Goal: Book appointment/travel/reservation

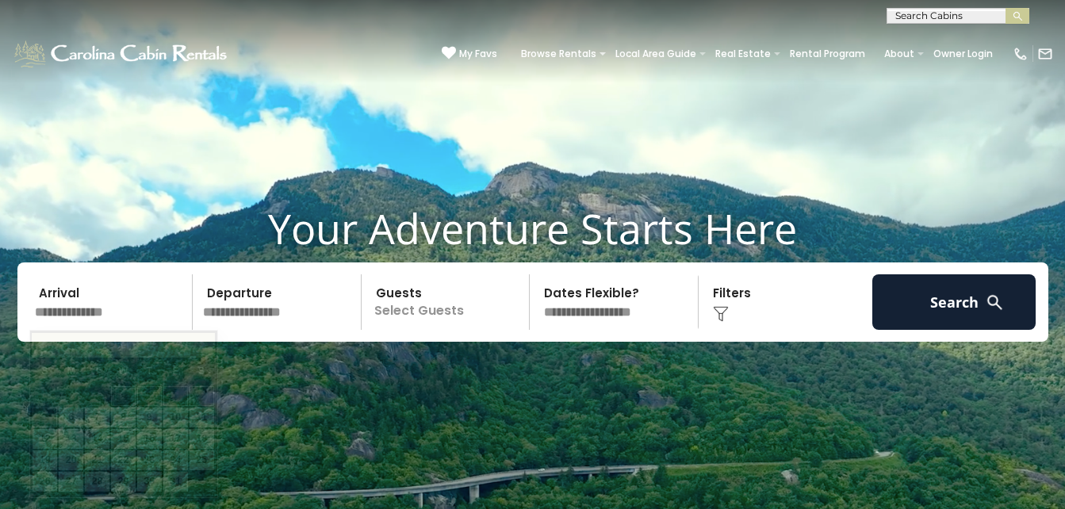
click at [75, 308] on input "text" at bounding box center [111, 302] width 164 height 56
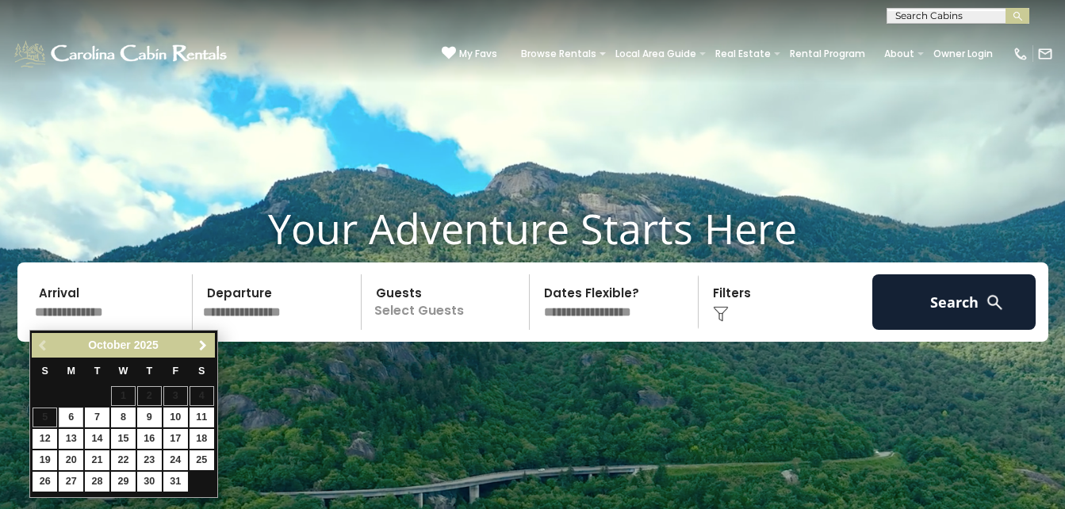
click at [205, 347] on span "Next" at bounding box center [203, 346] width 13 height 13
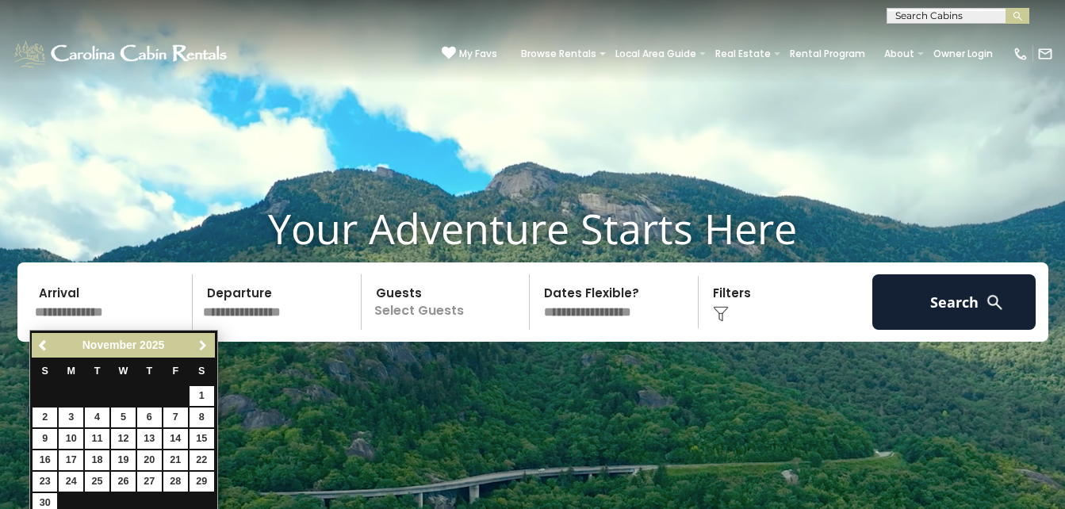
click at [205, 347] on span "Next" at bounding box center [203, 346] width 13 height 13
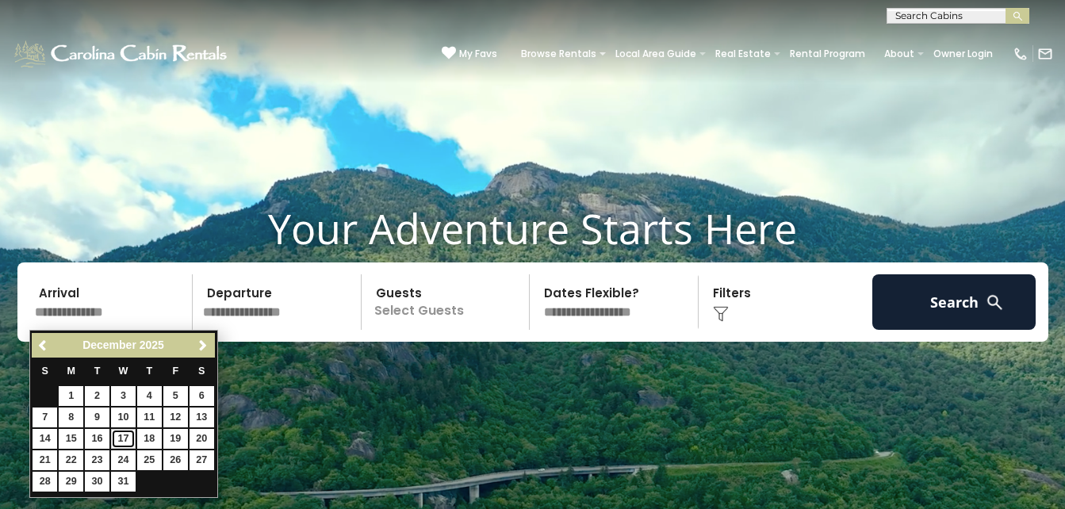
click at [124, 440] on link "17" at bounding box center [123, 439] width 25 height 20
type input "********"
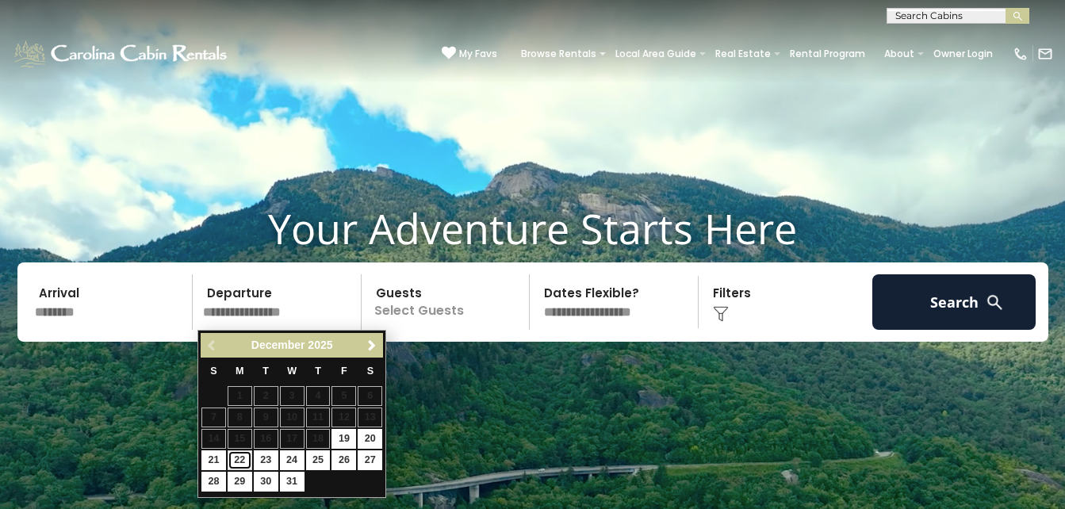
click at [242, 457] on link "22" at bounding box center [240, 461] width 25 height 20
type input "********"
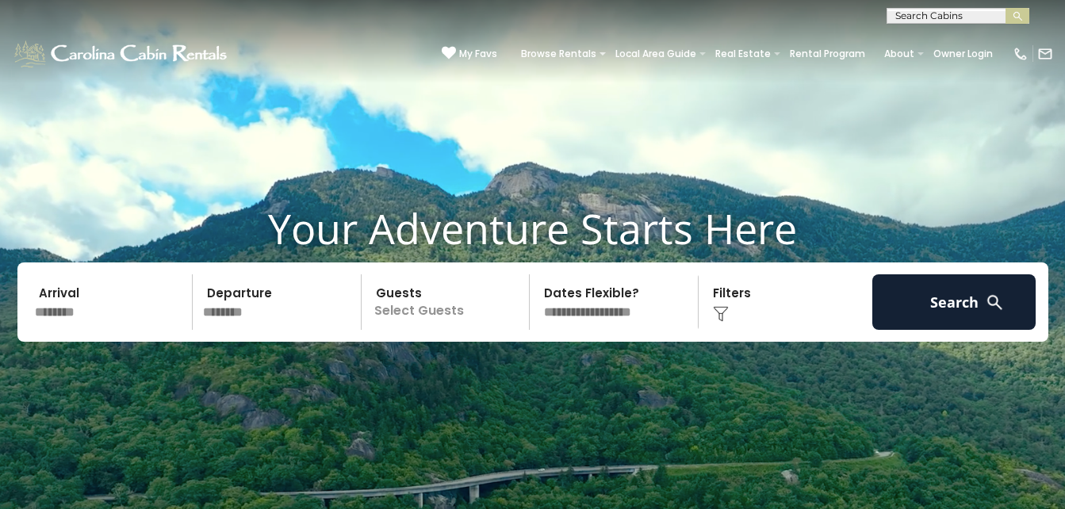
click at [412, 314] on p "Select Guests" at bounding box center [447, 302] width 163 height 56
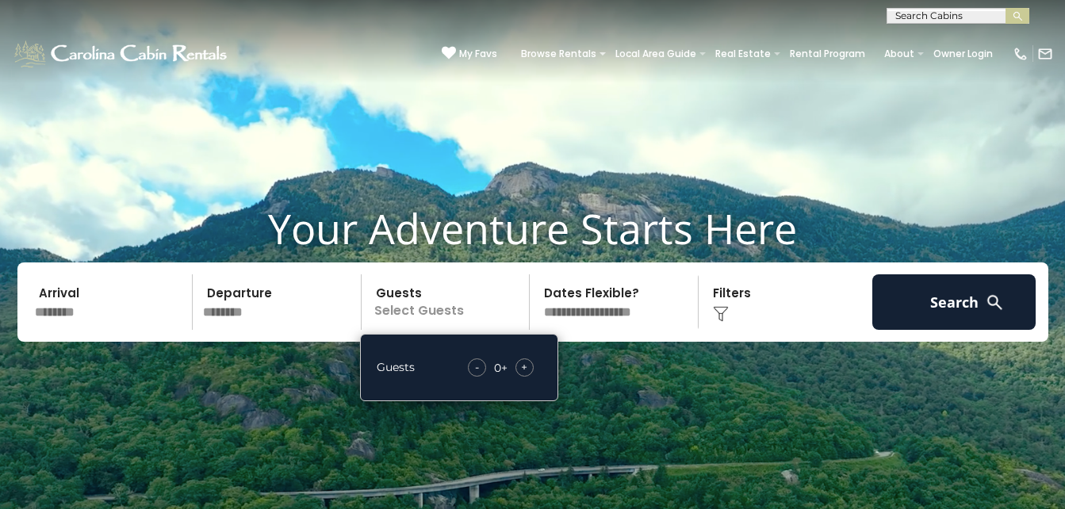
click at [520, 365] on div "+" at bounding box center [525, 368] width 18 height 18
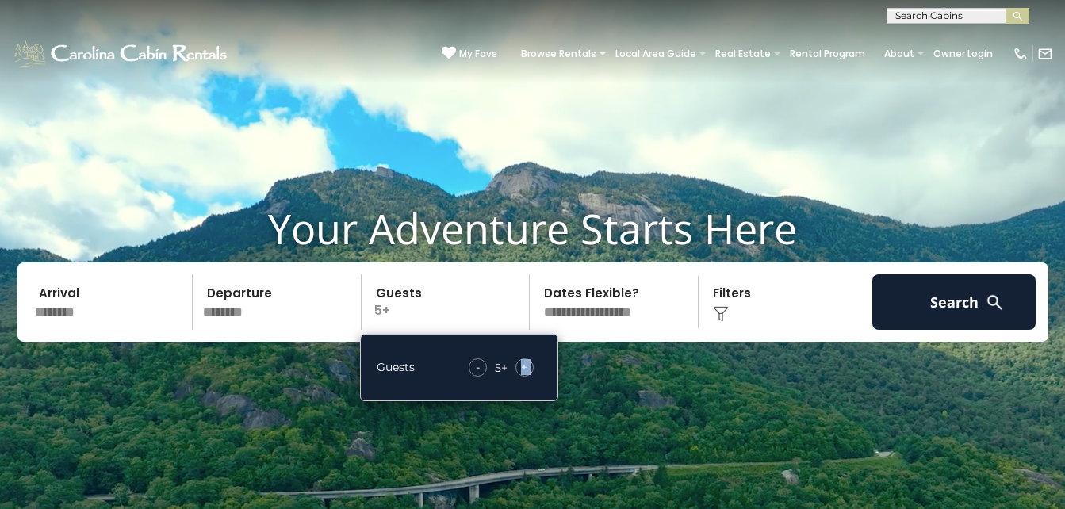
click at [520, 365] on div "+" at bounding box center [525, 368] width 18 height 18
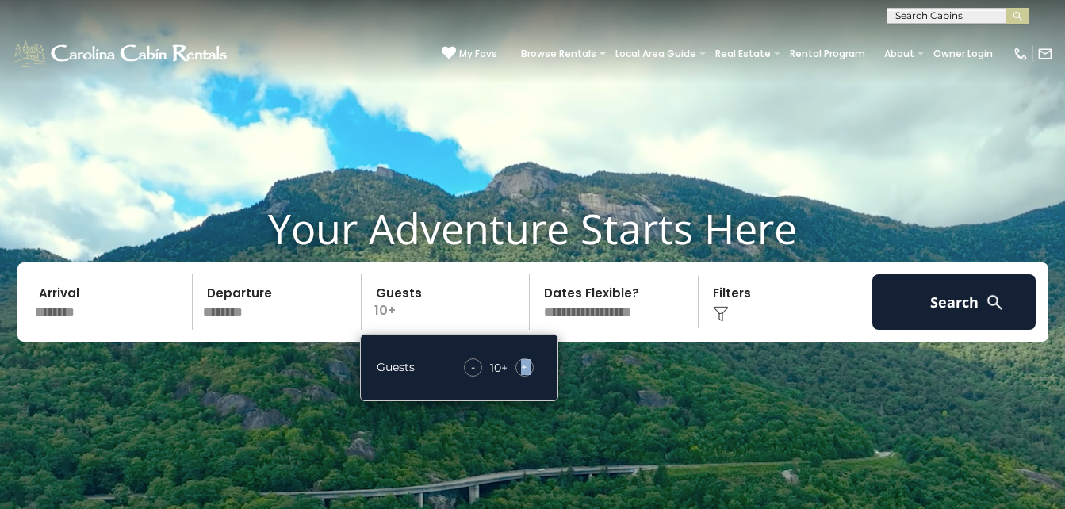
click at [520, 365] on div "+" at bounding box center [525, 368] width 18 height 18
click at [626, 313] on select "**********" at bounding box center [616, 302] width 163 height 56
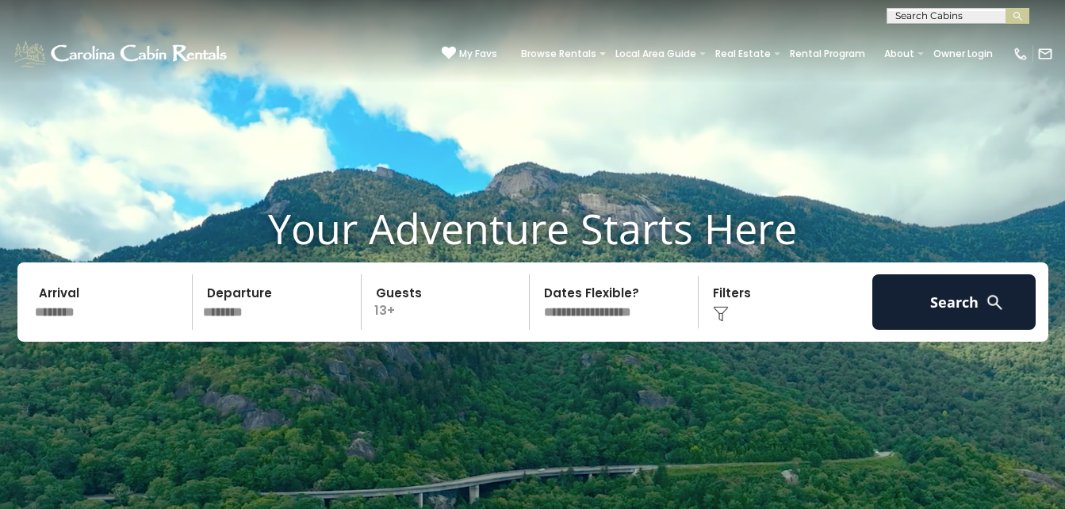
select select "*"
click at [535, 274] on select "**********" at bounding box center [616, 302] width 163 height 56
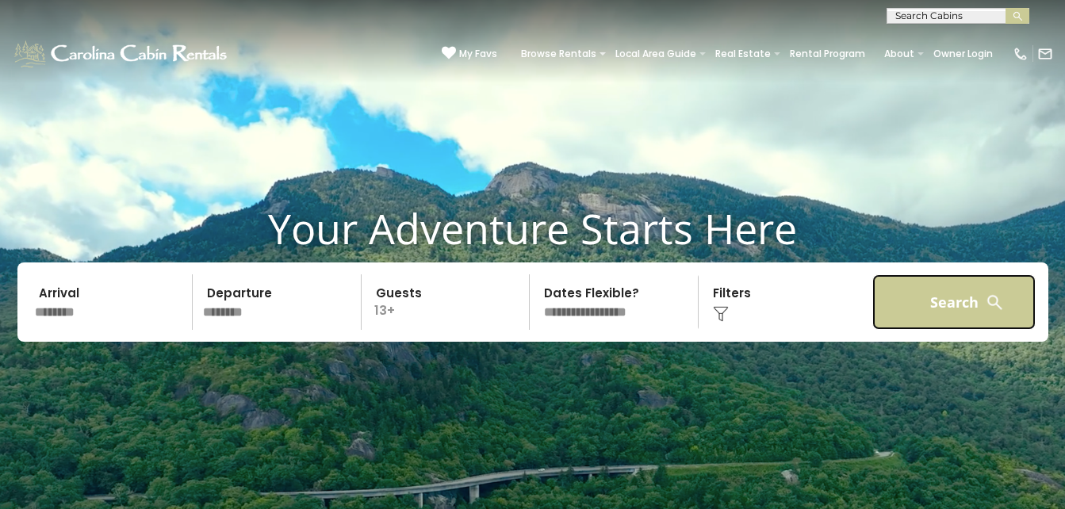
click at [920, 293] on button "Search" at bounding box center [955, 302] width 164 height 56
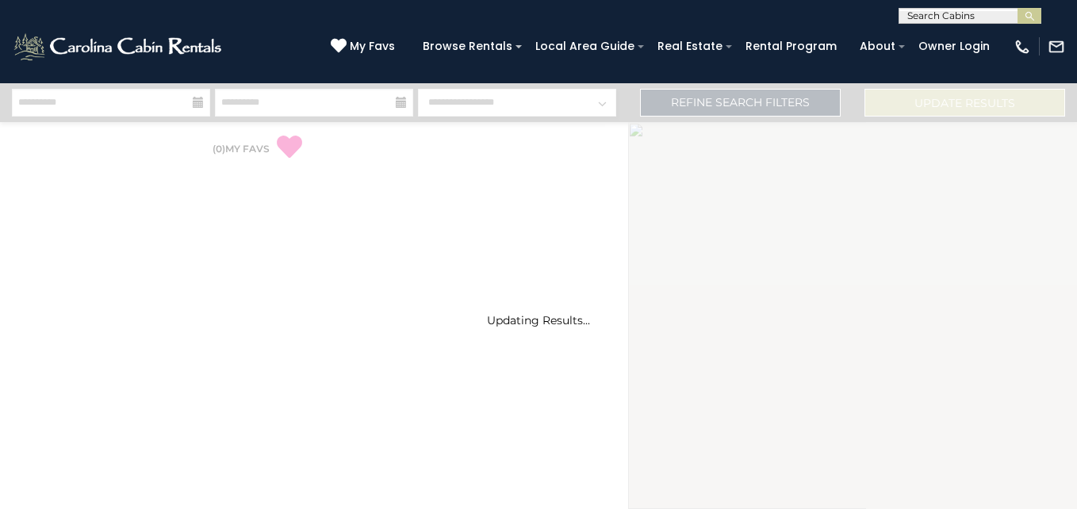
select select "*"
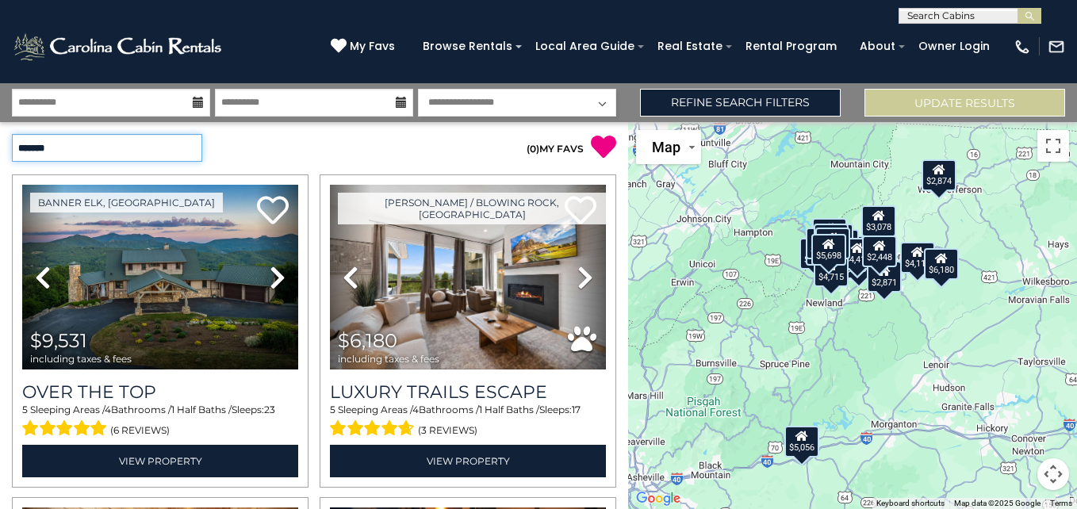
click at [171, 148] on select "**********" at bounding box center [107, 148] width 190 height 28
select select "*********"
click at [12, 134] on select "**********" at bounding box center [107, 148] width 190 height 28
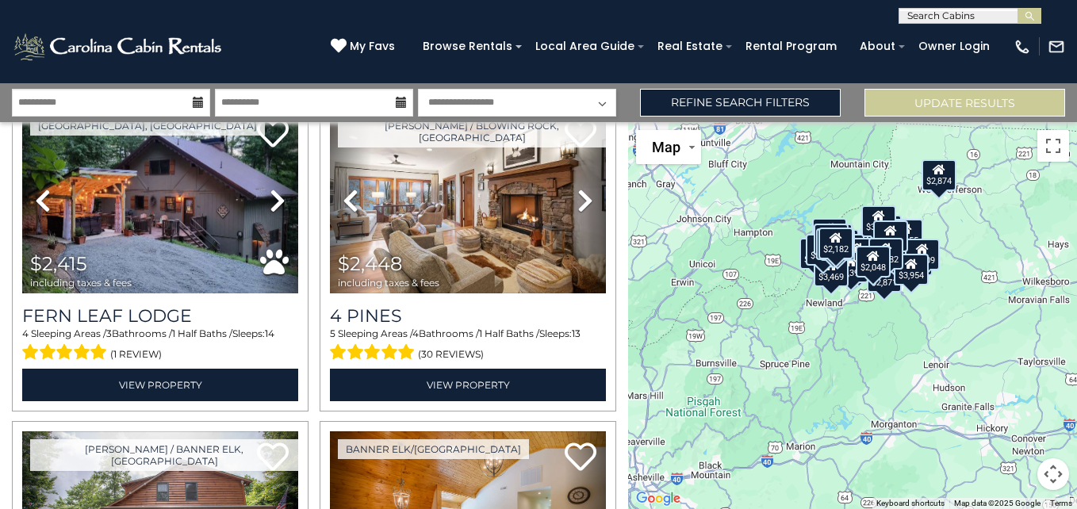
scroll to position [432, 0]
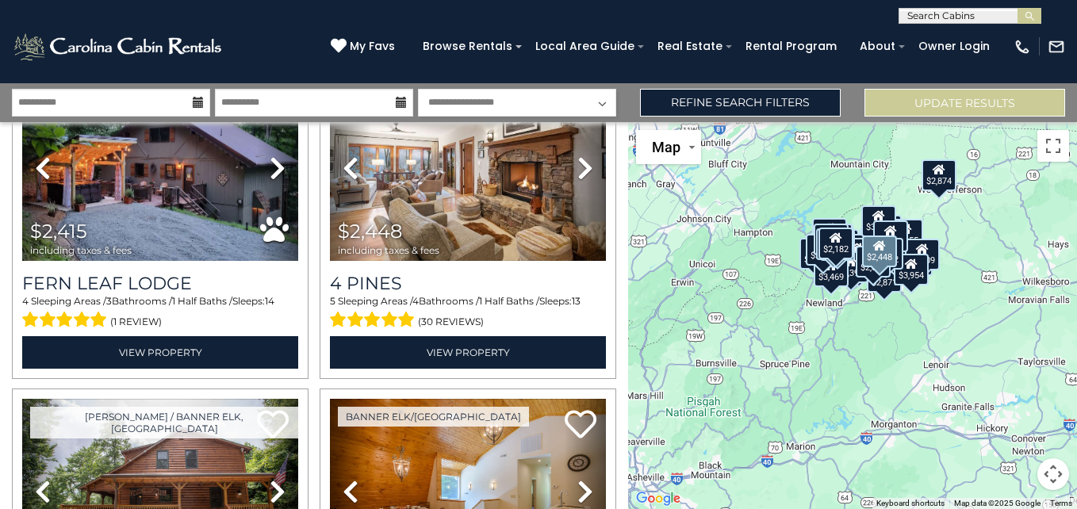
click at [613, 194] on div "Boone / Blowing Rock, NC Next" at bounding box center [468, 221] width 308 height 313
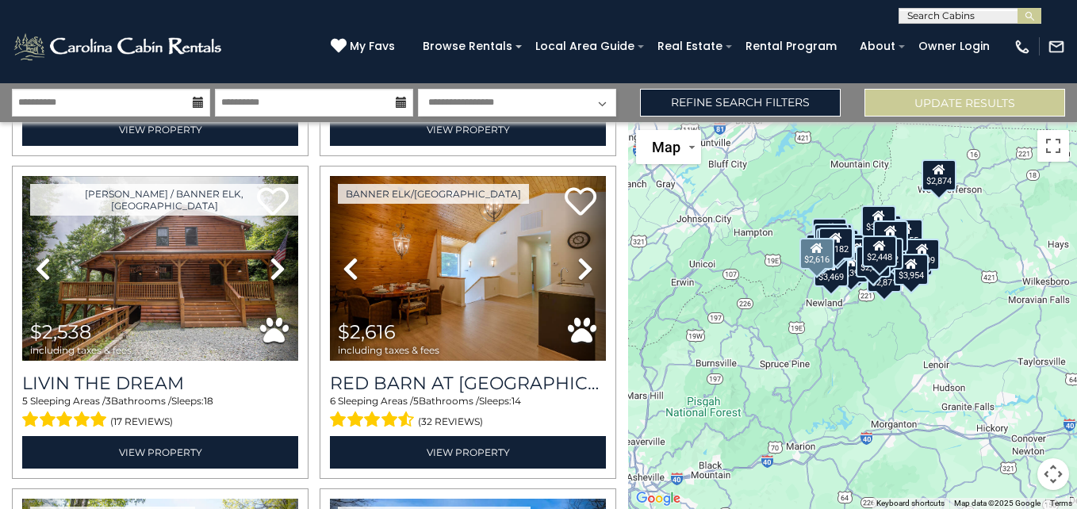
scroll to position [654, 0]
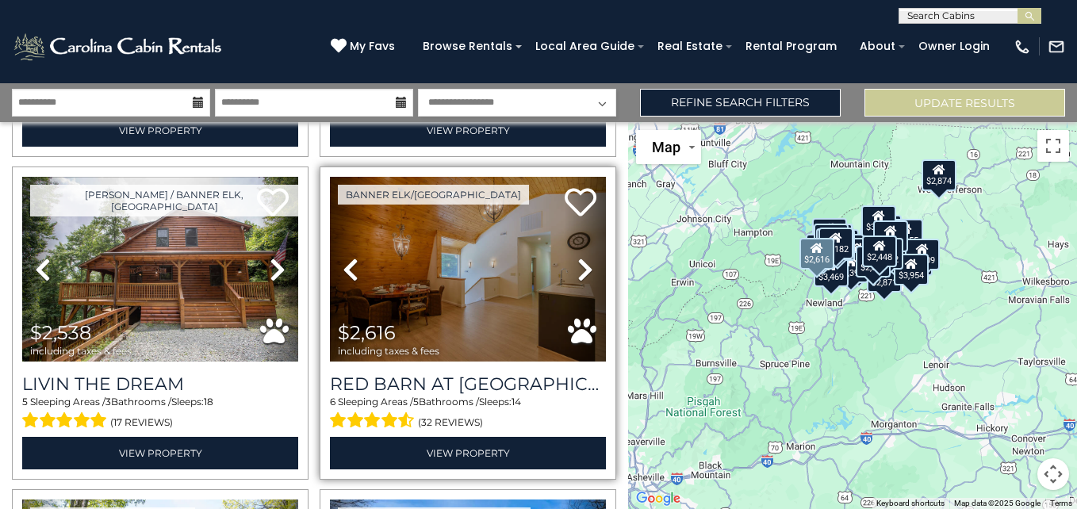
click at [579, 263] on icon at bounding box center [585, 269] width 16 height 25
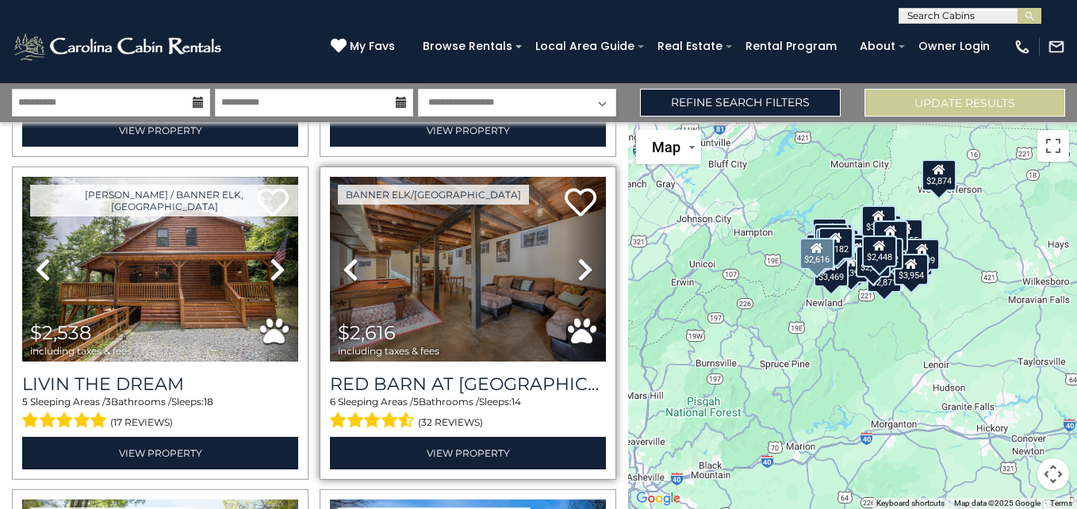
click at [579, 263] on icon at bounding box center [585, 269] width 16 height 25
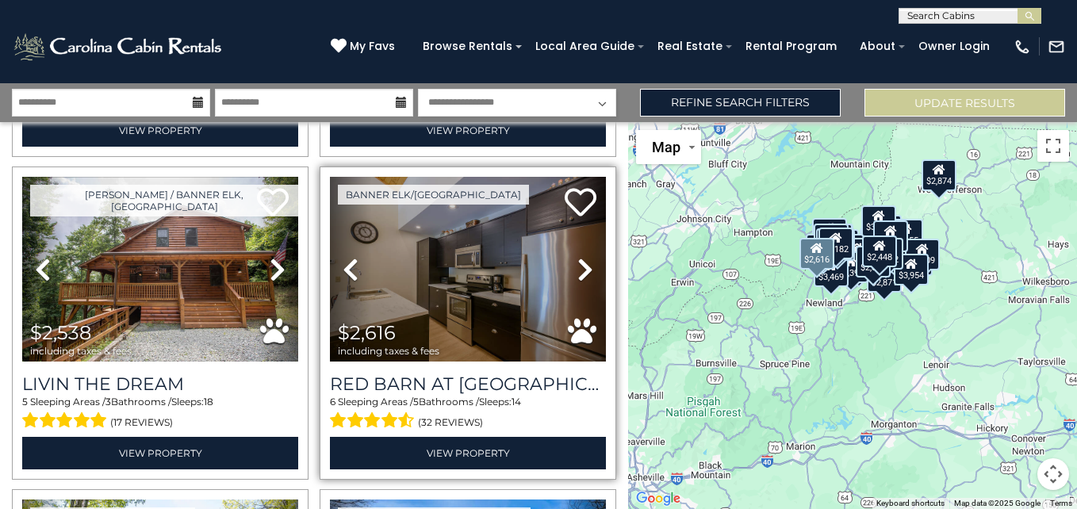
click at [579, 263] on icon at bounding box center [585, 269] width 16 height 25
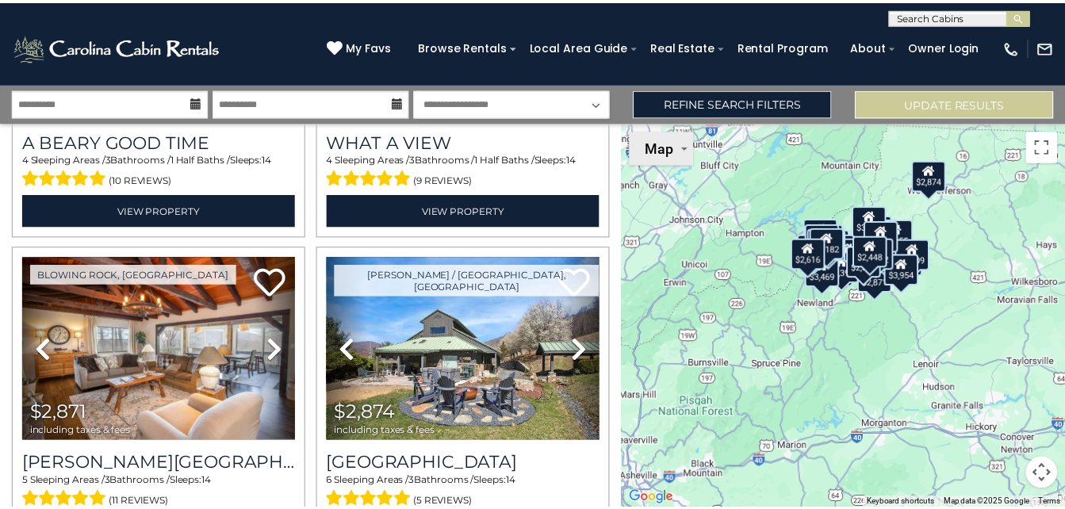
scroll to position [1257, 0]
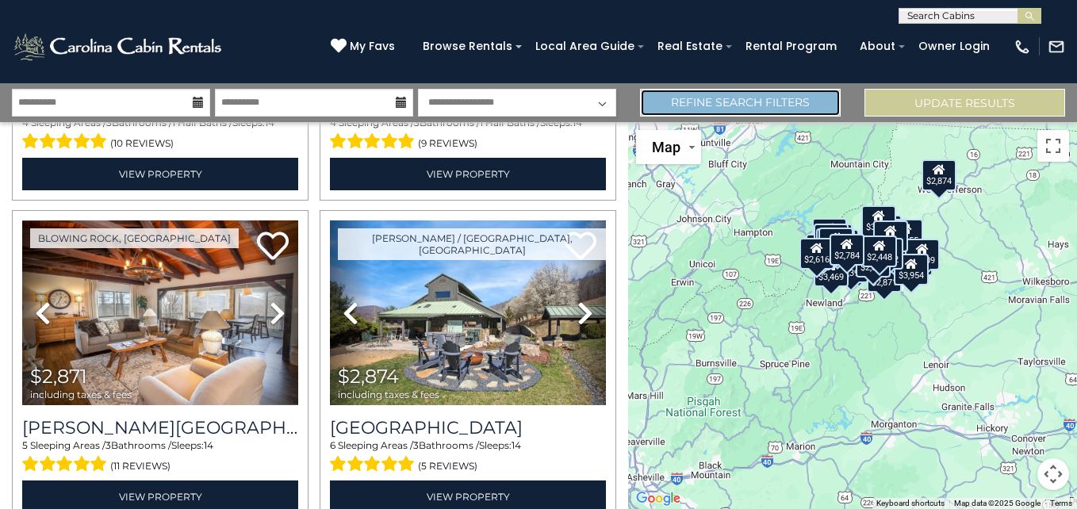
click at [722, 104] on link "Refine Search Filters" at bounding box center [740, 103] width 201 height 28
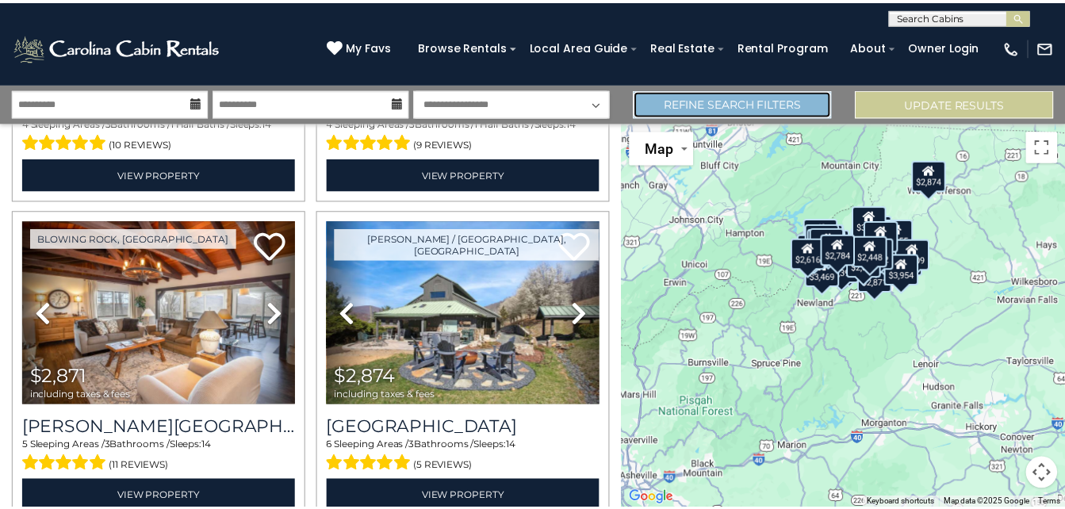
scroll to position [1249, 0]
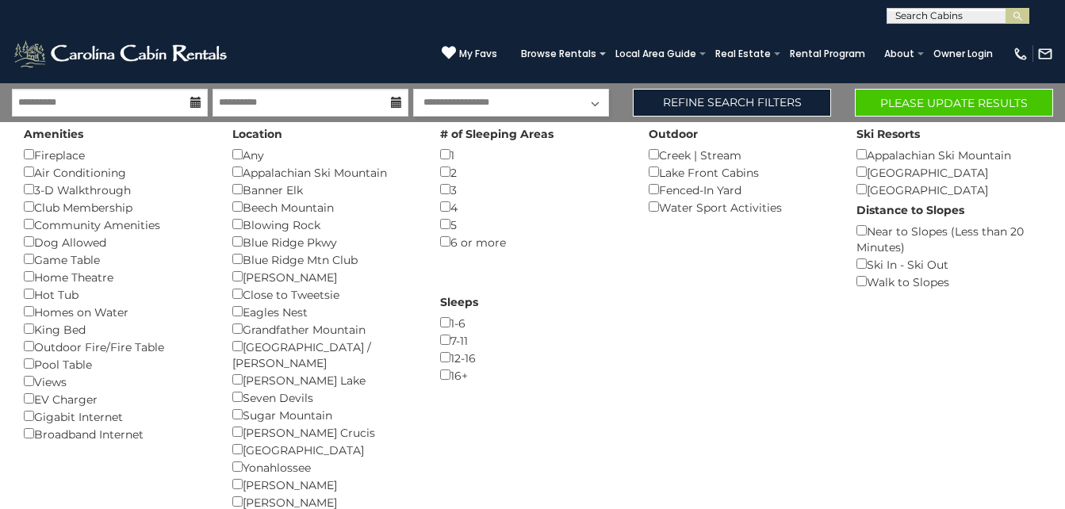
click at [451, 360] on div "12-16 ()" at bounding box center [532, 357] width 185 height 17
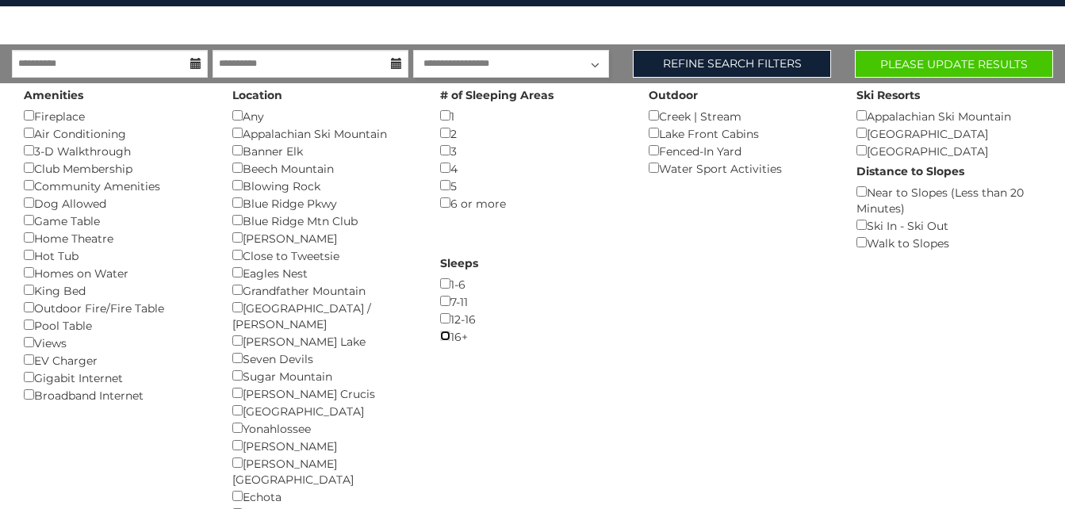
scroll to position [70, 0]
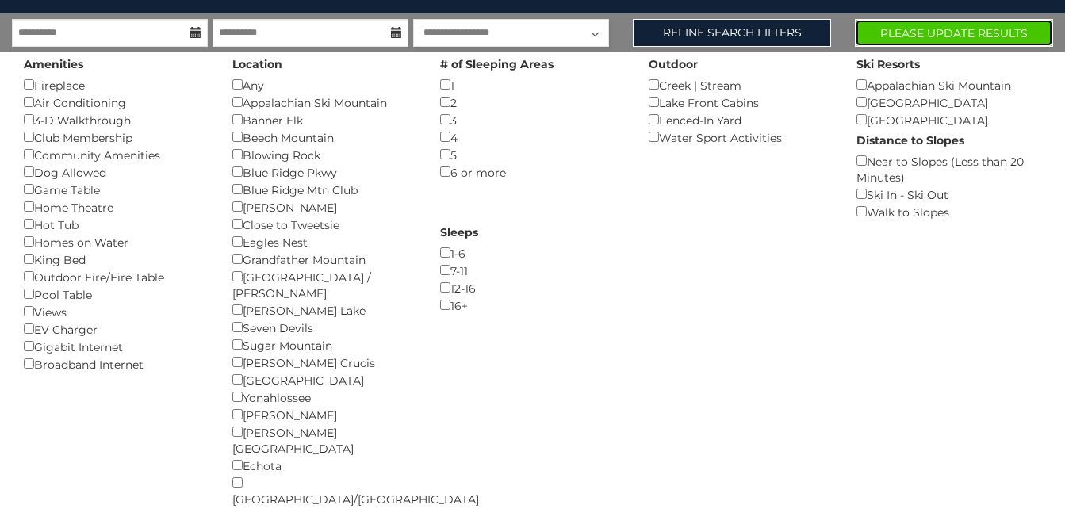
click at [927, 36] on button "Please Update Results" at bounding box center [954, 33] width 198 height 28
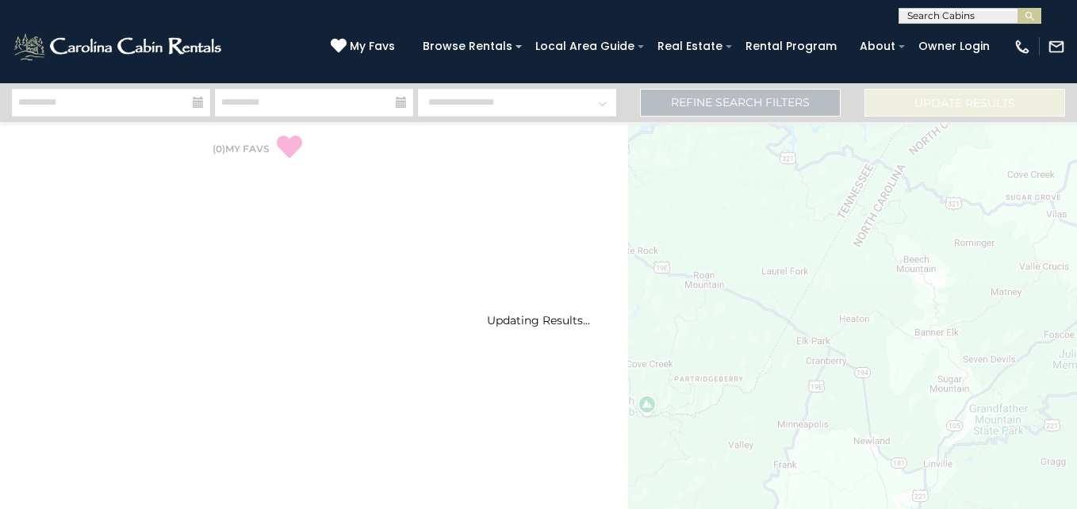
select select "*"
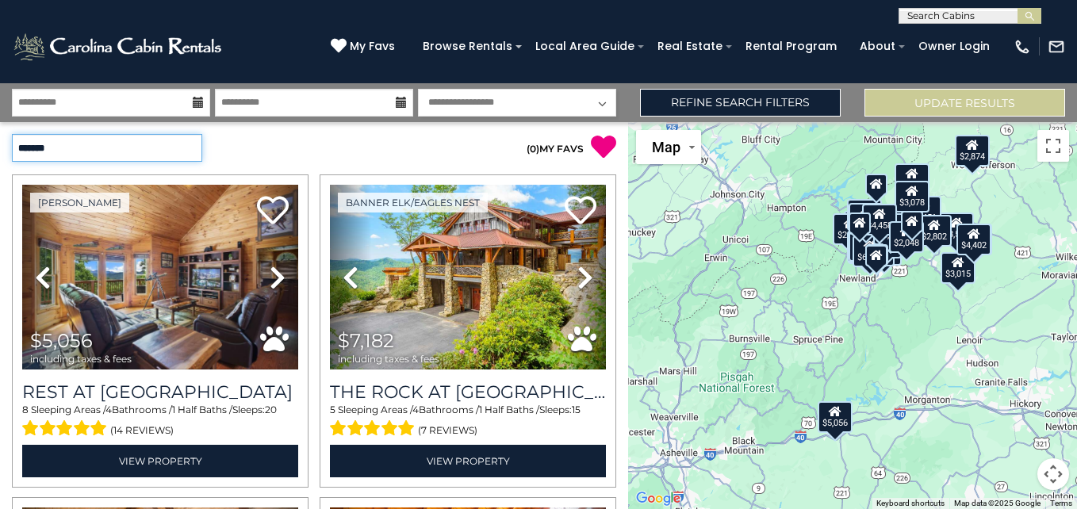
click at [169, 152] on select "**********" at bounding box center [107, 148] width 190 height 28
select select "*********"
click at [12, 134] on select "**********" at bounding box center [107, 148] width 190 height 28
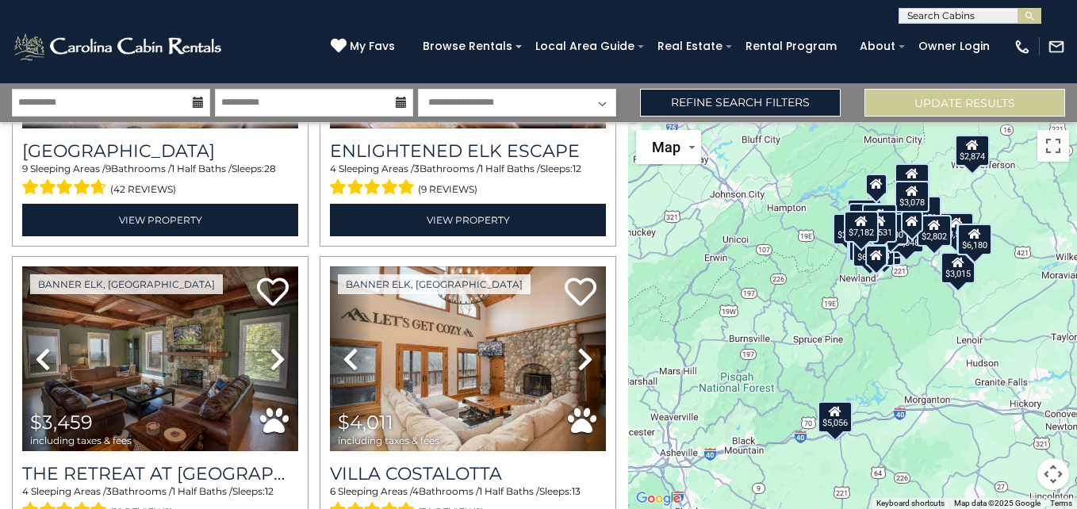
scroll to position [590, 0]
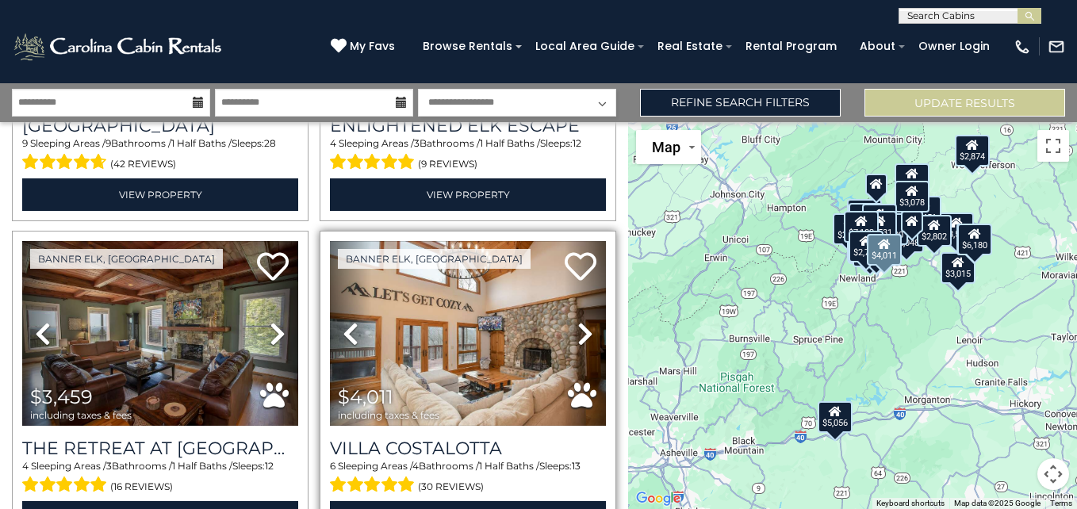
click at [435, 387] on div "$4,011 including taxes & fees" at bounding box center [392, 404] width 109 height 34
click at [448, 503] on link "View Property" at bounding box center [468, 517] width 276 height 33
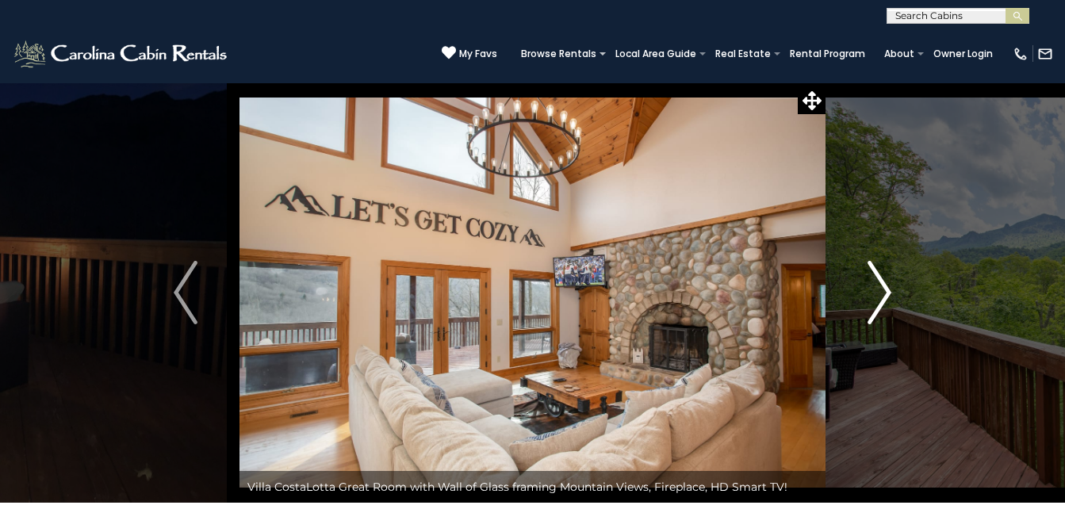
click at [886, 283] on img "Next" at bounding box center [880, 292] width 24 height 63
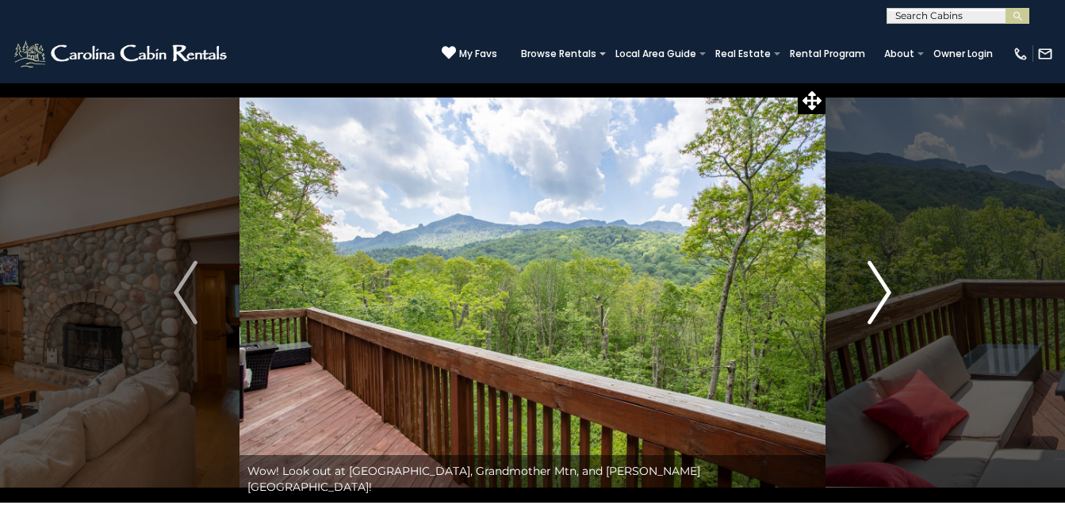
click at [886, 283] on img "Next" at bounding box center [880, 292] width 24 height 63
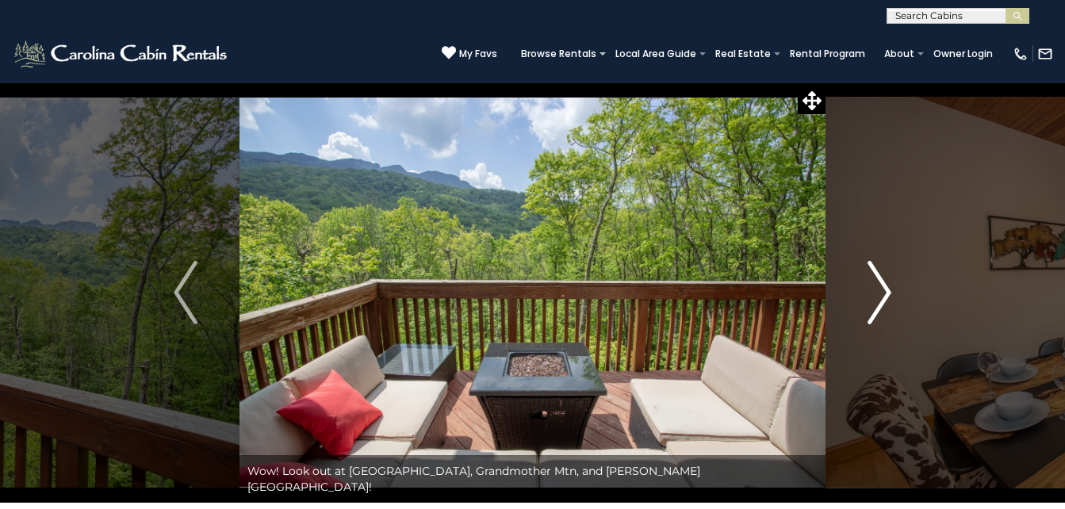
click at [886, 283] on img "Next" at bounding box center [880, 292] width 24 height 63
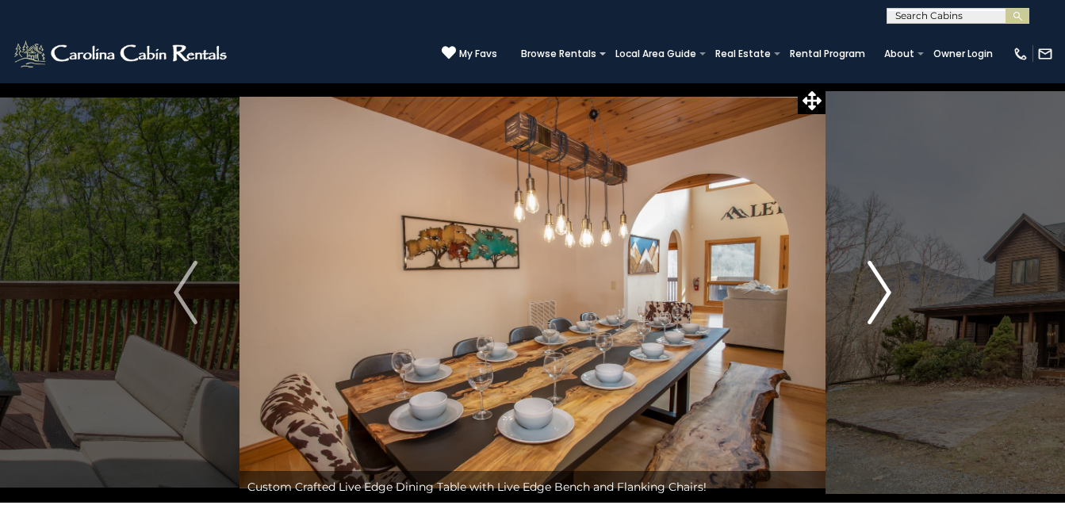
click at [886, 283] on img "Next" at bounding box center [880, 292] width 24 height 63
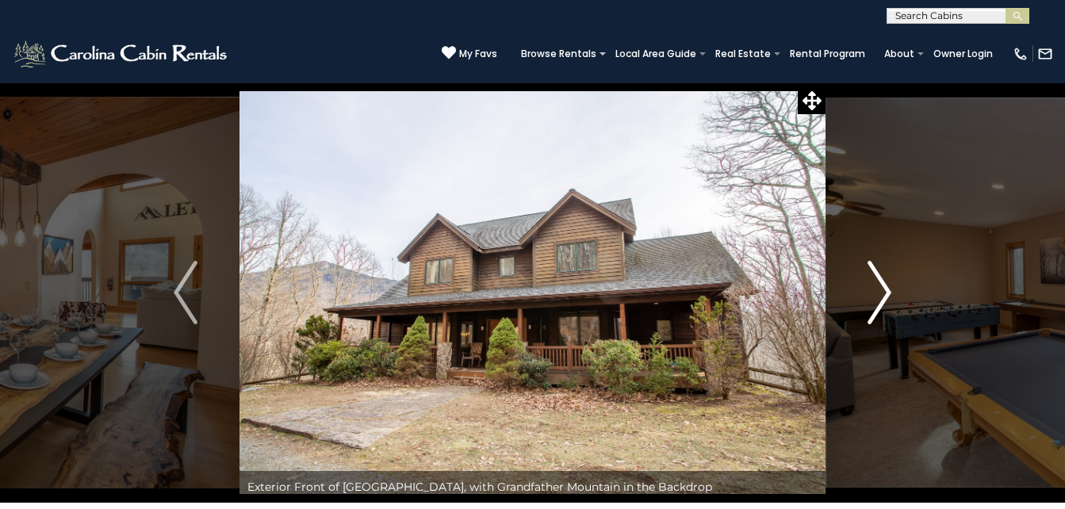
click at [886, 283] on img "Next" at bounding box center [880, 292] width 24 height 63
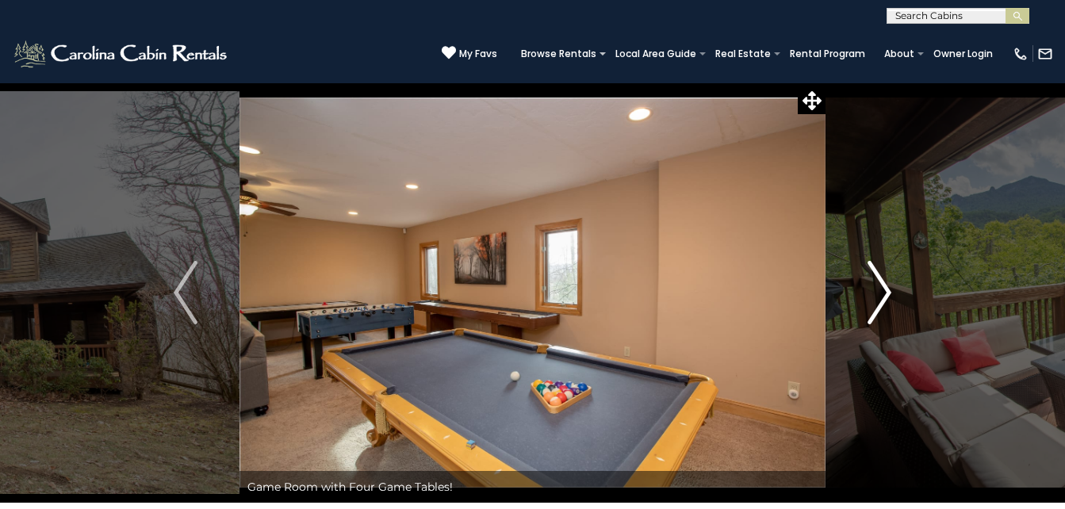
click at [886, 283] on img "Next" at bounding box center [880, 292] width 24 height 63
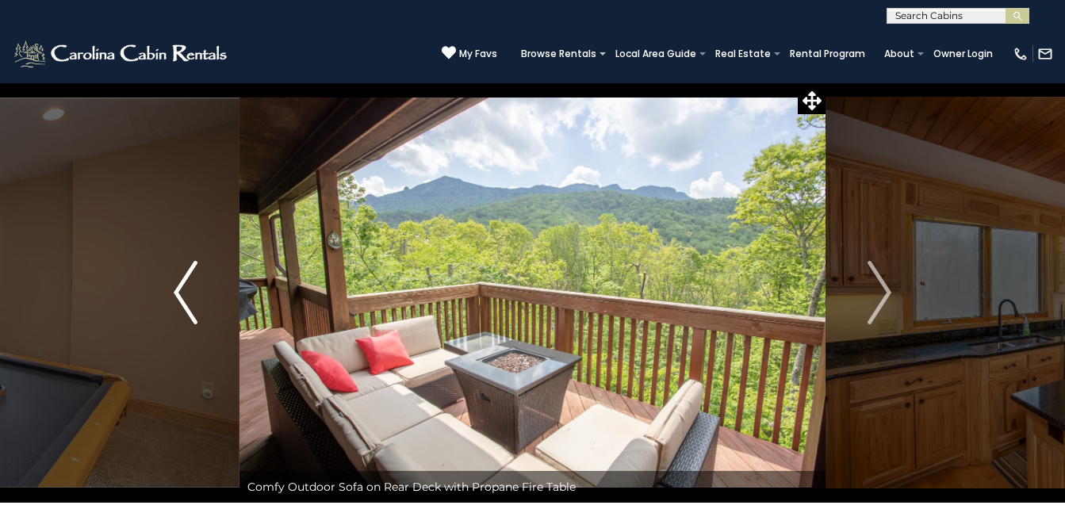
click at [185, 294] on img "Previous" at bounding box center [186, 292] width 24 height 63
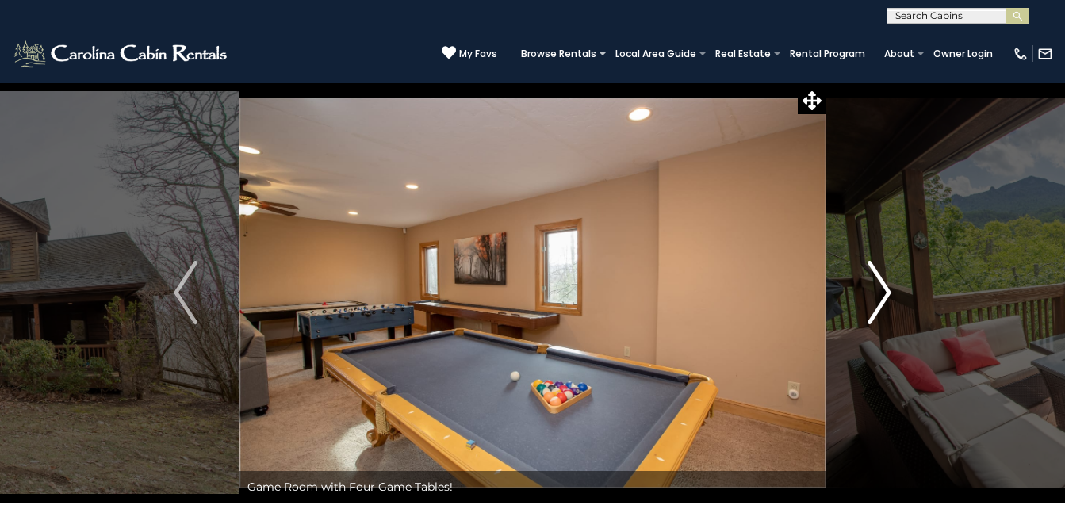
click at [877, 317] on img "Next" at bounding box center [880, 292] width 24 height 63
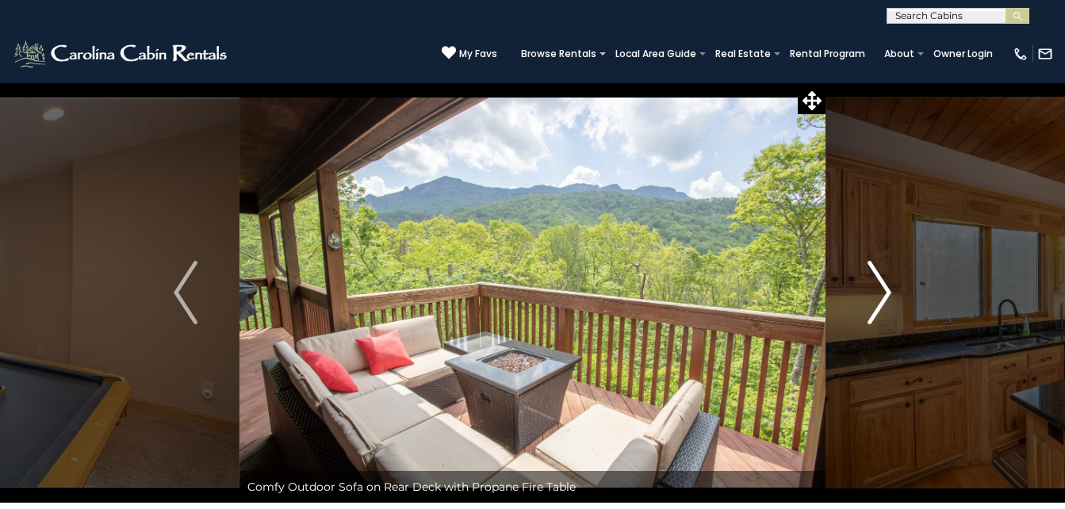
click at [877, 317] on img "Next" at bounding box center [880, 292] width 24 height 63
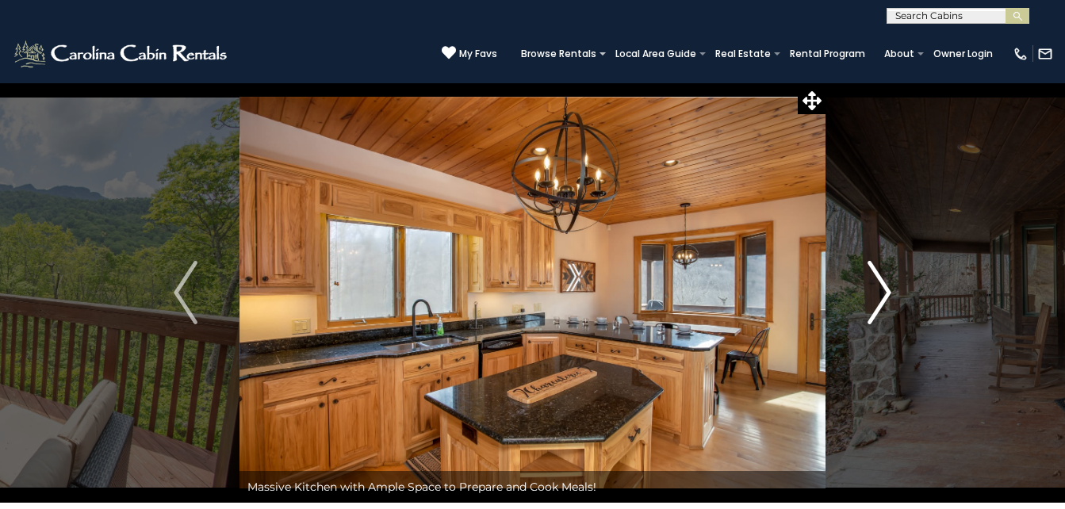
click at [877, 317] on img "Next" at bounding box center [880, 292] width 24 height 63
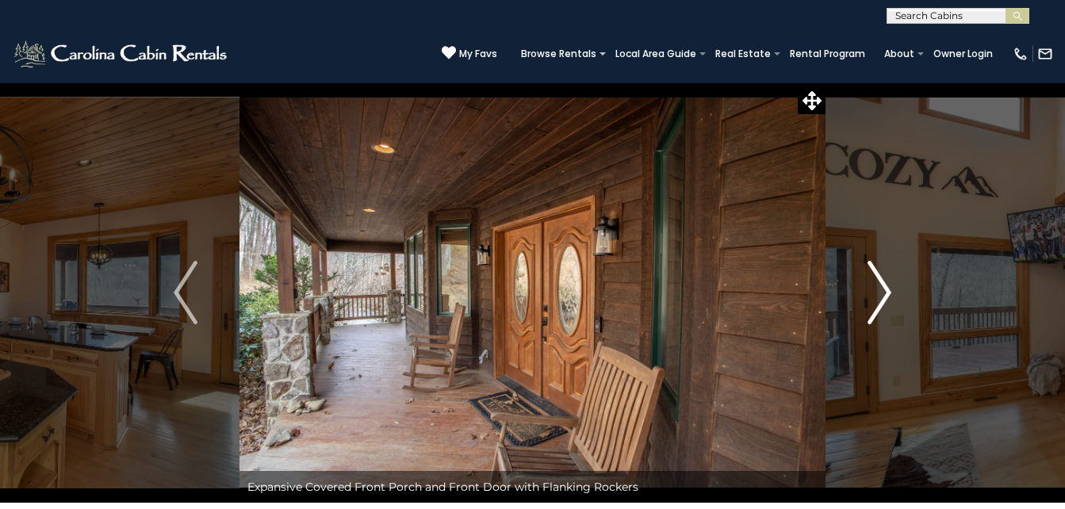
click at [877, 317] on img "Next" at bounding box center [880, 292] width 24 height 63
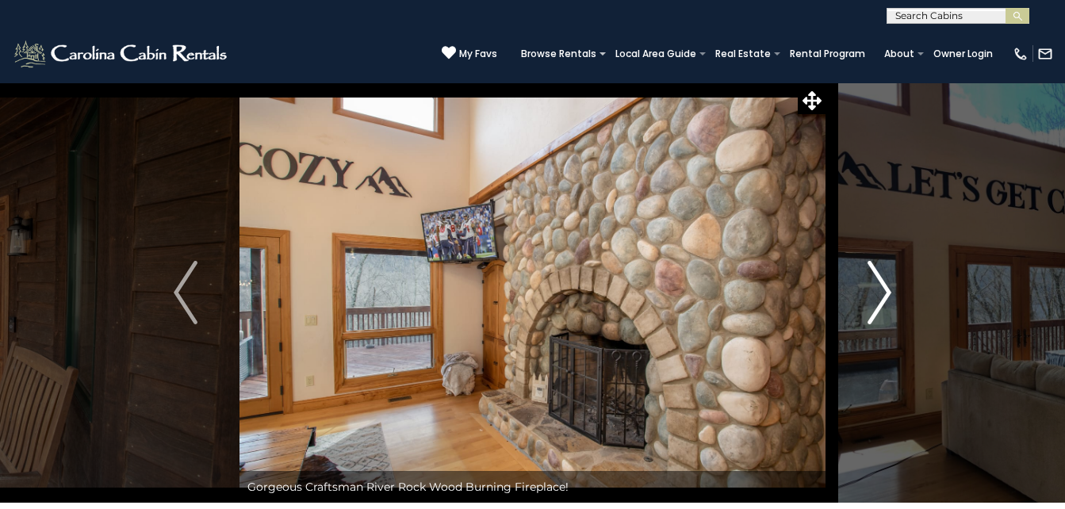
click at [877, 317] on img "Next" at bounding box center [880, 292] width 24 height 63
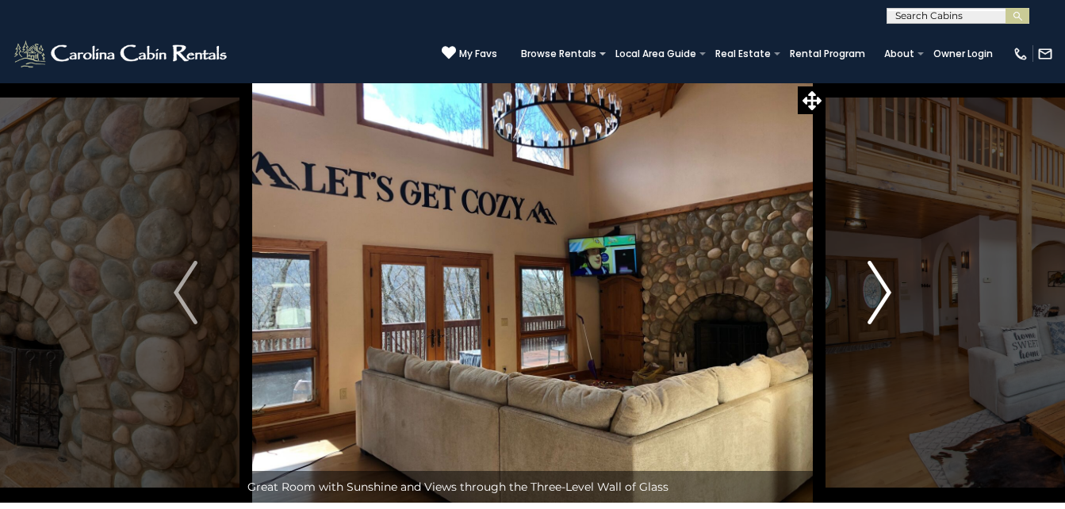
click at [877, 317] on img "Next" at bounding box center [880, 292] width 24 height 63
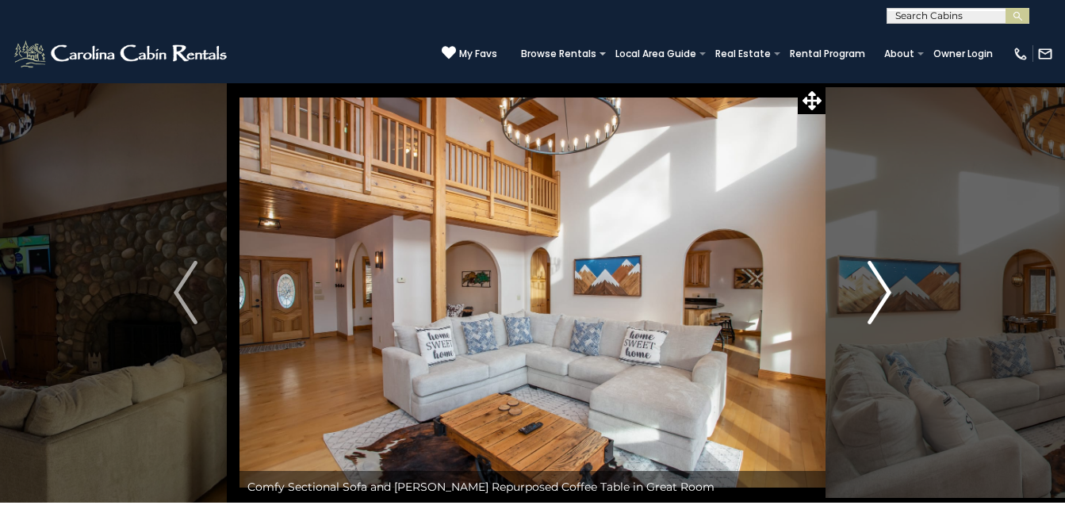
click at [877, 317] on img "Next" at bounding box center [880, 292] width 24 height 63
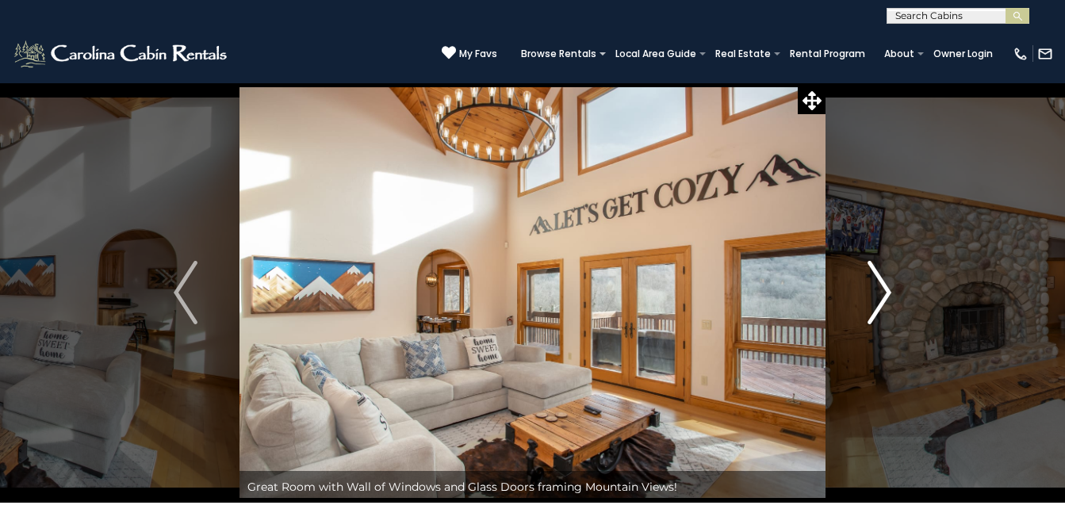
click at [877, 317] on img "Next" at bounding box center [880, 292] width 24 height 63
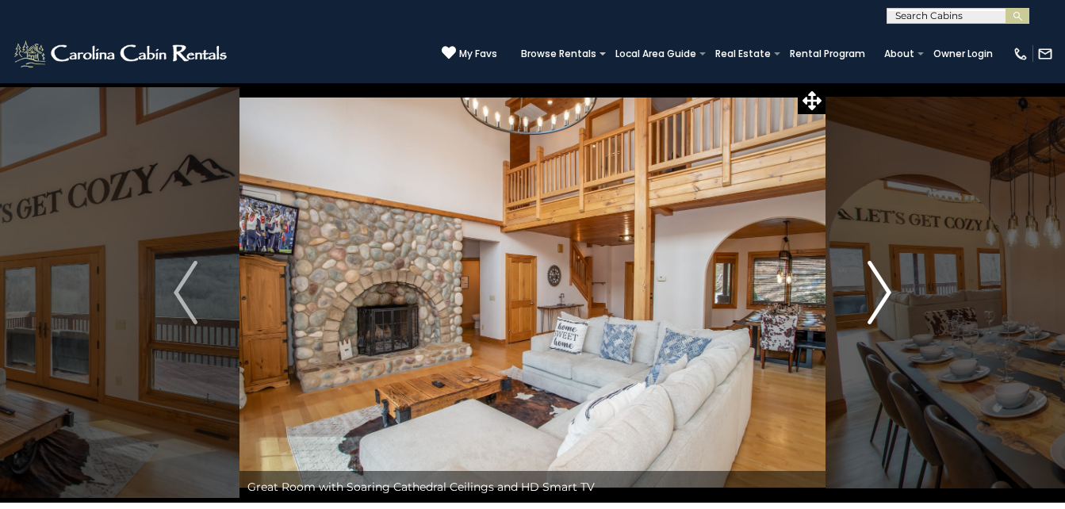
click at [877, 317] on img "Next" at bounding box center [880, 292] width 24 height 63
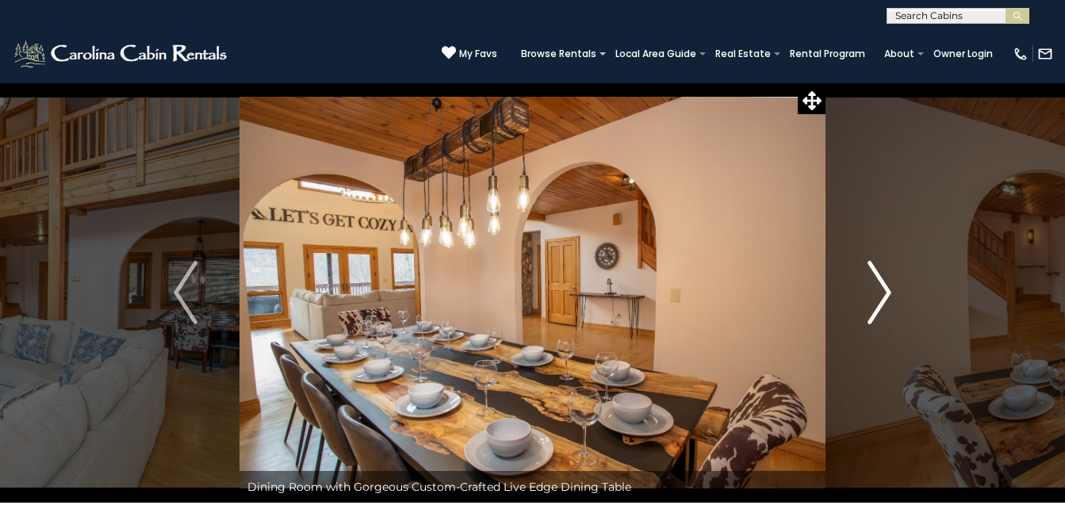
click at [877, 317] on img "Next" at bounding box center [880, 292] width 24 height 63
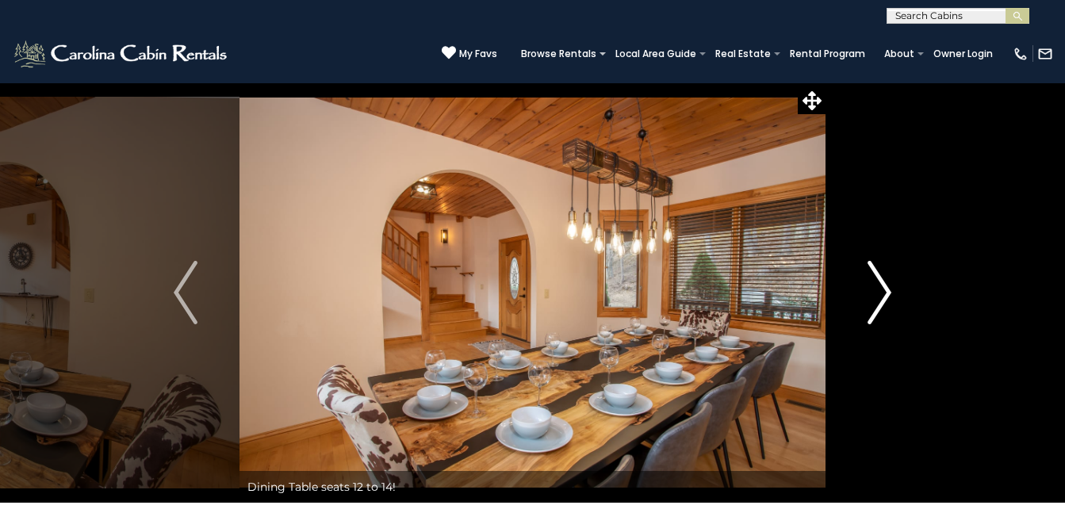
click at [877, 317] on img "Next" at bounding box center [880, 292] width 24 height 63
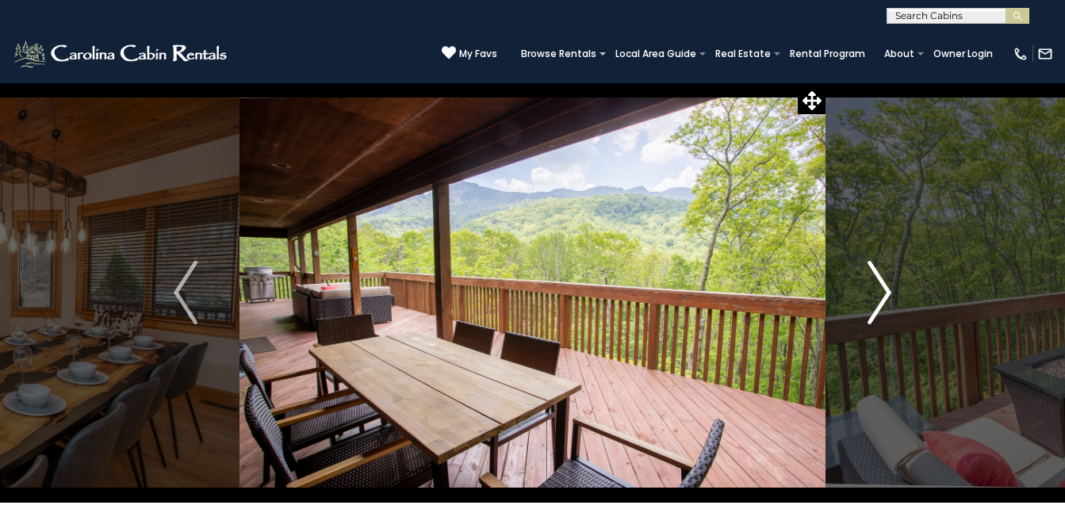
click at [877, 317] on img "Next" at bounding box center [880, 292] width 24 height 63
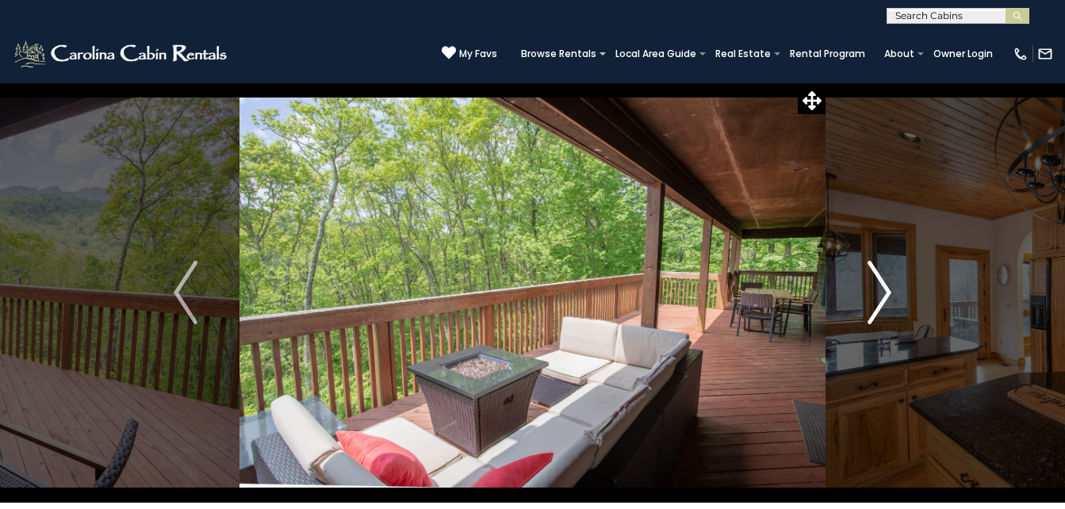
click at [877, 317] on img "Next" at bounding box center [880, 292] width 24 height 63
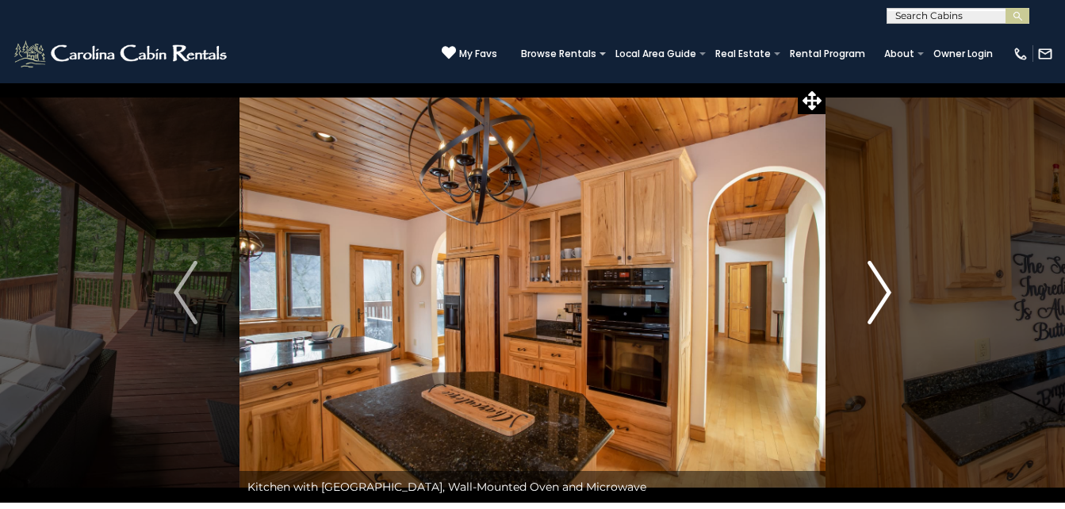
click at [877, 317] on img "Next" at bounding box center [880, 292] width 24 height 63
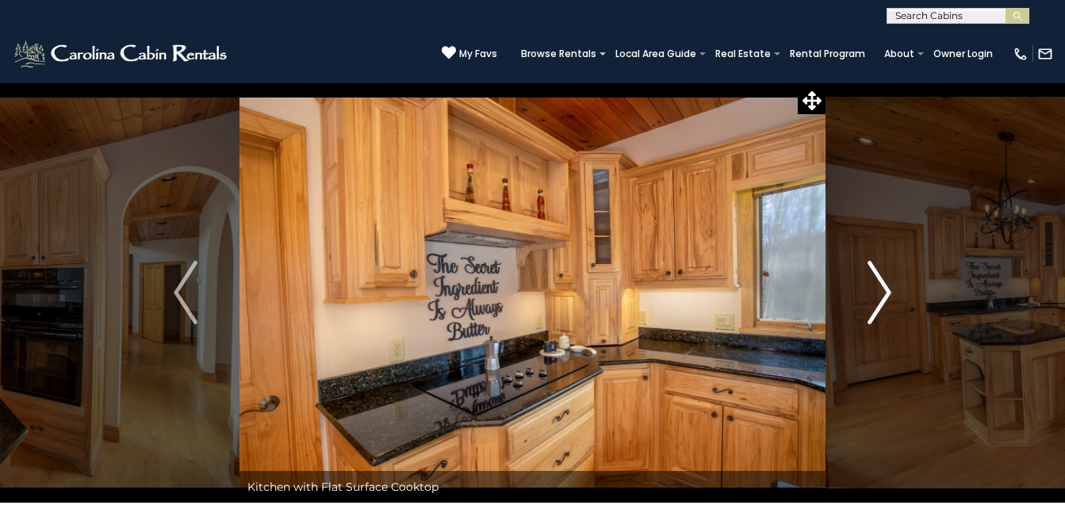
click at [877, 317] on img "Next" at bounding box center [880, 292] width 24 height 63
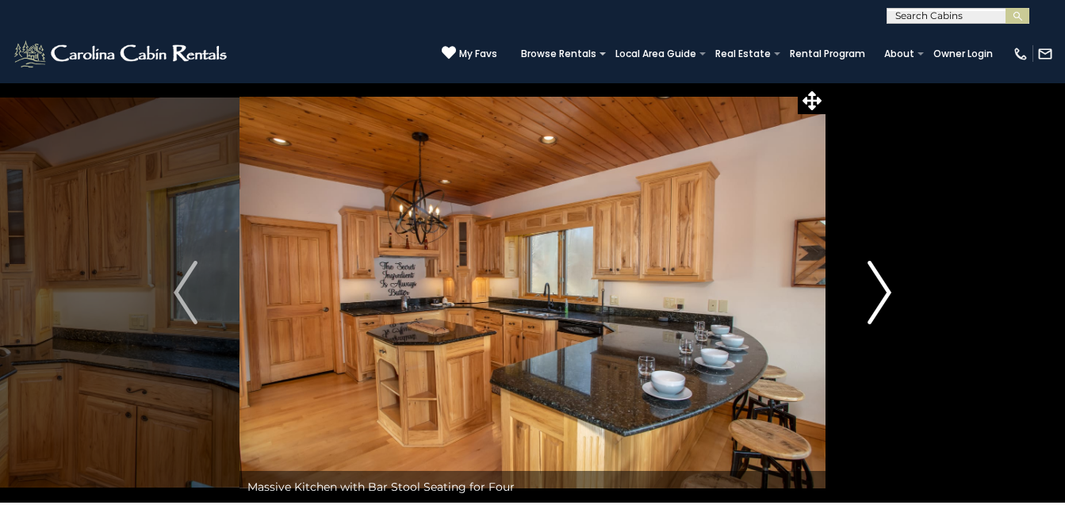
click at [877, 317] on img "Next" at bounding box center [880, 292] width 24 height 63
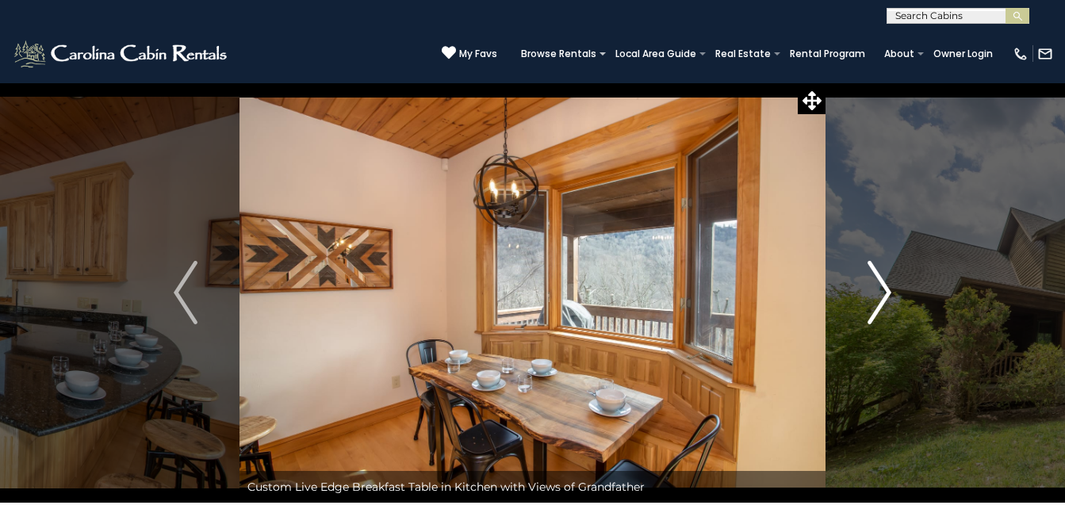
click at [877, 317] on img "Next" at bounding box center [880, 292] width 24 height 63
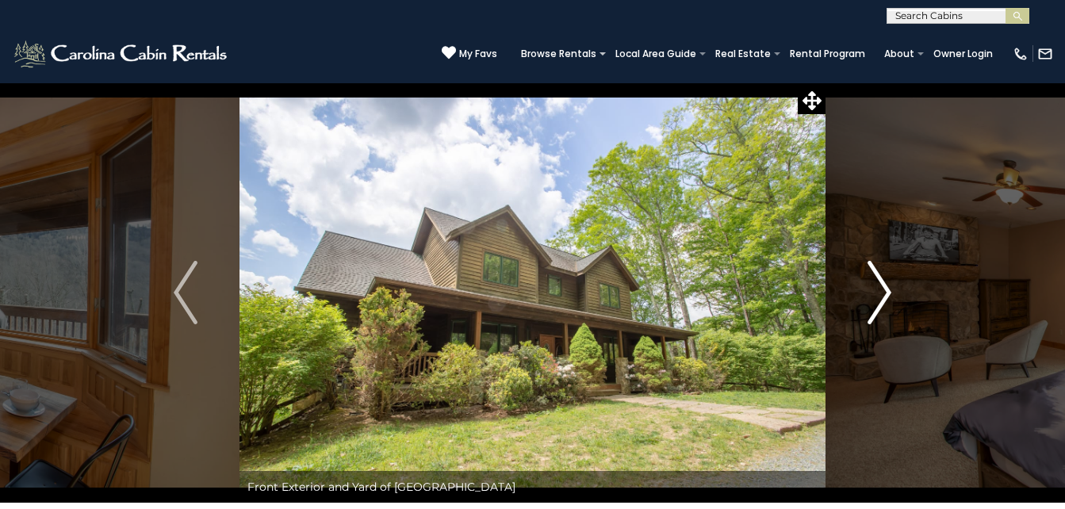
click at [877, 317] on img "Next" at bounding box center [880, 292] width 24 height 63
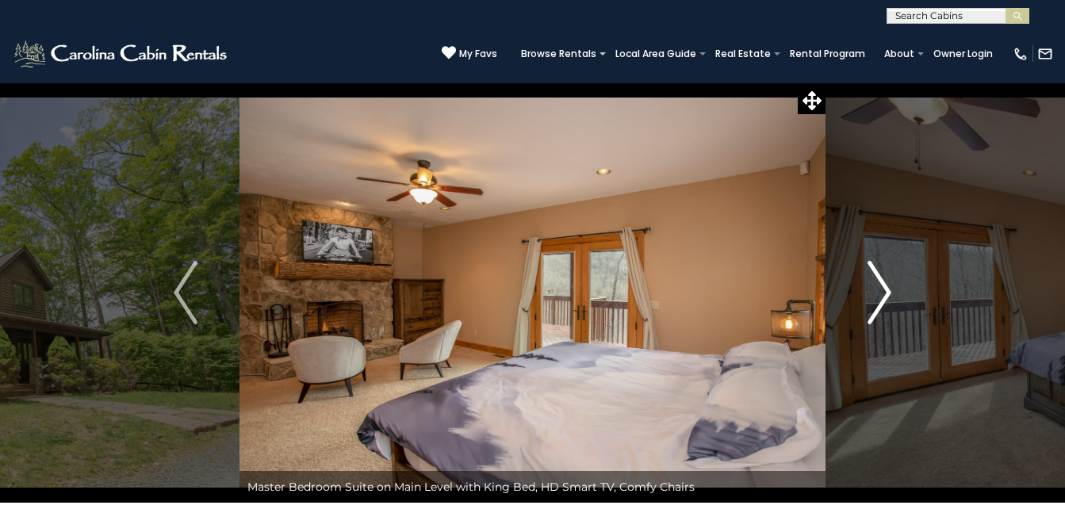
click at [877, 317] on img "Next" at bounding box center [880, 292] width 24 height 63
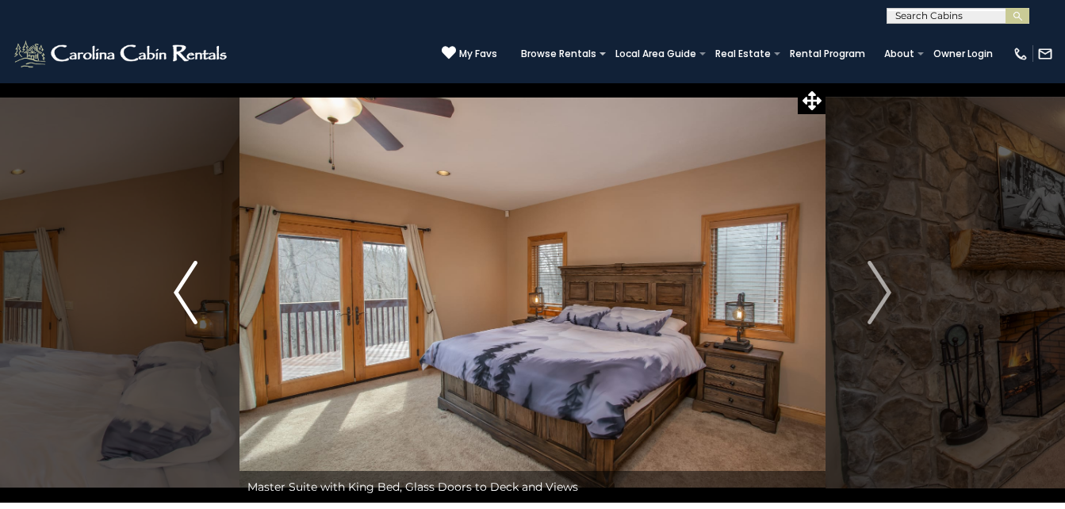
click at [178, 295] on img "Previous" at bounding box center [186, 292] width 24 height 63
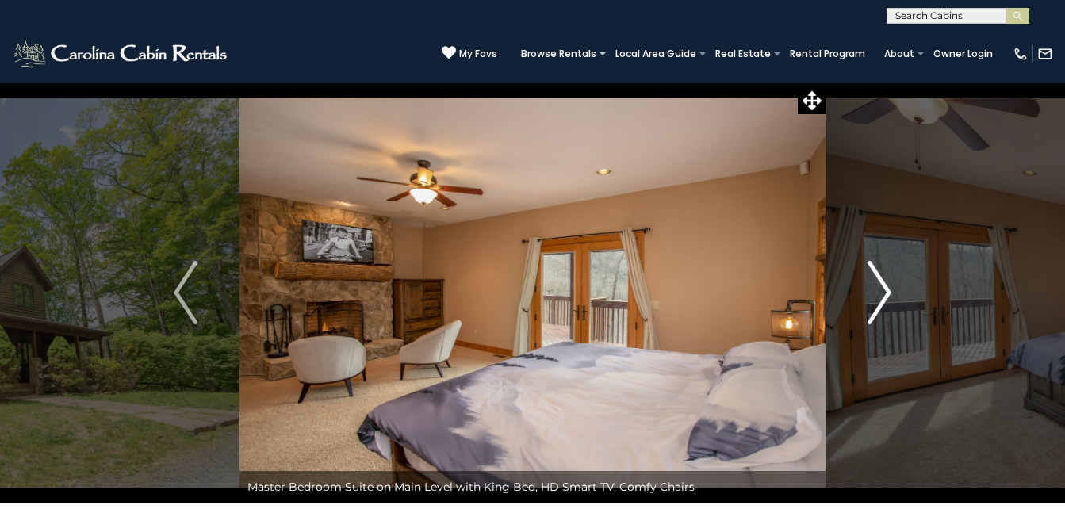
click at [885, 303] on img "Next" at bounding box center [880, 292] width 24 height 63
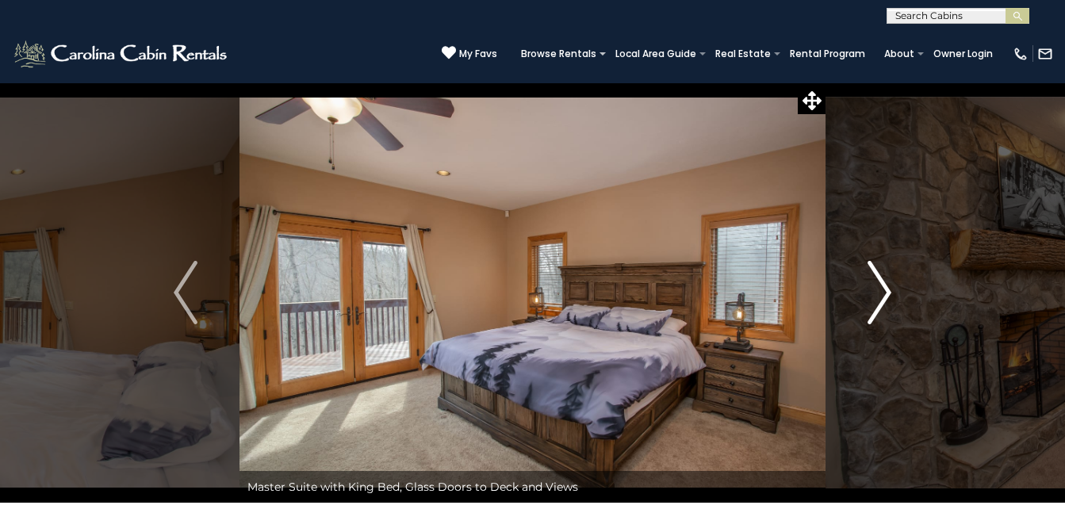
click at [885, 303] on img "Next" at bounding box center [880, 292] width 24 height 63
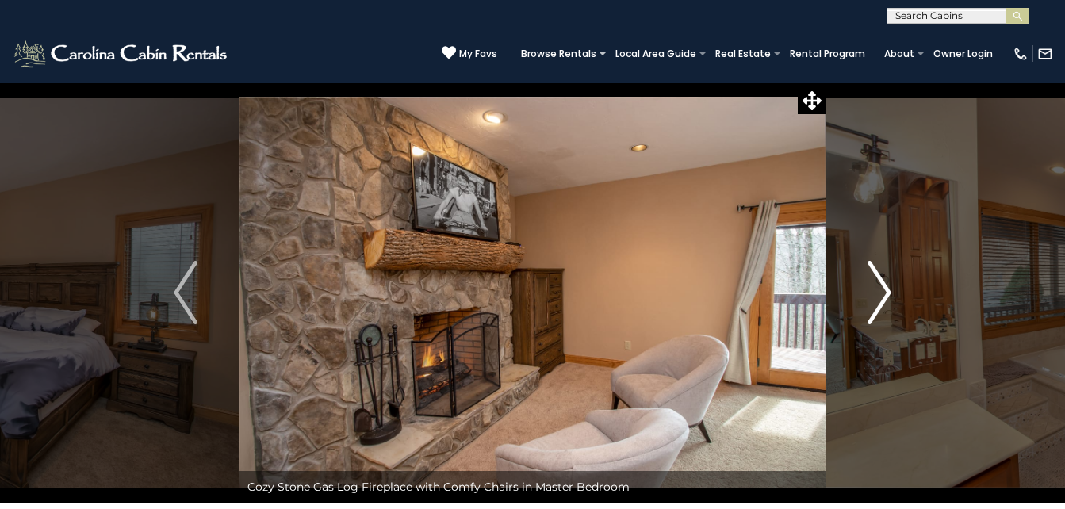
click at [885, 303] on img "Next" at bounding box center [880, 292] width 24 height 63
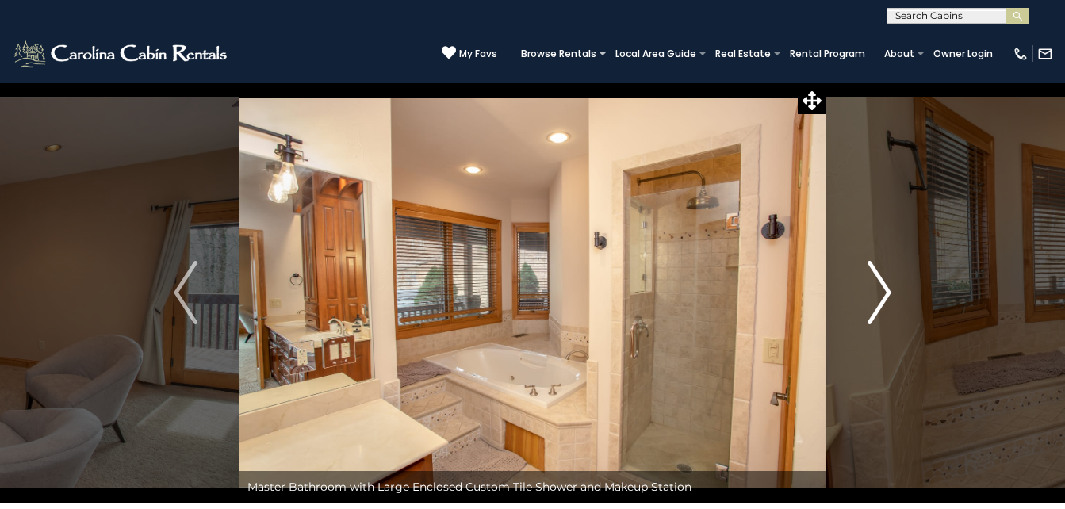
click at [885, 303] on img "Next" at bounding box center [880, 292] width 24 height 63
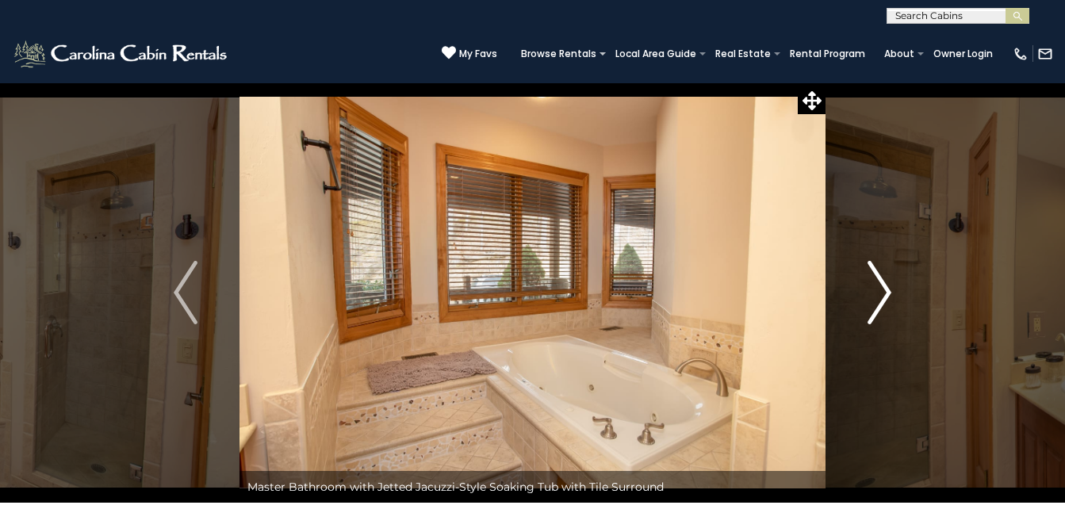
click at [885, 303] on img "Next" at bounding box center [880, 292] width 24 height 63
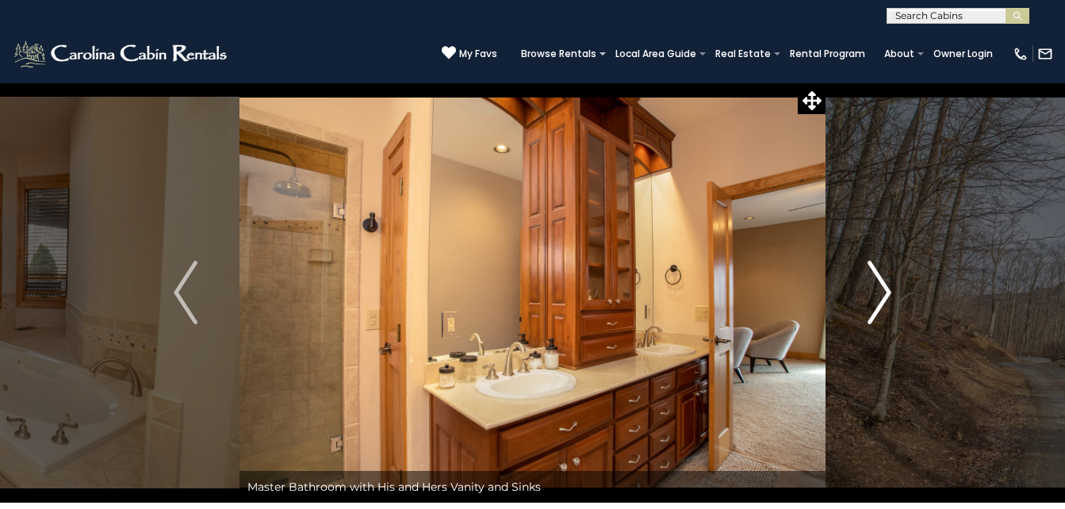
click at [885, 303] on img "Next" at bounding box center [880, 292] width 24 height 63
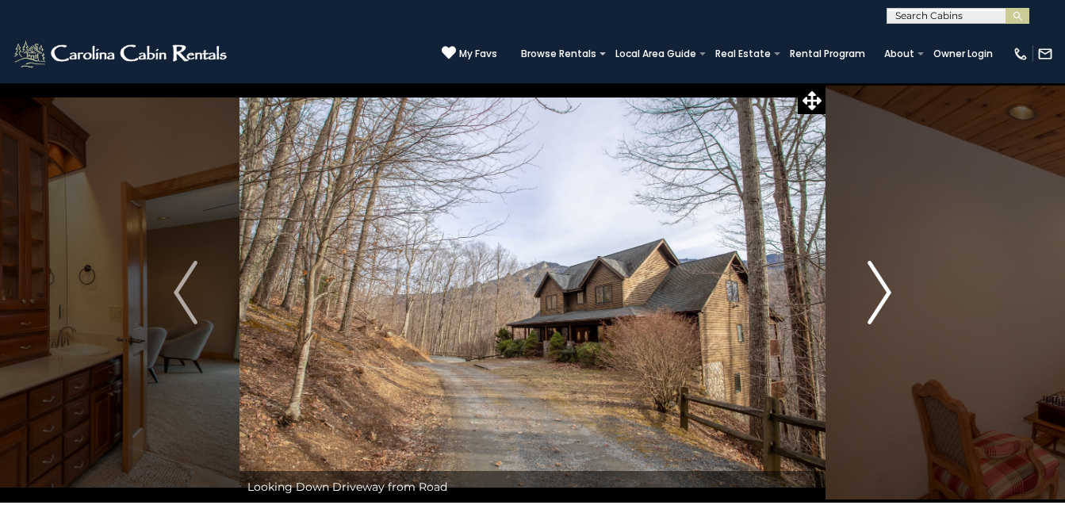
click at [885, 303] on img "Next" at bounding box center [880, 292] width 24 height 63
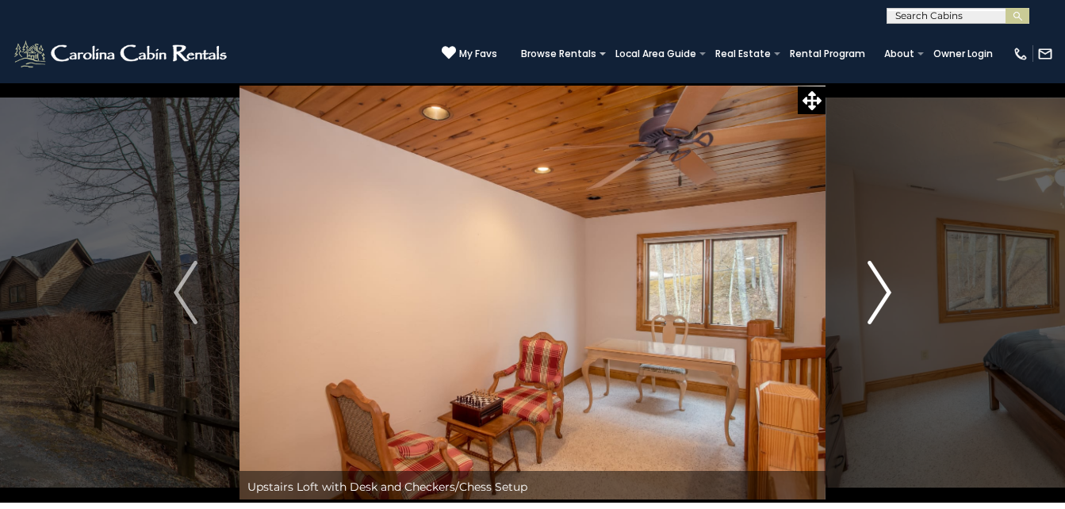
click at [885, 303] on img "Next" at bounding box center [880, 292] width 24 height 63
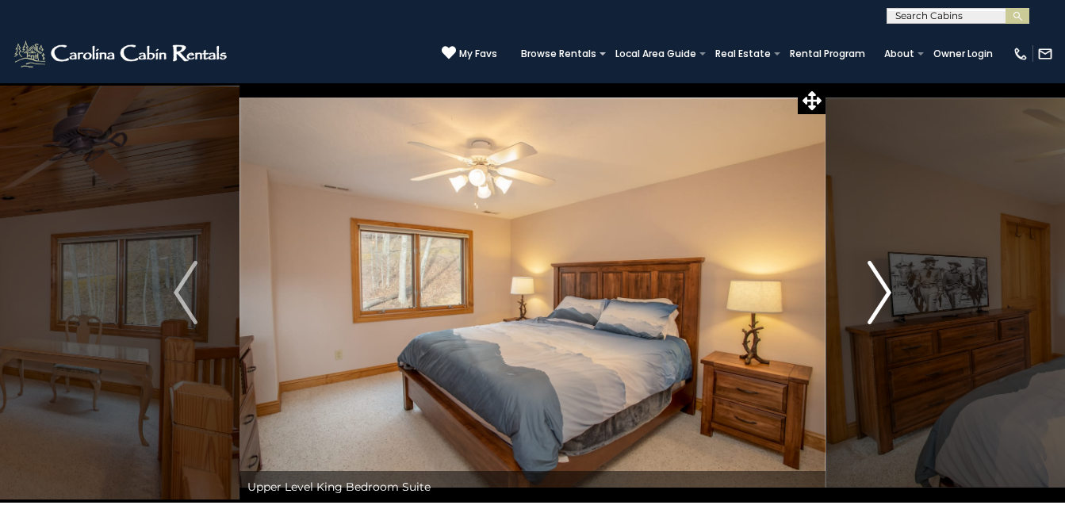
click at [885, 303] on img "Next" at bounding box center [880, 292] width 24 height 63
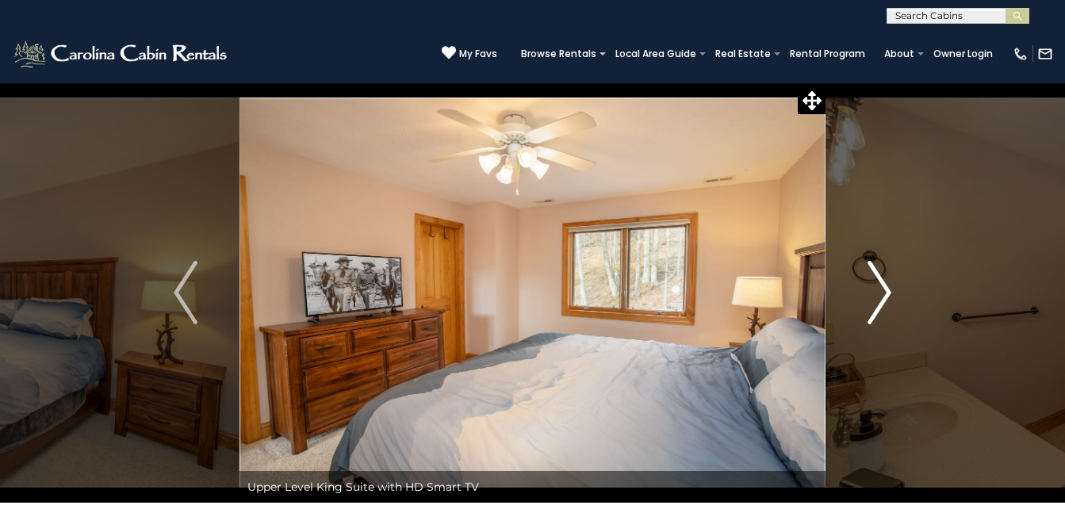
click at [885, 303] on img "Next" at bounding box center [880, 292] width 24 height 63
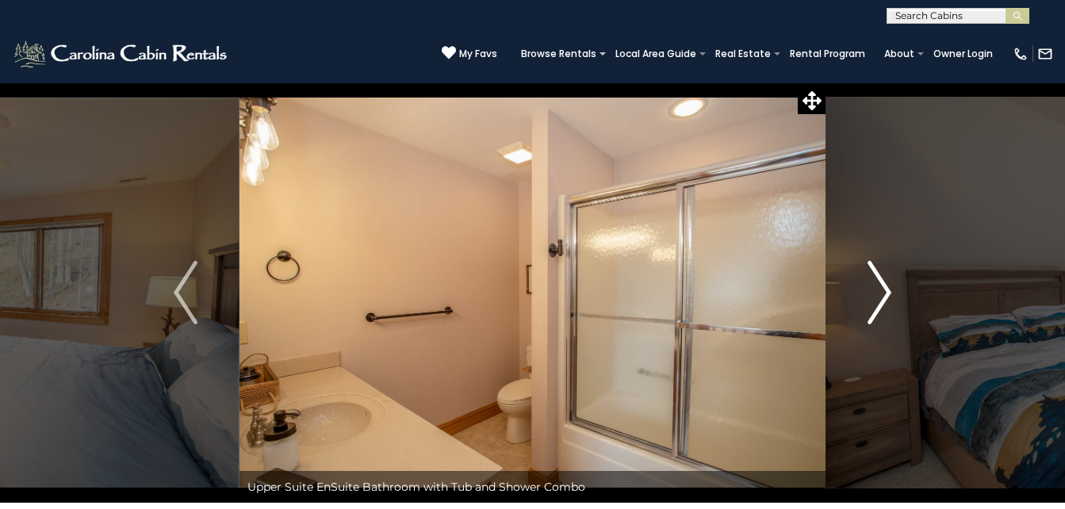
click at [885, 303] on img "Next" at bounding box center [880, 292] width 24 height 63
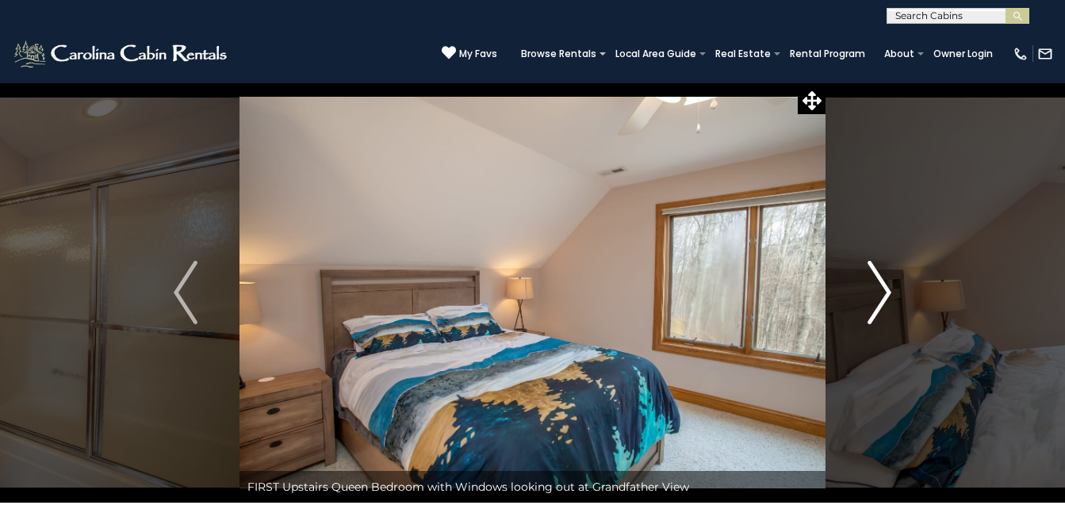
click at [885, 303] on img "Next" at bounding box center [880, 292] width 24 height 63
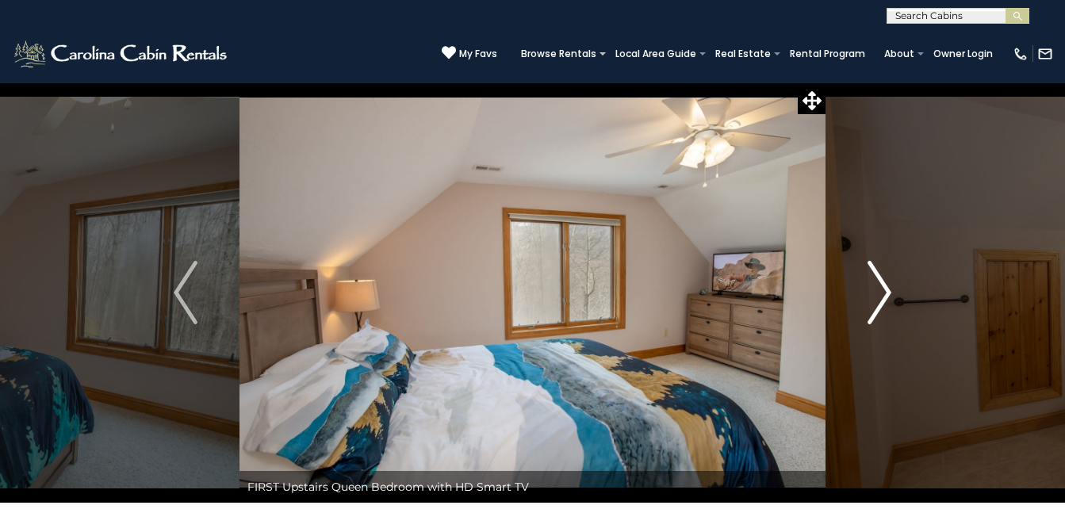
click at [885, 303] on img "Next" at bounding box center [880, 292] width 24 height 63
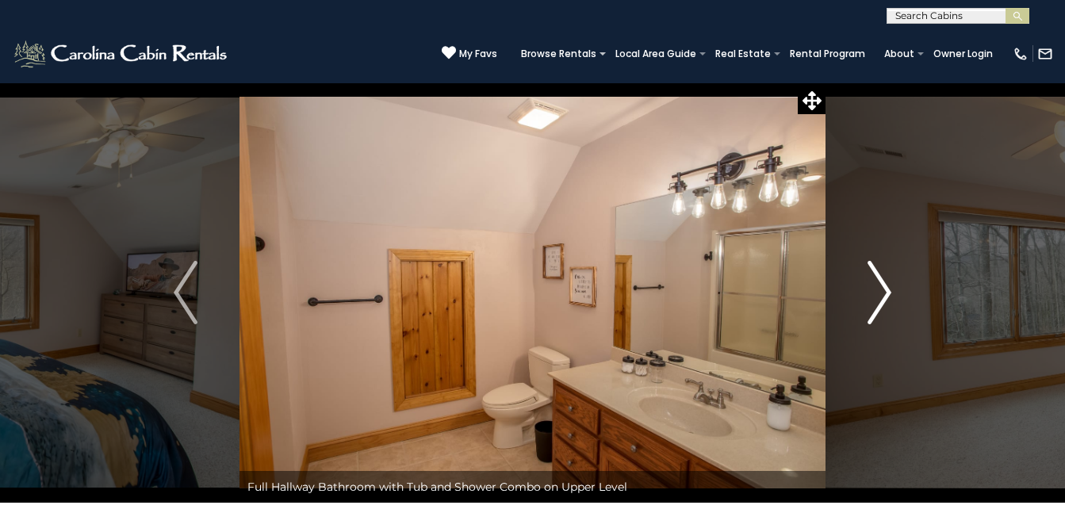
click at [885, 303] on img "Next" at bounding box center [880, 292] width 24 height 63
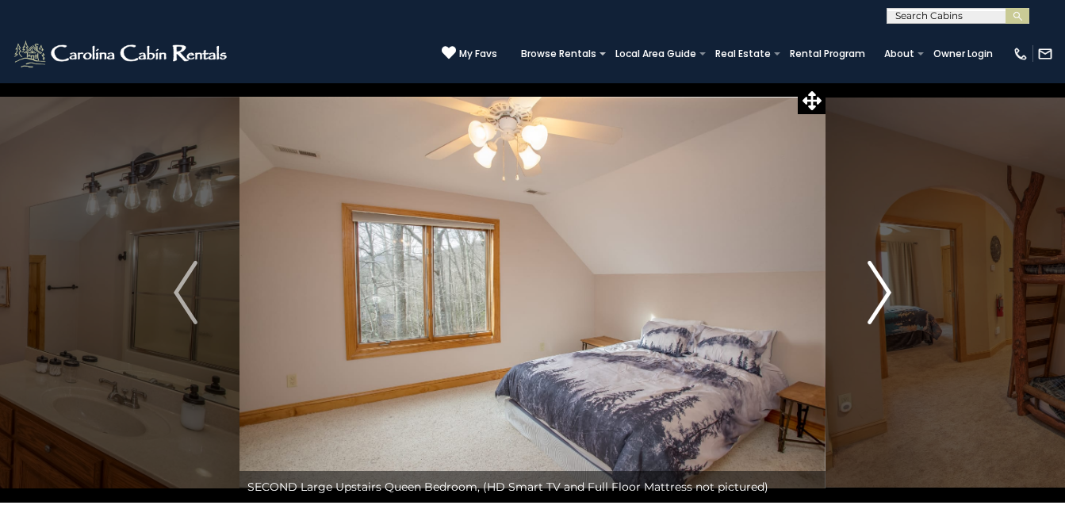
click at [885, 303] on img "Next" at bounding box center [880, 292] width 24 height 63
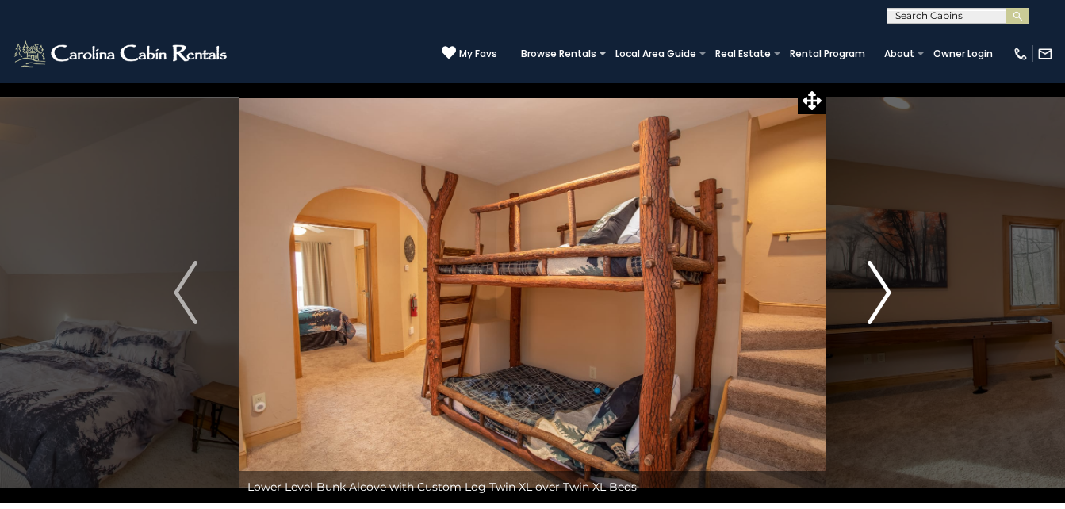
click at [885, 303] on img "Next" at bounding box center [880, 292] width 24 height 63
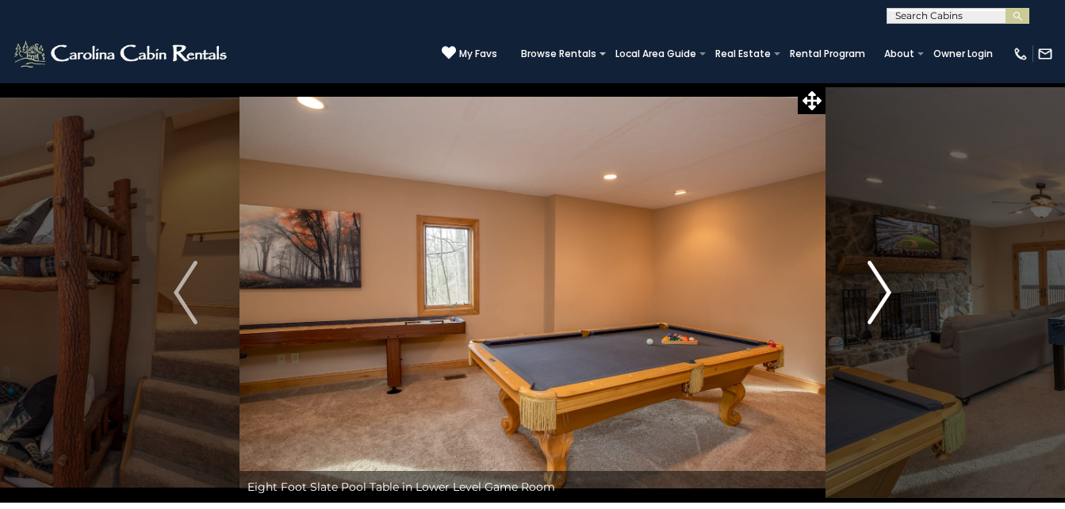
click at [885, 303] on img "Next" at bounding box center [880, 292] width 24 height 63
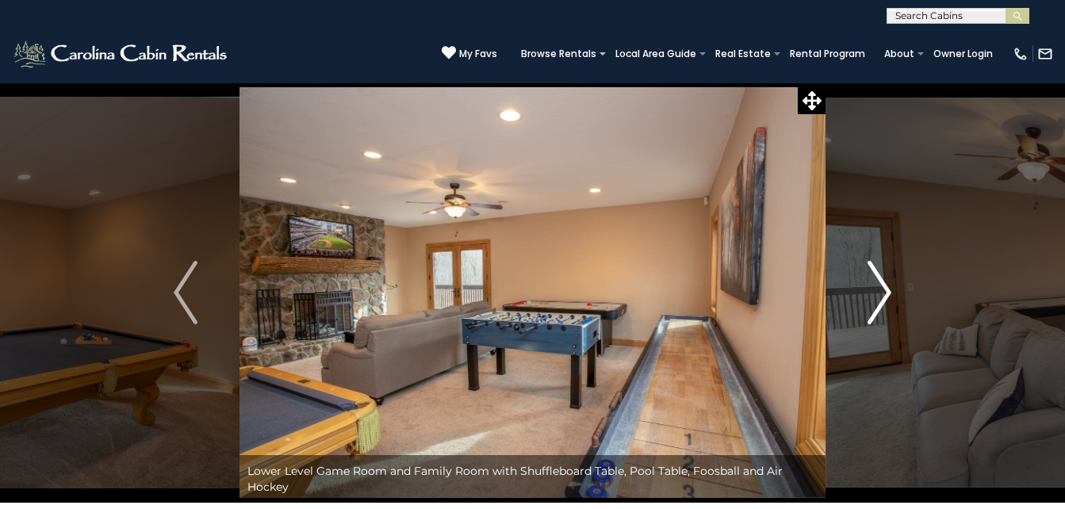
click at [885, 303] on img "Next" at bounding box center [880, 292] width 24 height 63
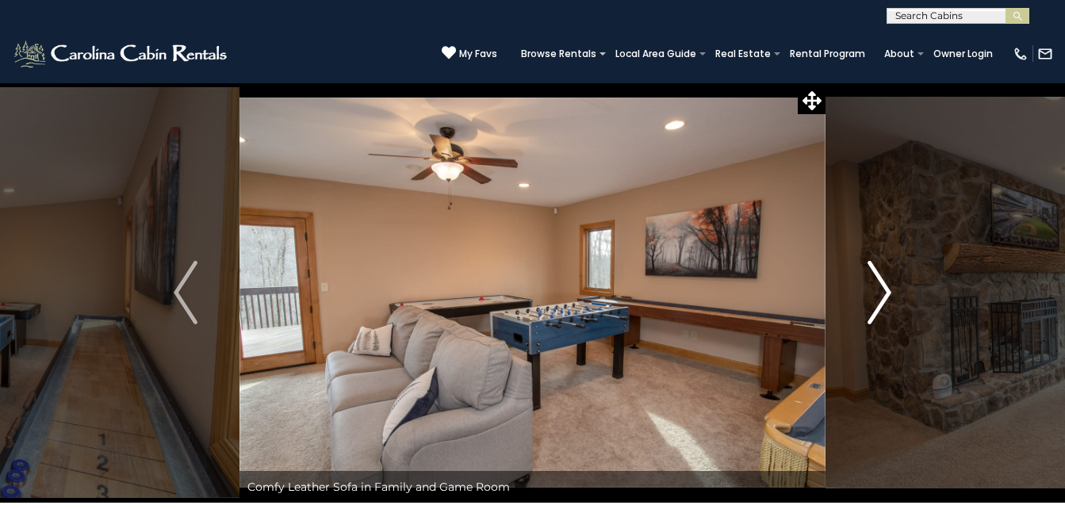
click at [885, 303] on img "Next" at bounding box center [880, 292] width 24 height 63
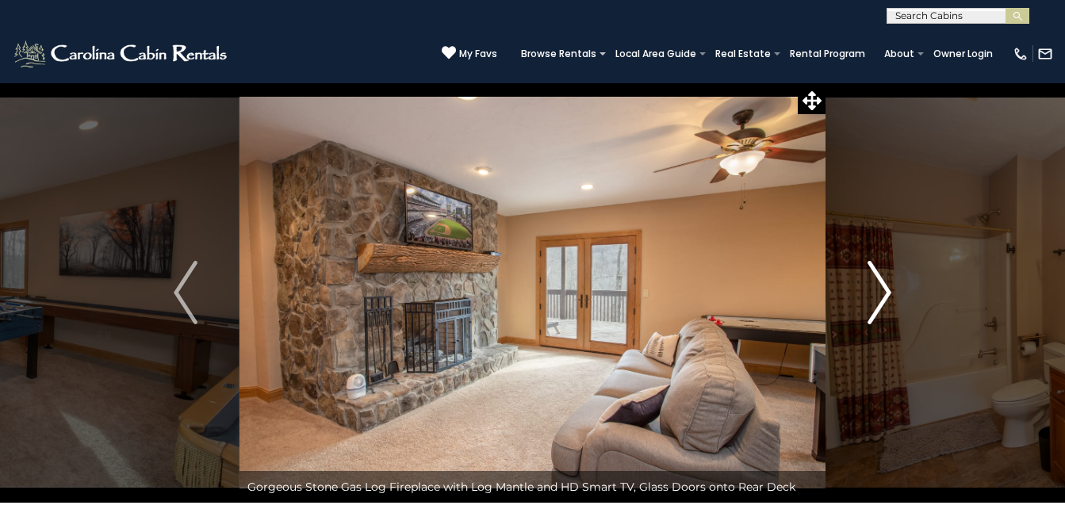
click at [885, 303] on img "Next" at bounding box center [880, 292] width 24 height 63
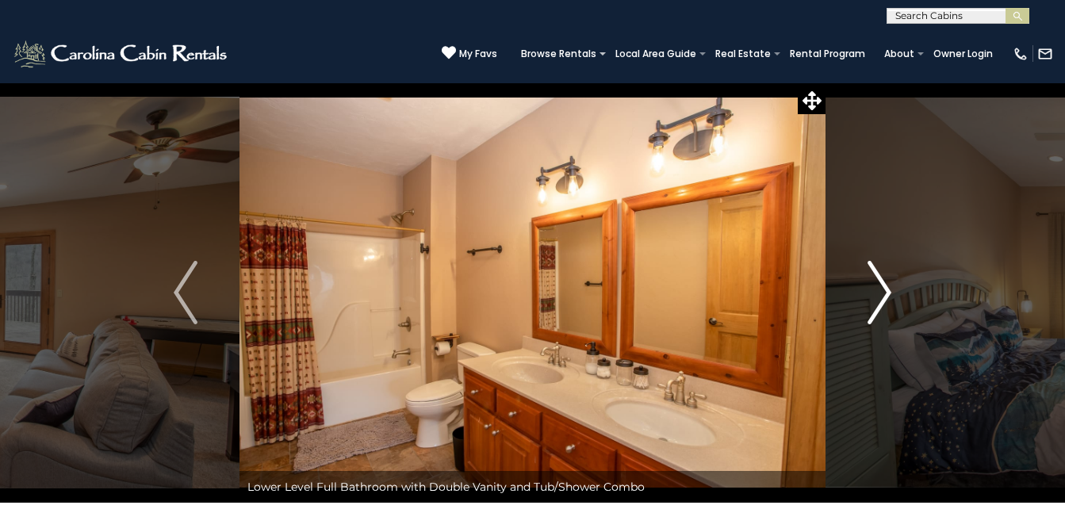
click at [885, 303] on img "Next" at bounding box center [880, 292] width 24 height 63
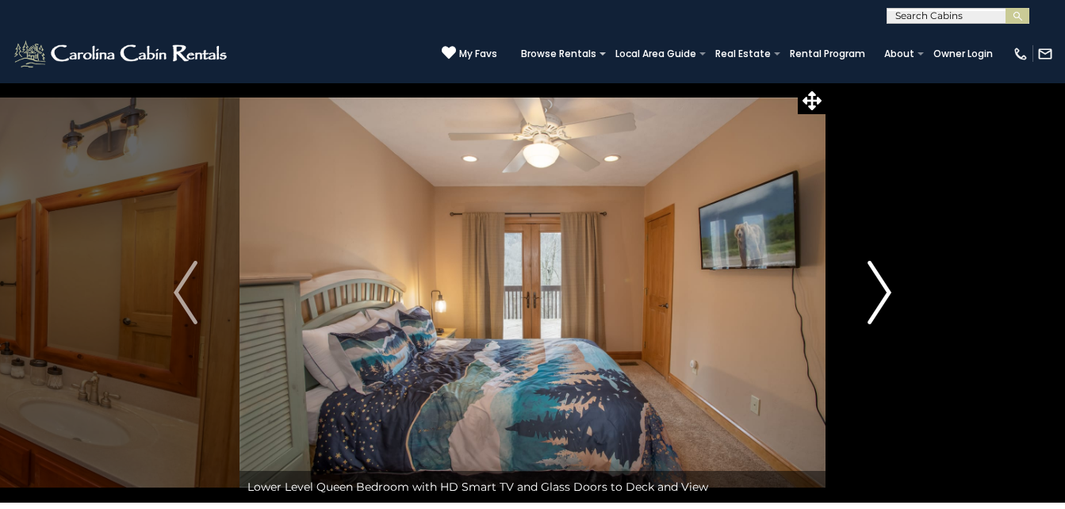
click at [885, 303] on img "Next" at bounding box center [880, 292] width 24 height 63
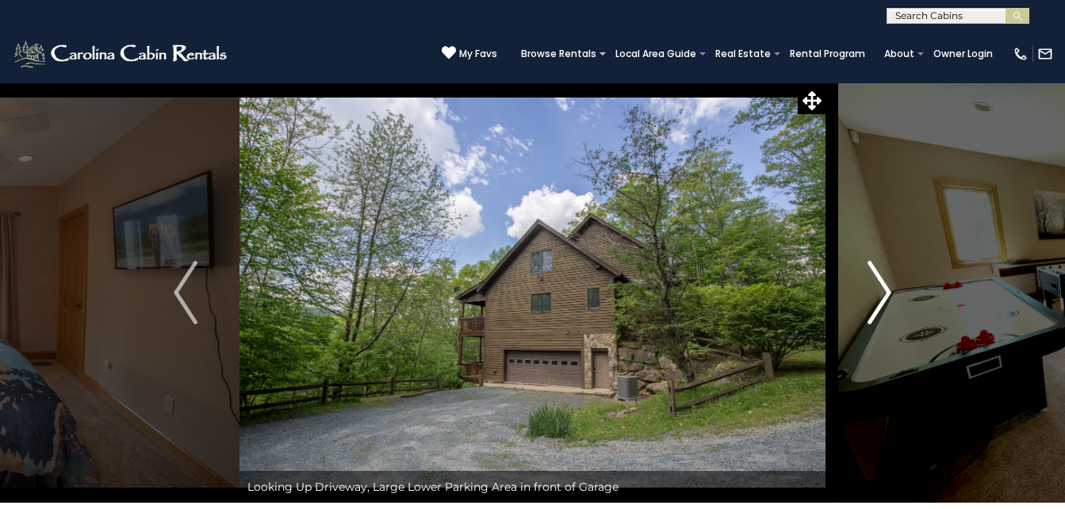
click at [885, 303] on img "Next" at bounding box center [880, 292] width 24 height 63
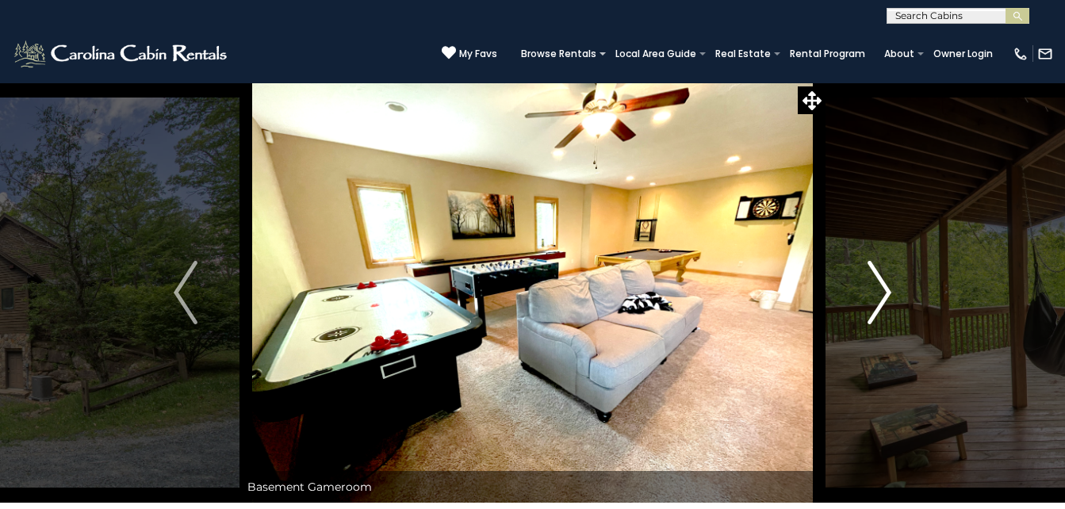
click at [885, 303] on img "Next" at bounding box center [880, 292] width 24 height 63
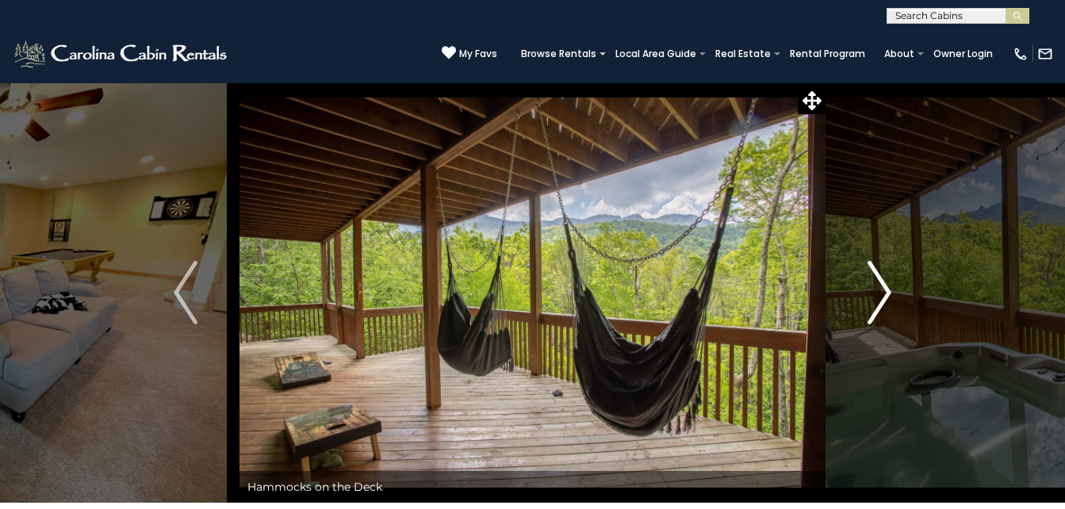
click at [885, 303] on img "Next" at bounding box center [880, 292] width 24 height 63
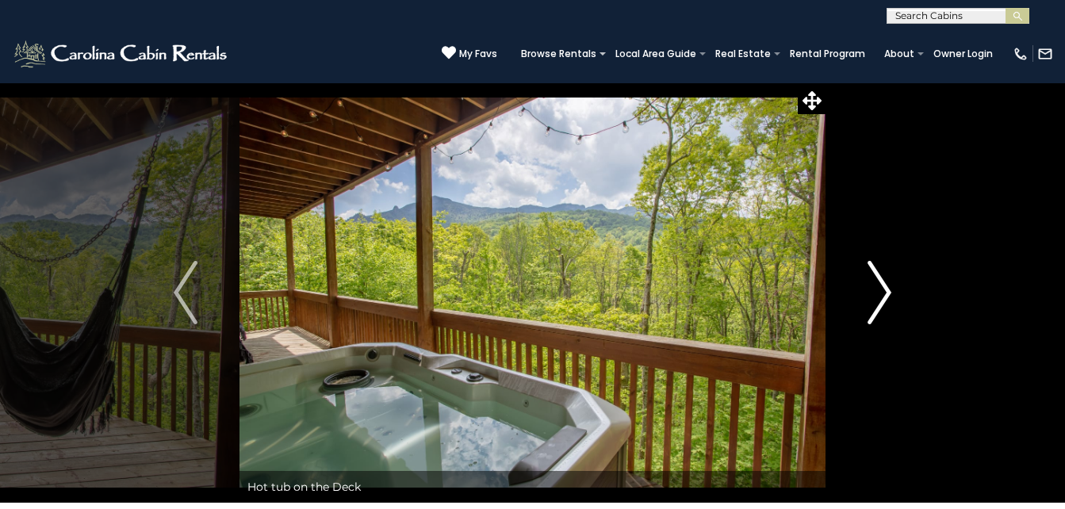
click at [885, 303] on img "Next" at bounding box center [880, 292] width 24 height 63
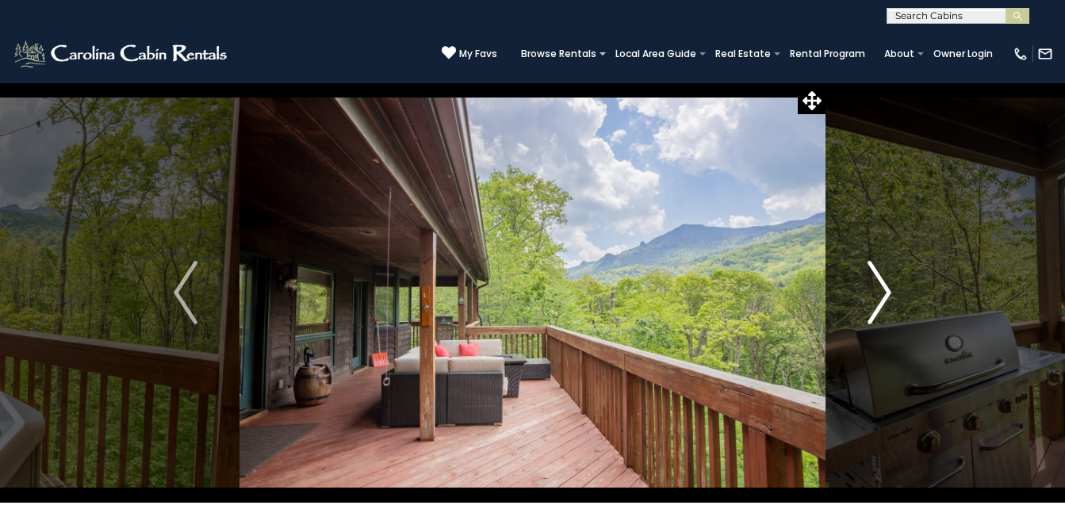
click at [885, 303] on img "Next" at bounding box center [880, 292] width 24 height 63
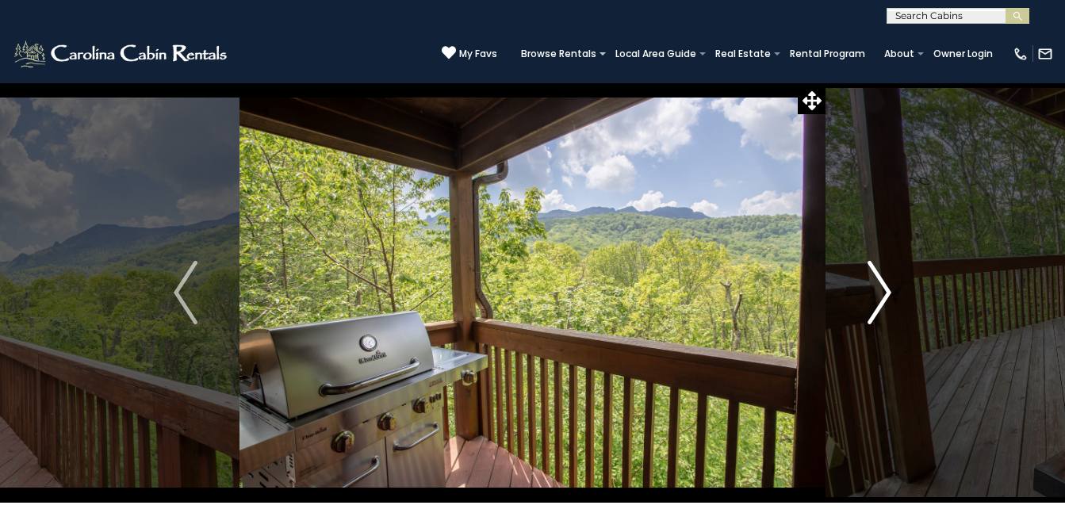
click at [885, 303] on img "Next" at bounding box center [880, 292] width 24 height 63
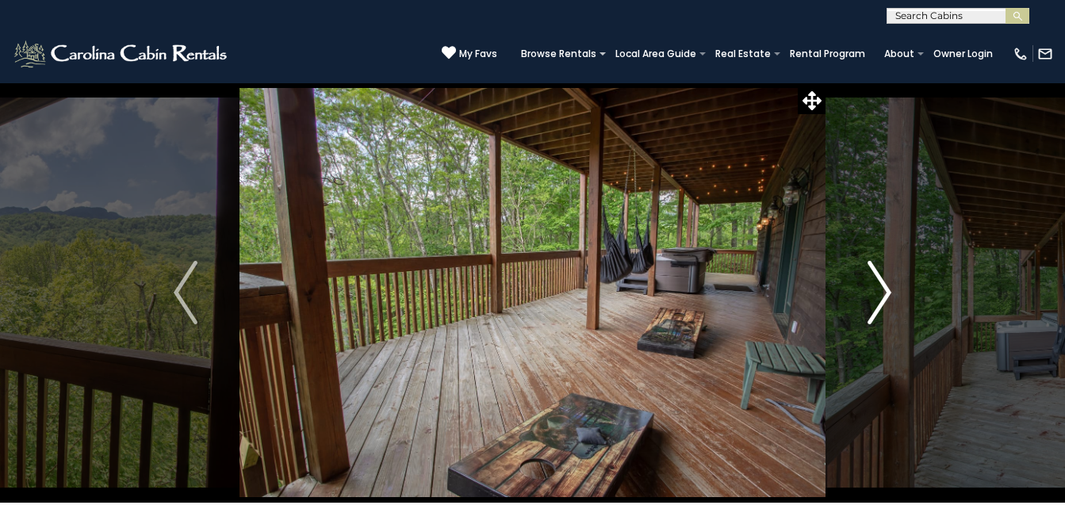
click at [885, 303] on img "Next" at bounding box center [880, 292] width 24 height 63
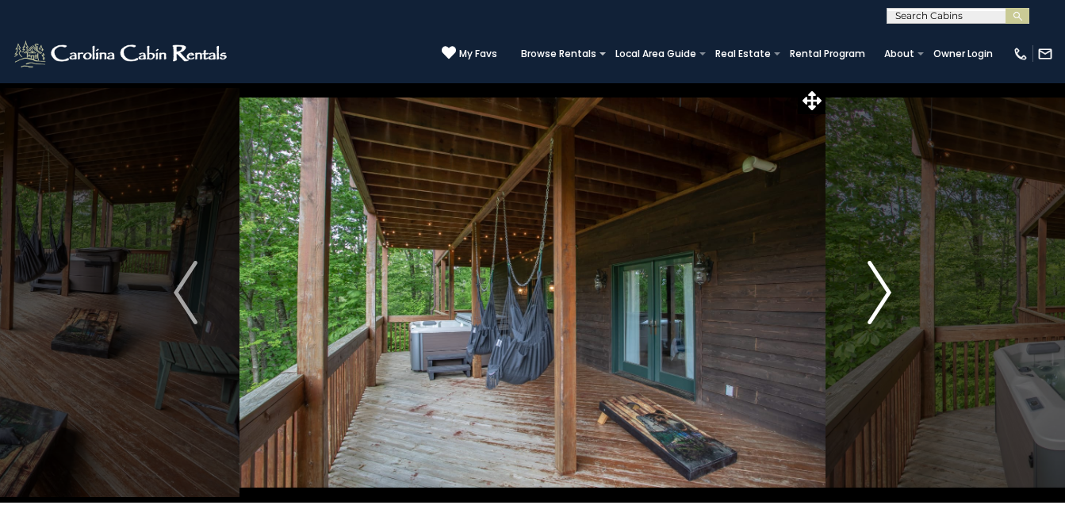
click at [878, 313] on img "Next" at bounding box center [880, 292] width 24 height 63
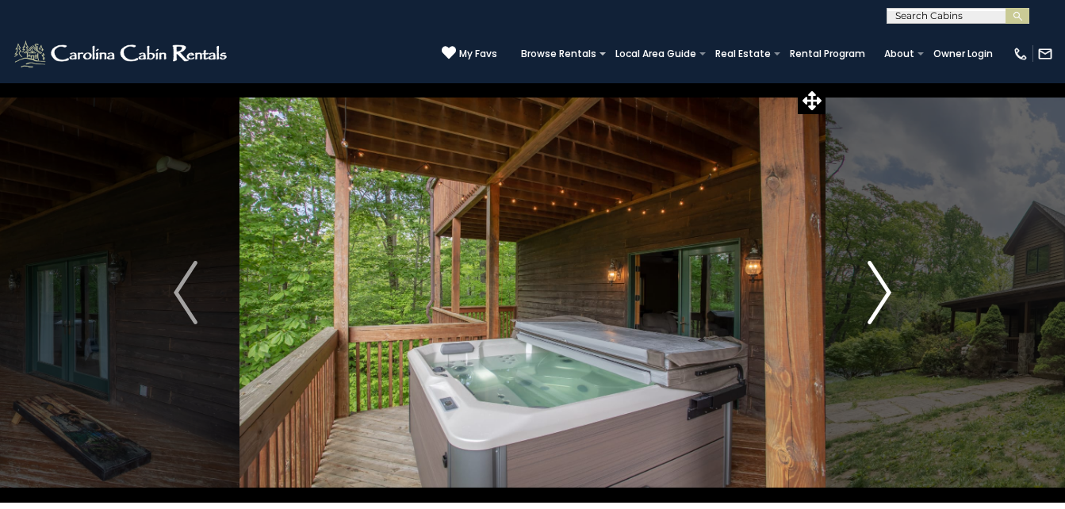
click at [878, 313] on img "Next" at bounding box center [880, 292] width 24 height 63
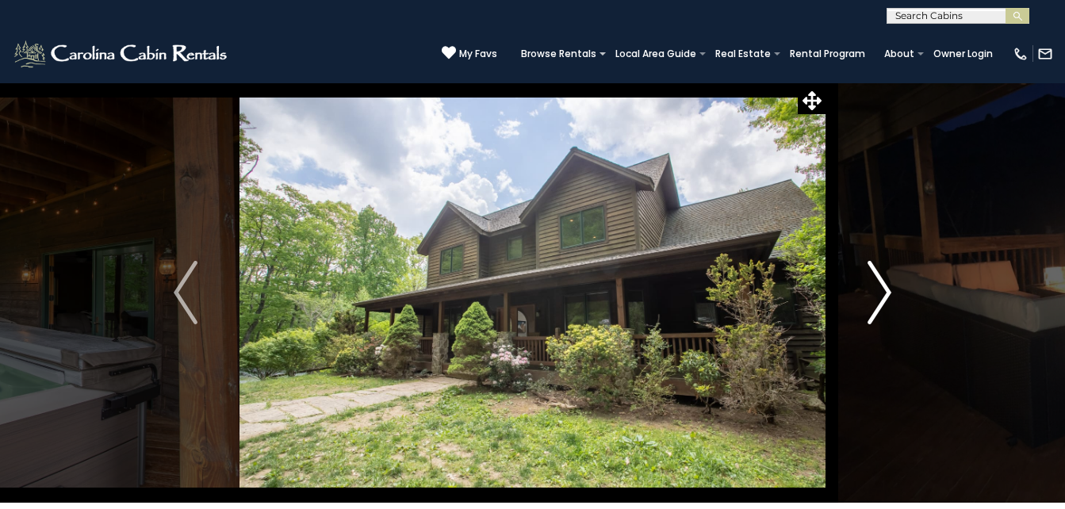
click at [878, 313] on img "Next" at bounding box center [880, 292] width 24 height 63
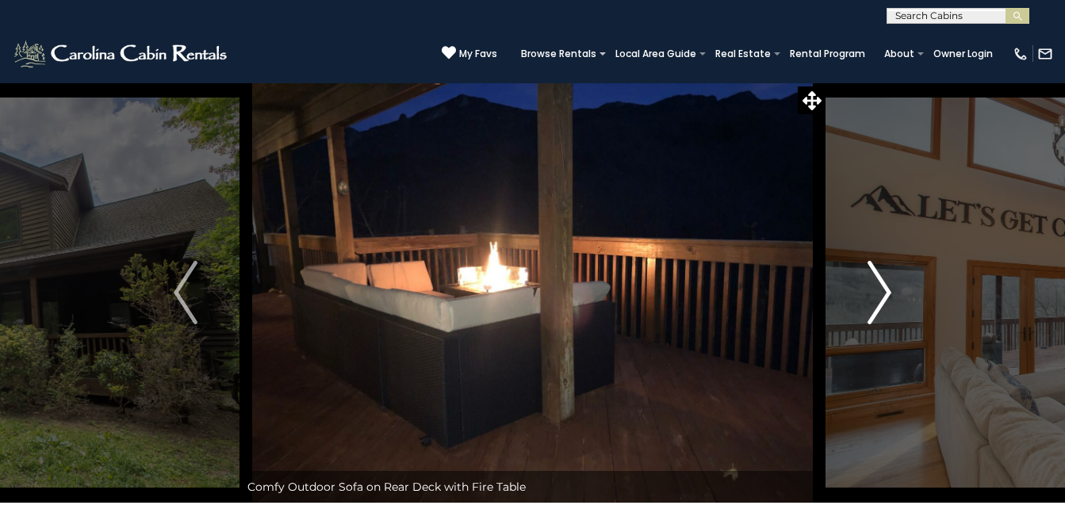
click at [878, 313] on img "Next" at bounding box center [880, 292] width 24 height 63
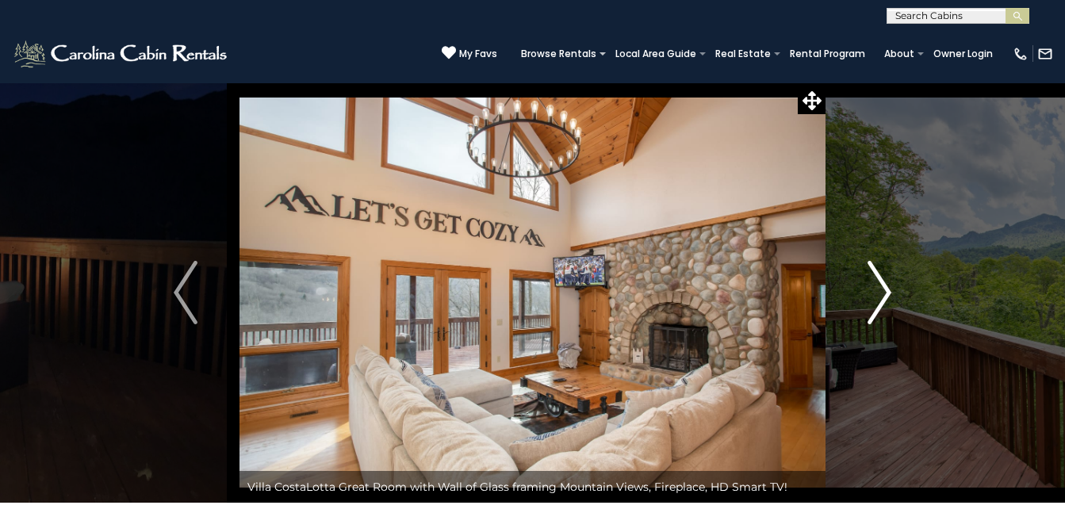
click at [878, 313] on img "Next" at bounding box center [880, 292] width 24 height 63
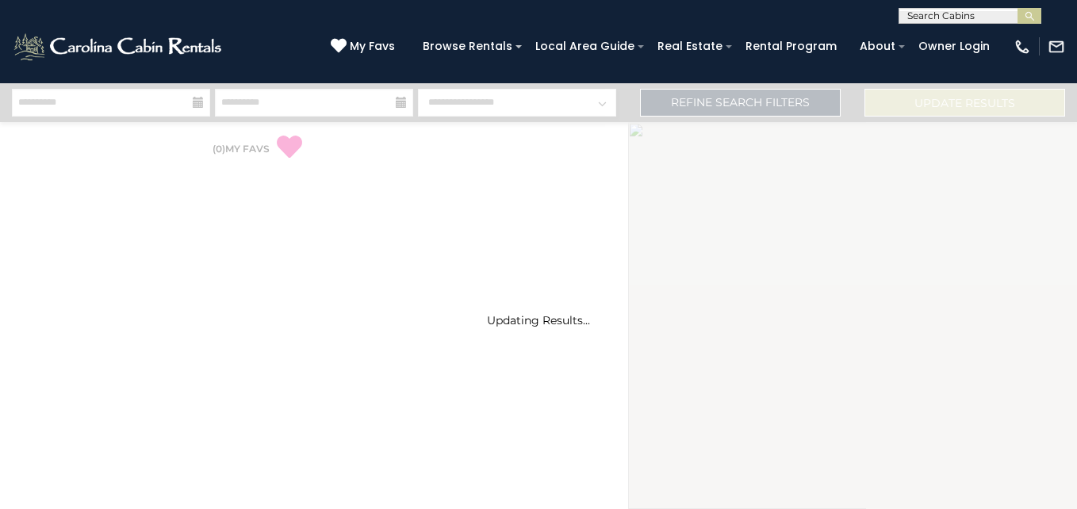
select select "*"
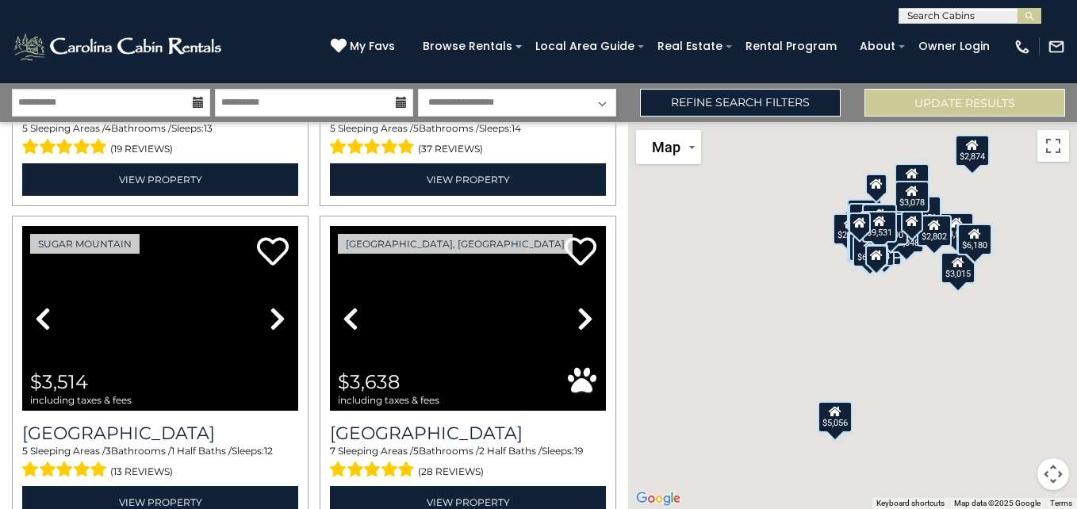
scroll to position [1899, 0]
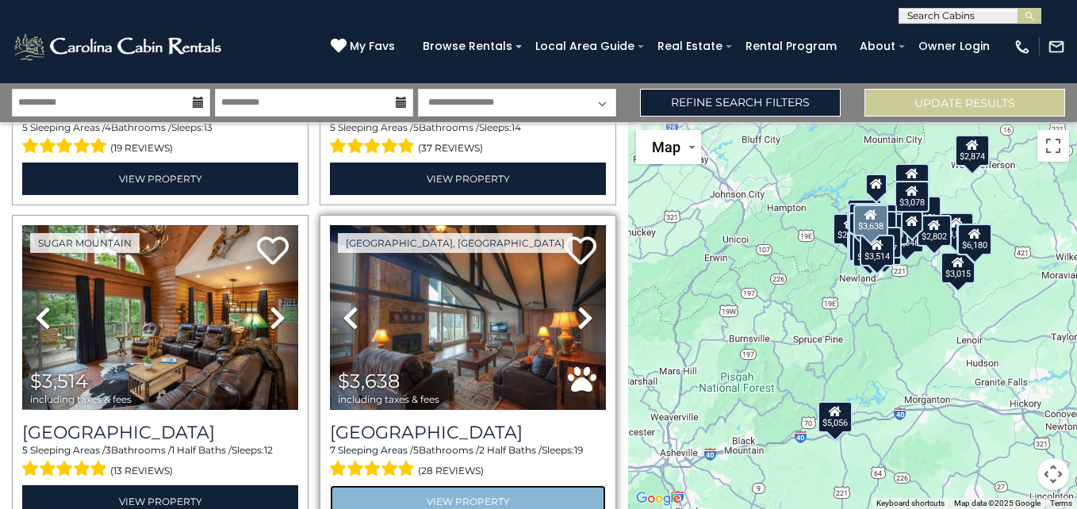
click at [435, 488] on link "View Property" at bounding box center [468, 501] width 276 height 33
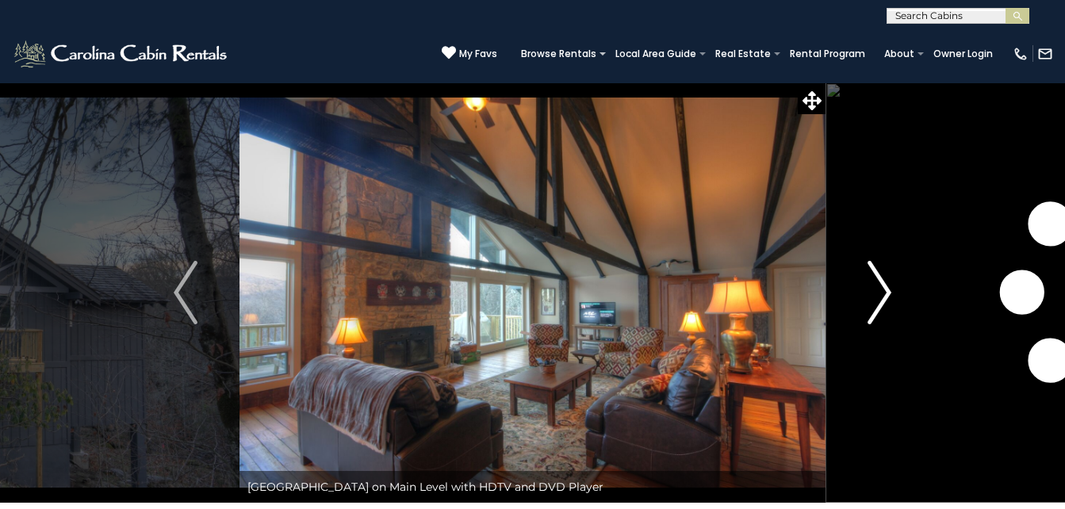
click at [887, 300] on img "Next" at bounding box center [880, 292] width 24 height 63
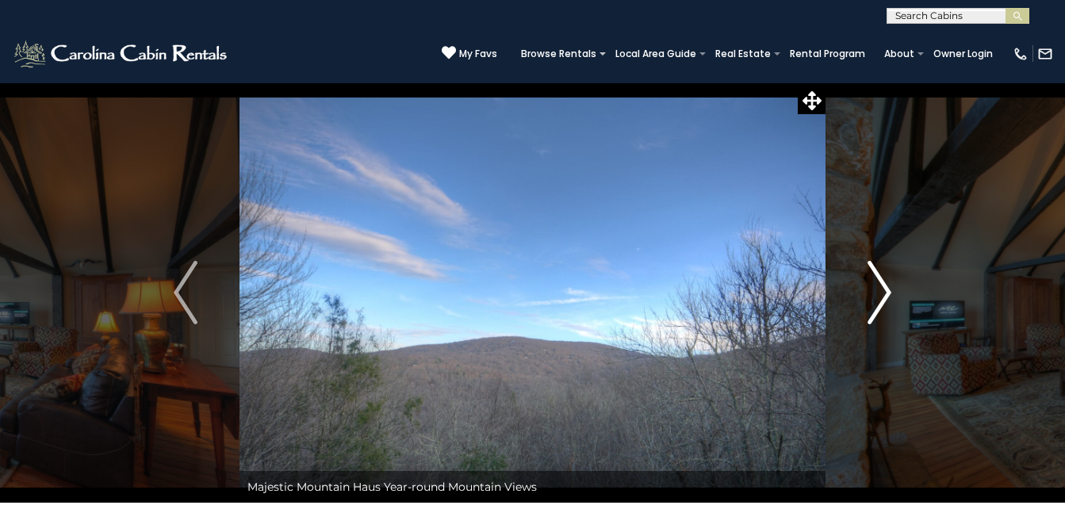
click at [887, 300] on img "Next" at bounding box center [880, 292] width 24 height 63
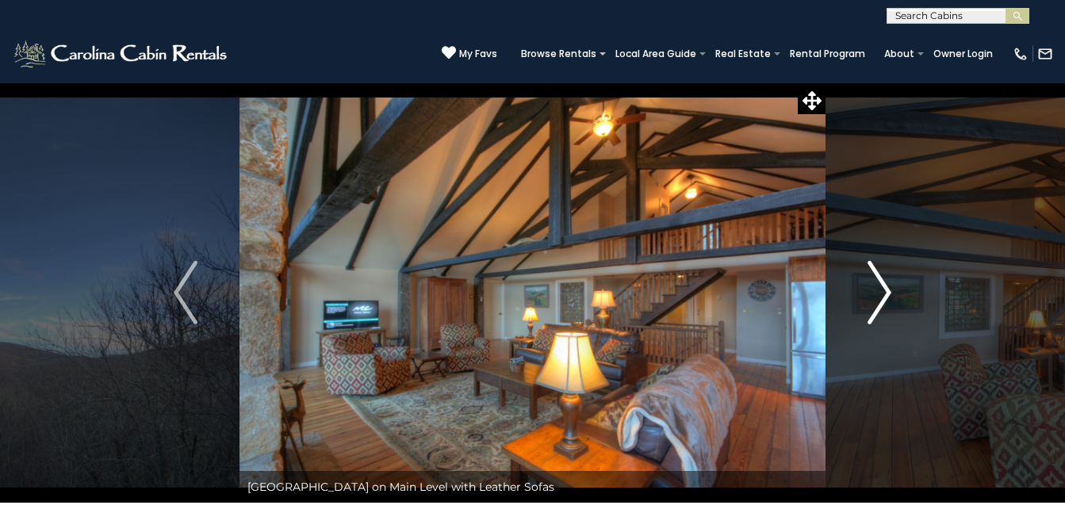
click at [887, 300] on img "Next" at bounding box center [880, 292] width 24 height 63
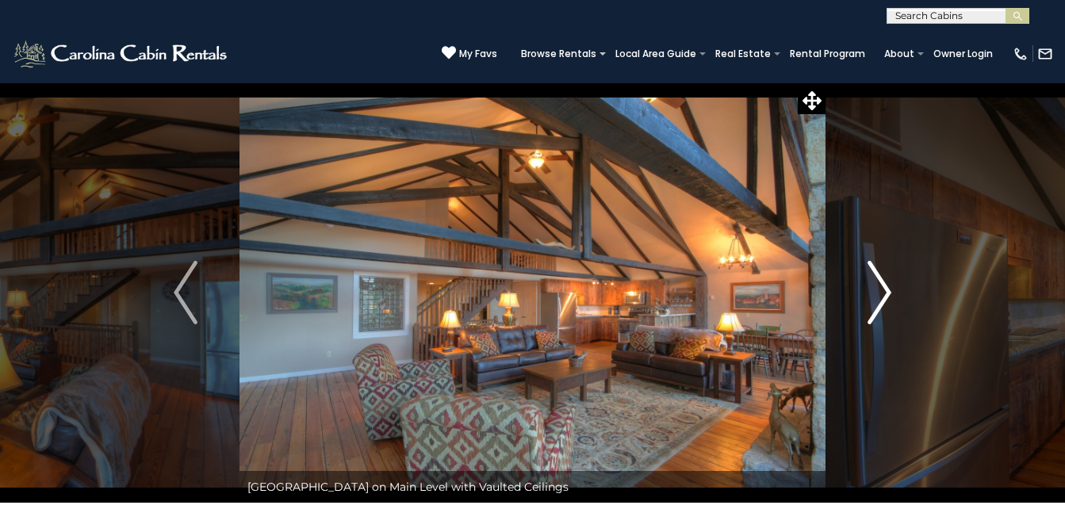
click at [887, 300] on img "Next" at bounding box center [880, 292] width 24 height 63
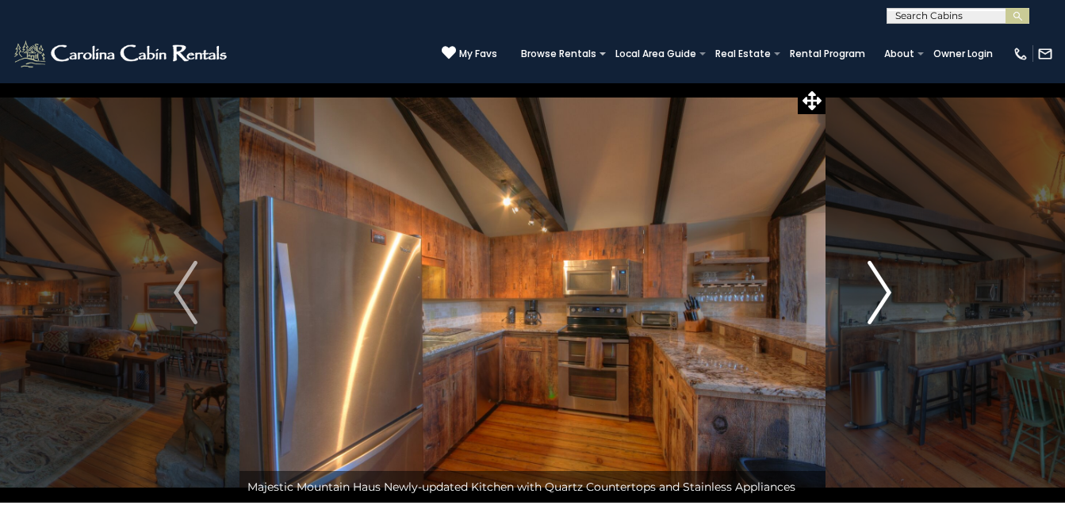
click at [887, 300] on img "Next" at bounding box center [880, 292] width 24 height 63
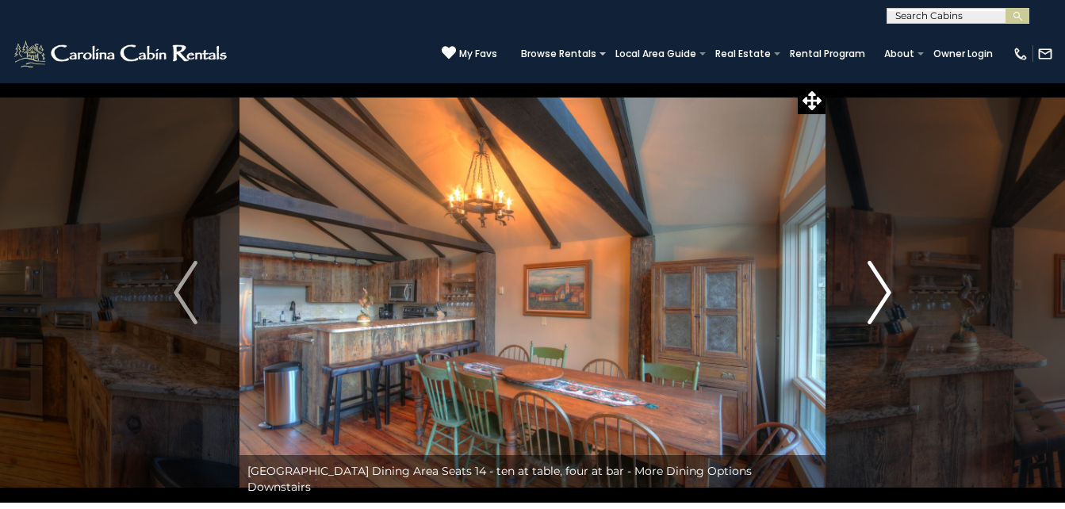
click at [887, 300] on img "Next" at bounding box center [880, 292] width 24 height 63
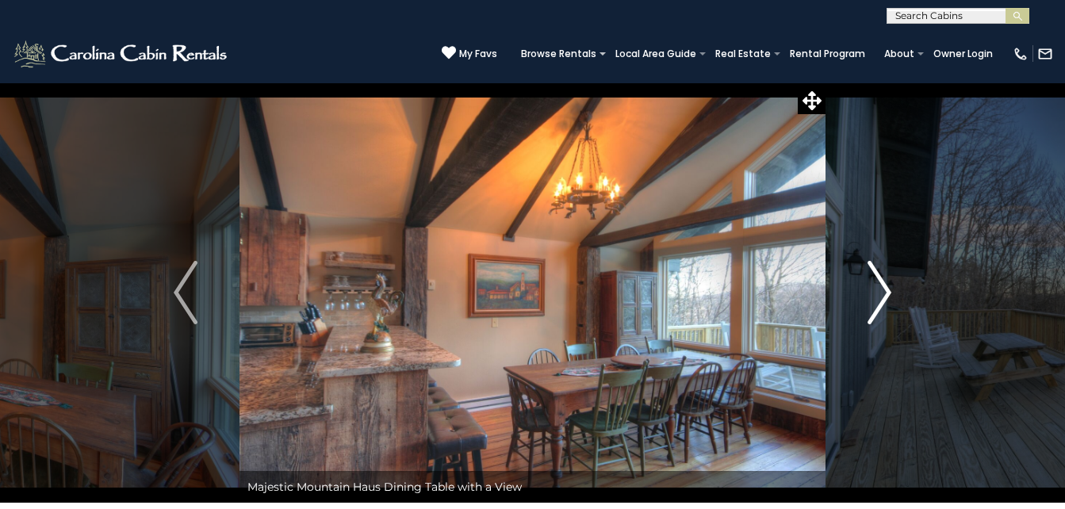
click at [887, 300] on img "Next" at bounding box center [880, 292] width 24 height 63
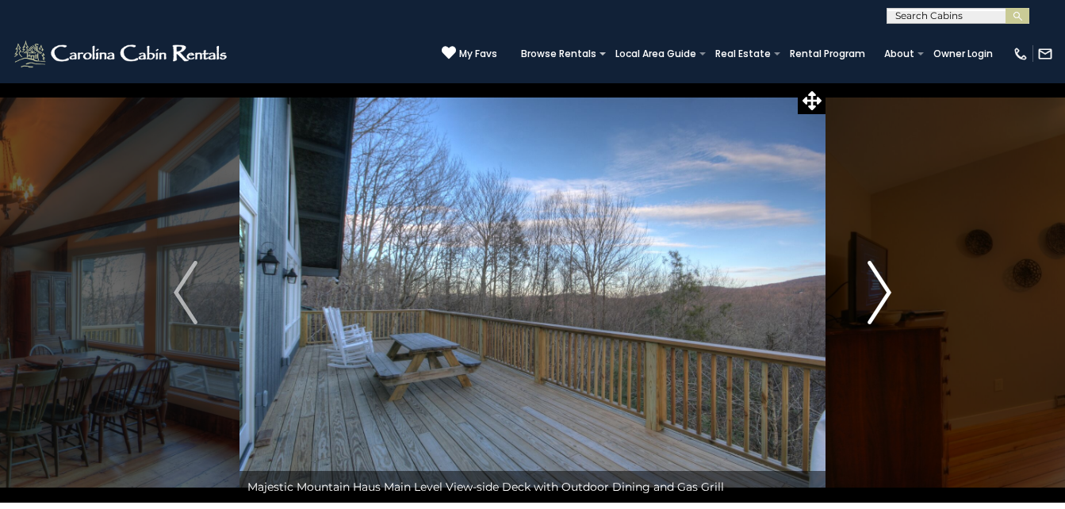
click at [887, 300] on img "Next" at bounding box center [880, 292] width 24 height 63
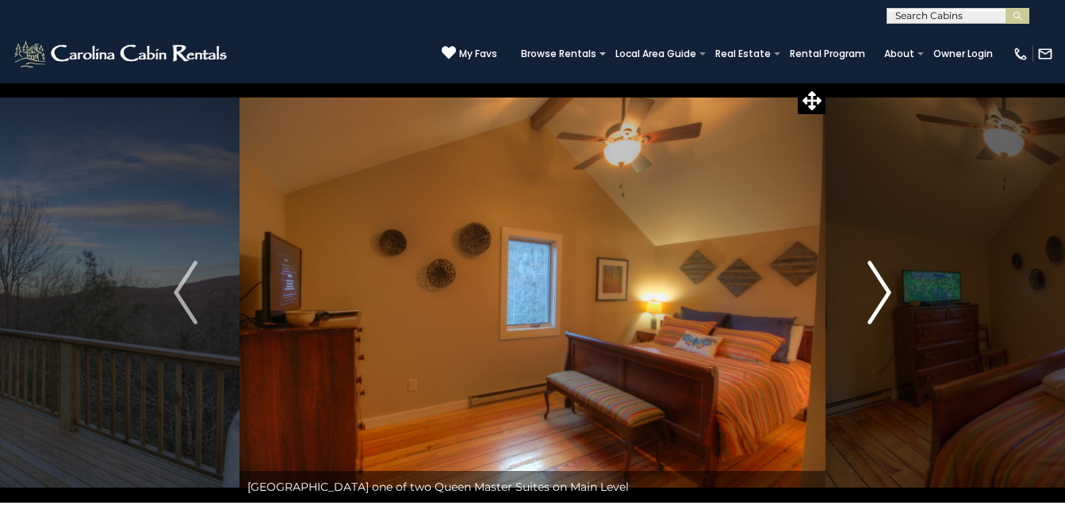
click at [887, 300] on img "Next" at bounding box center [880, 292] width 24 height 63
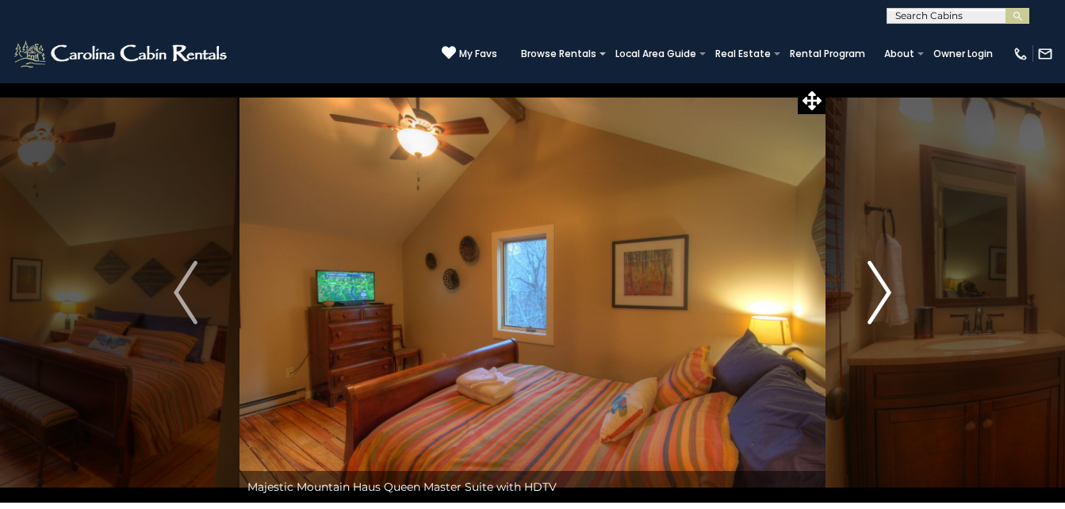
click at [887, 300] on img "Next" at bounding box center [880, 292] width 24 height 63
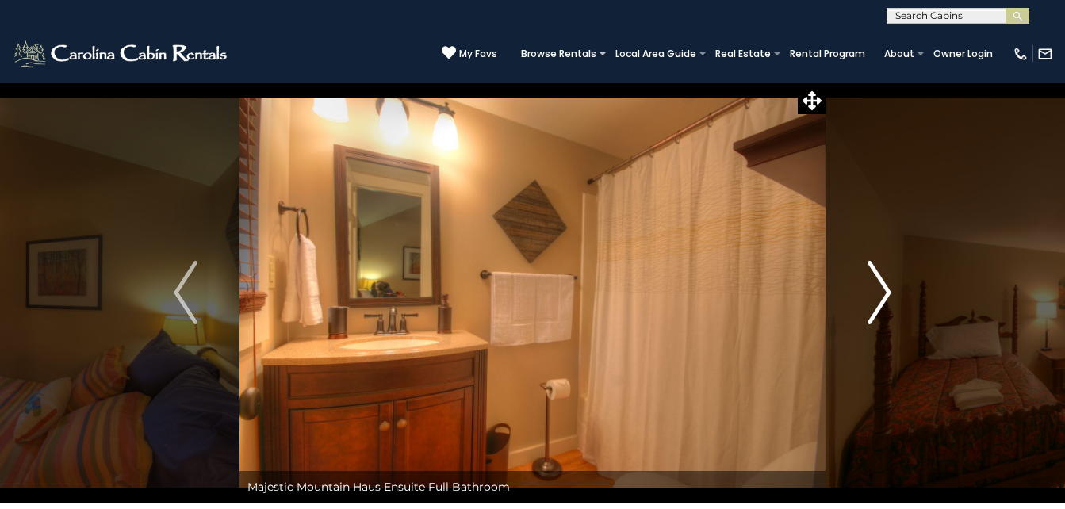
click at [887, 300] on img "Next" at bounding box center [880, 292] width 24 height 63
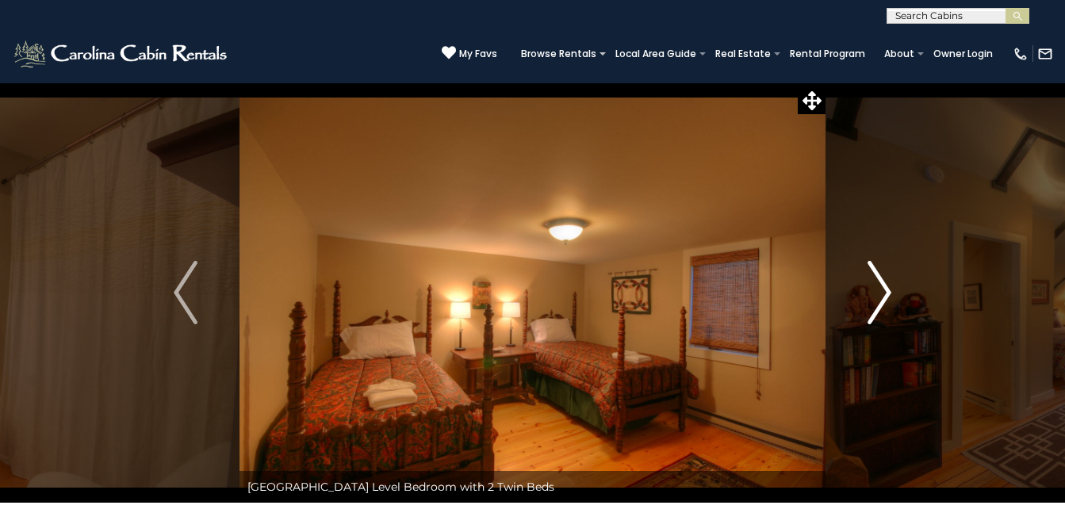
click at [887, 300] on img "Next" at bounding box center [880, 292] width 24 height 63
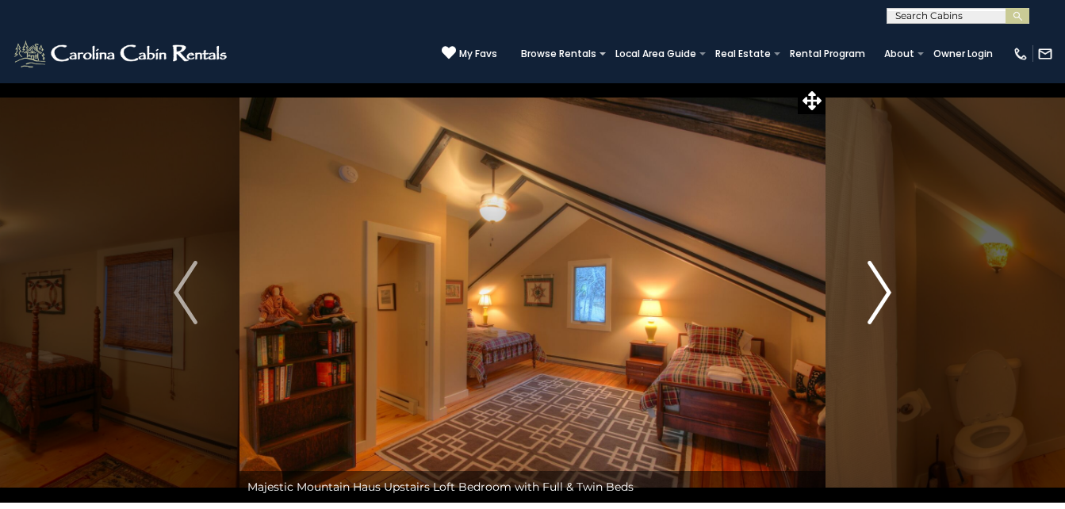
click at [887, 300] on img "Next" at bounding box center [880, 292] width 24 height 63
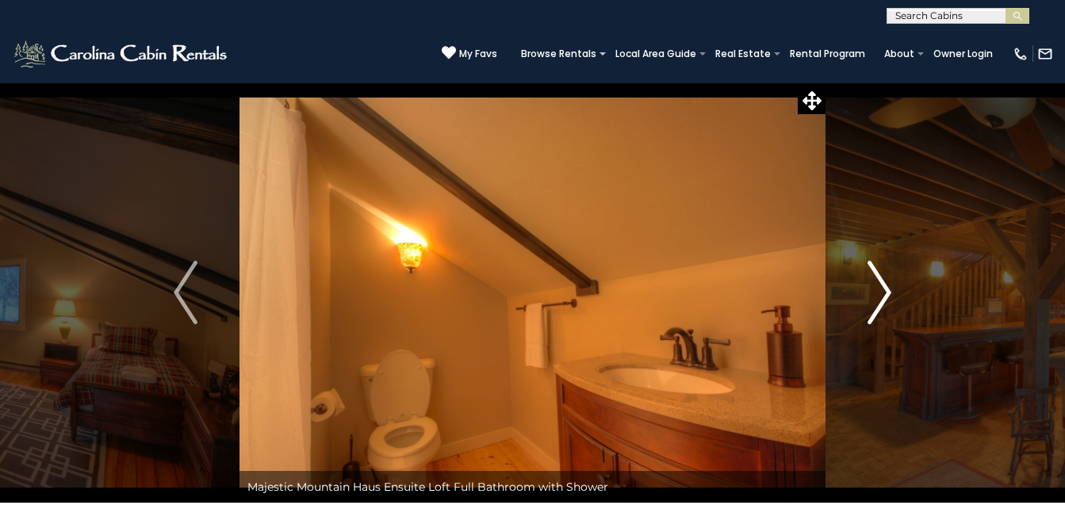
click at [887, 300] on img "Next" at bounding box center [880, 292] width 24 height 63
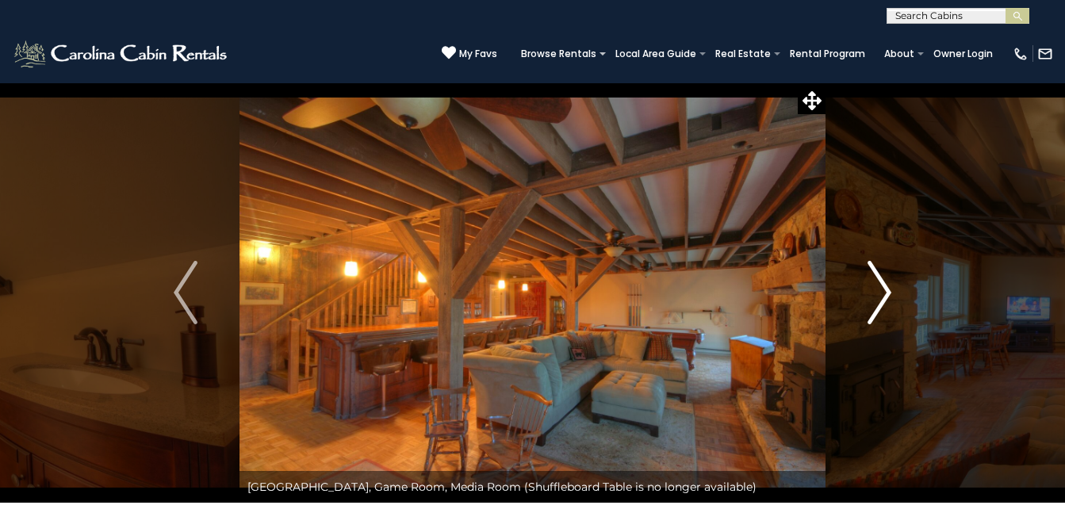
click at [887, 300] on img "Next" at bounding box center [880, 292] width 24 height 63
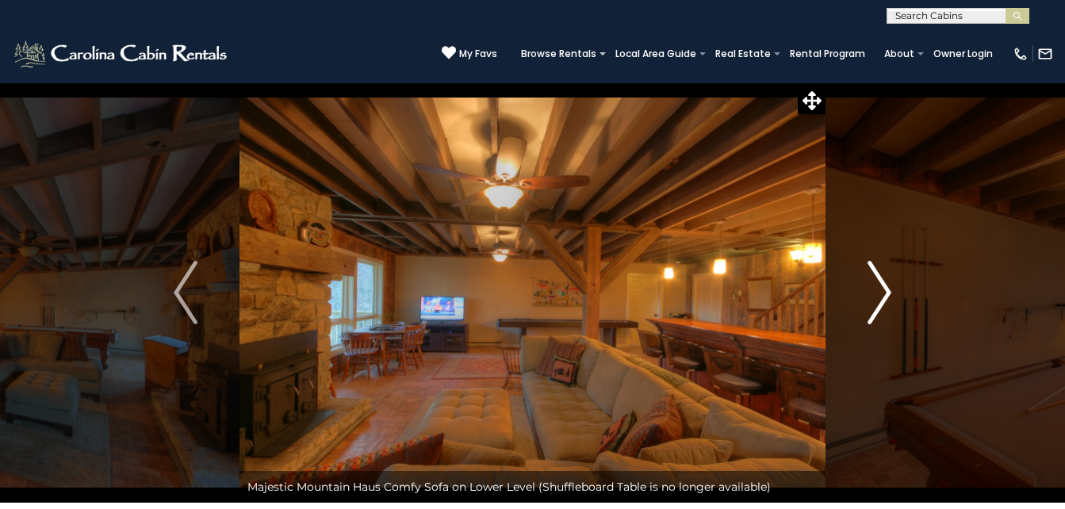
click at [887, 300] on img "Next" at bounding box center [880, 292] width 24 height 63
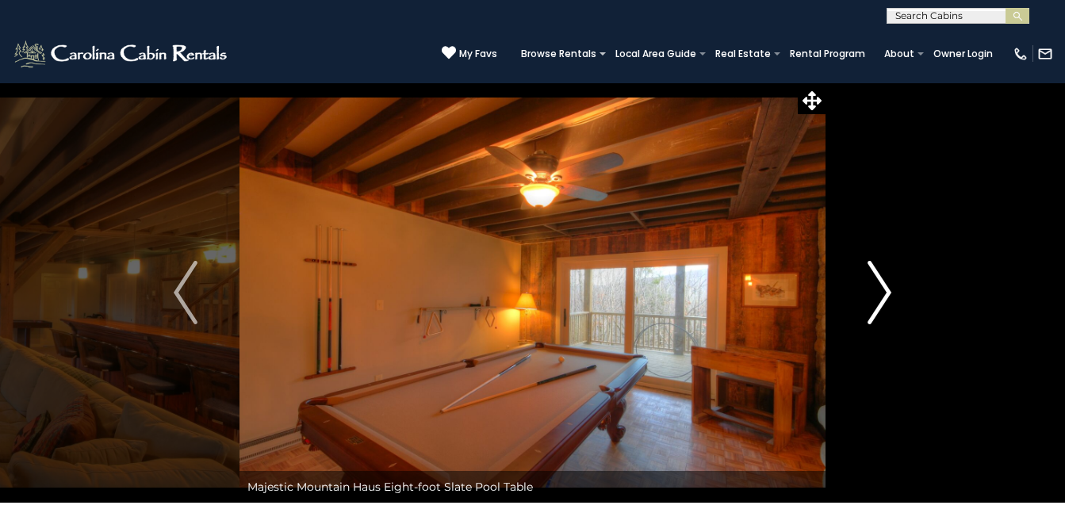
click at [887, 300] on img "Next" at bounding box center [880, 292] width 24 height 63
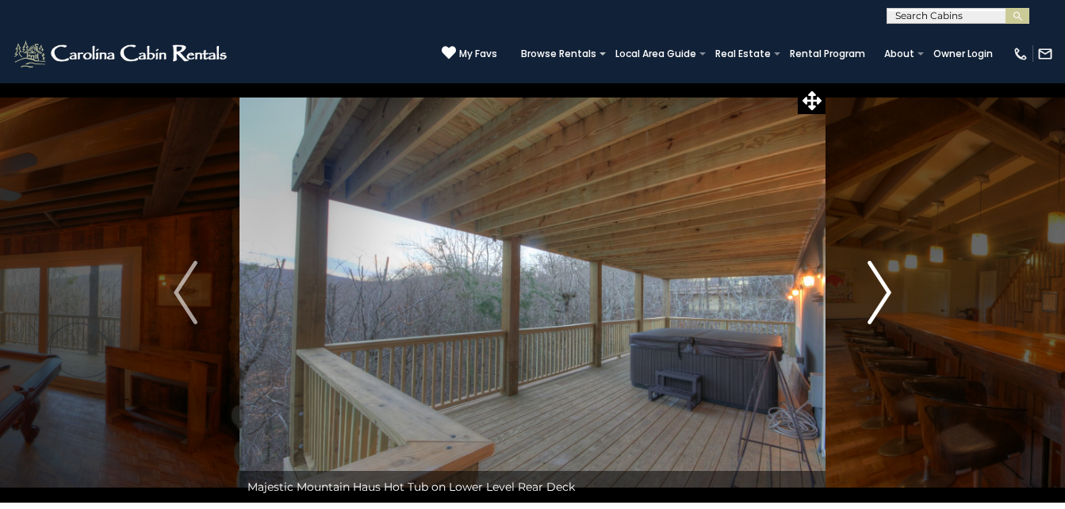
click at [887, 300] on img "Next" at bounding box center [880, 292] width 24 height 63
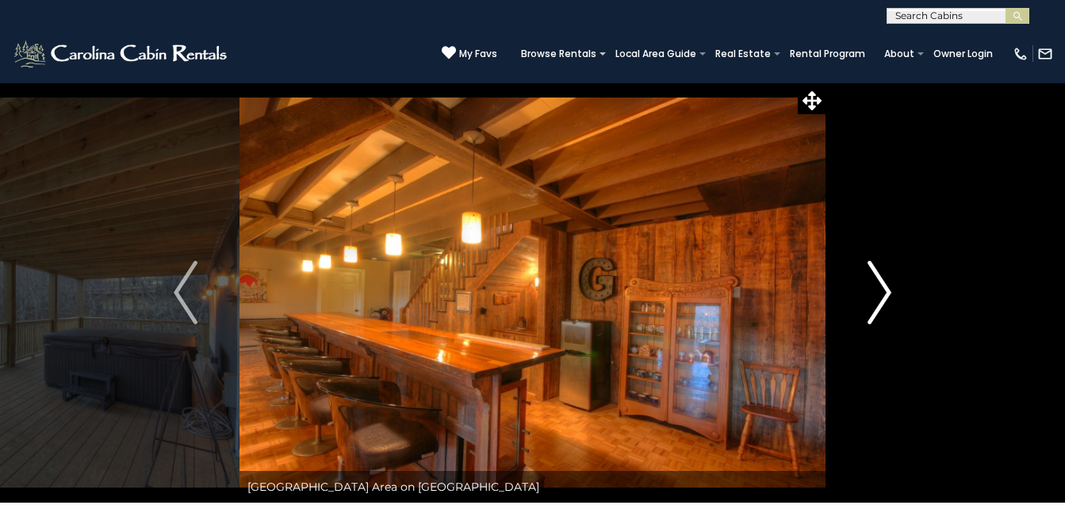
click at [887, 300] on img "Next" at bounding box center [880, 292] width 24 height 63
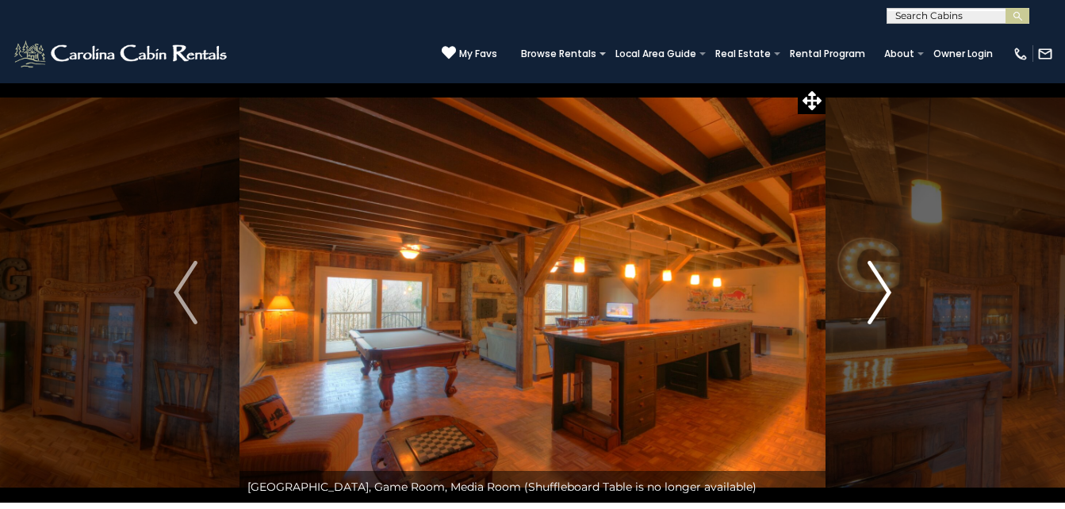
click at [887, 300] on img "Next" at bounding box center [880, 292] width 24 height 63
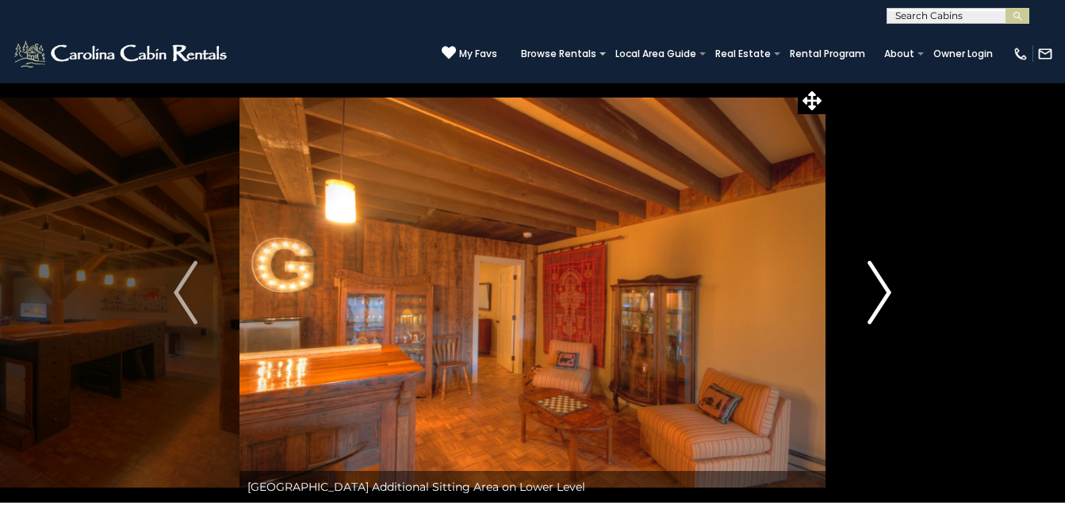
click at [887, 300] on img "Next" at bounding box center [880, 292] width 24 height 63
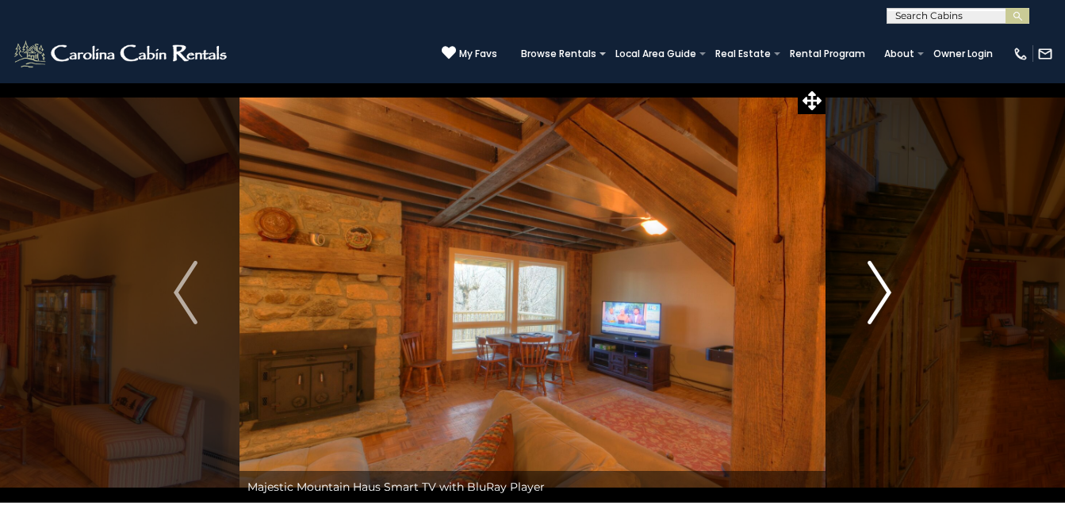
click at [887, 300] on img "Next" at bounding box center [880, 292] width 24 height 63
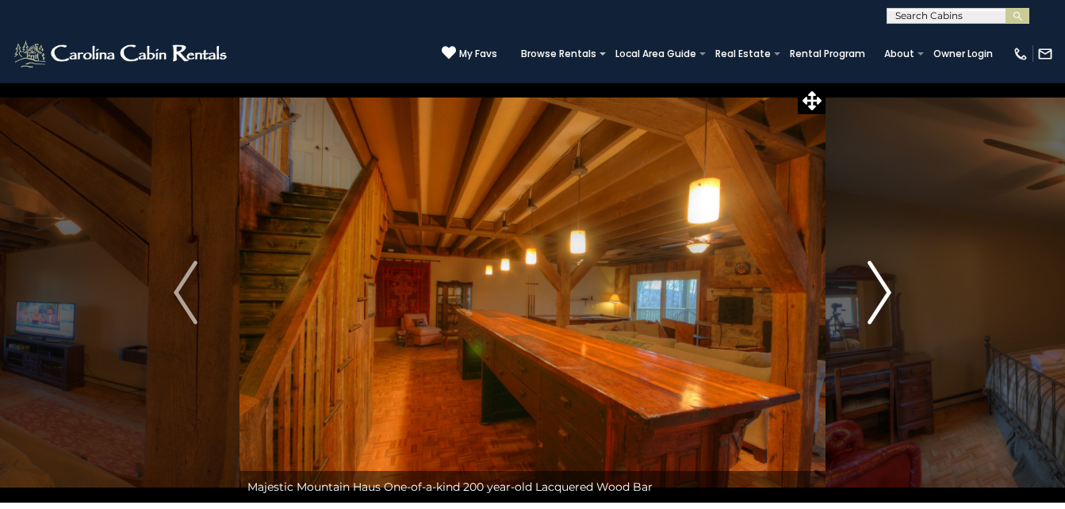
click at [887, 300] on img "Next" at bounding box center [880, 292] width 24 height 63
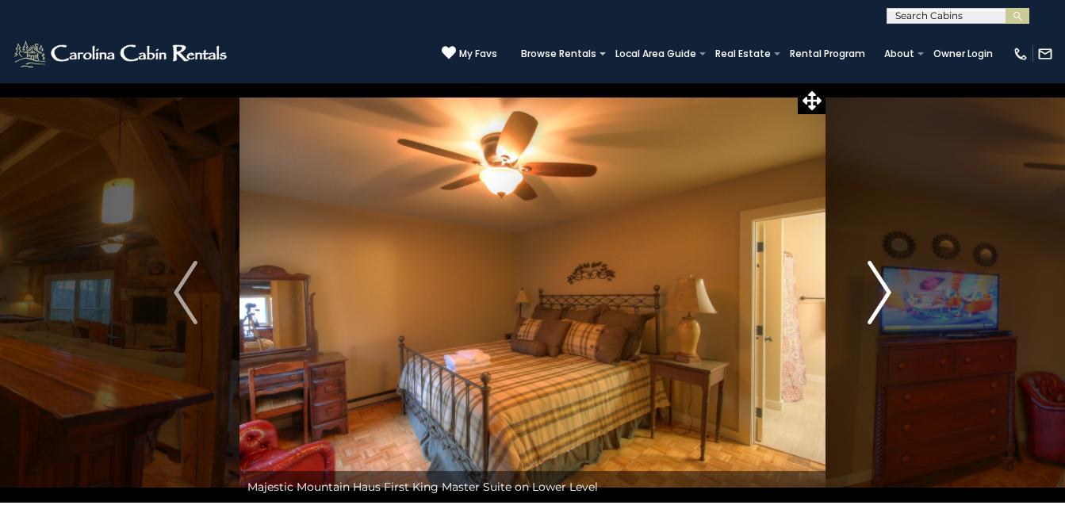
click at [887, 300] on img "Next" at bounding box center [880, 292] width 24 height 63
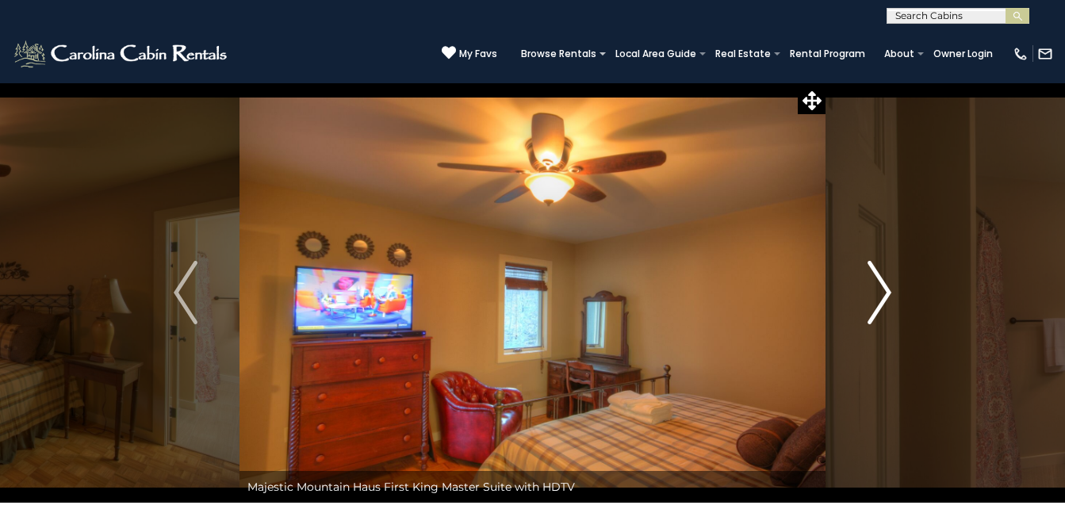
click at [887, 300] on img "Next" at bounding box center [880, 292] width 24 height 63
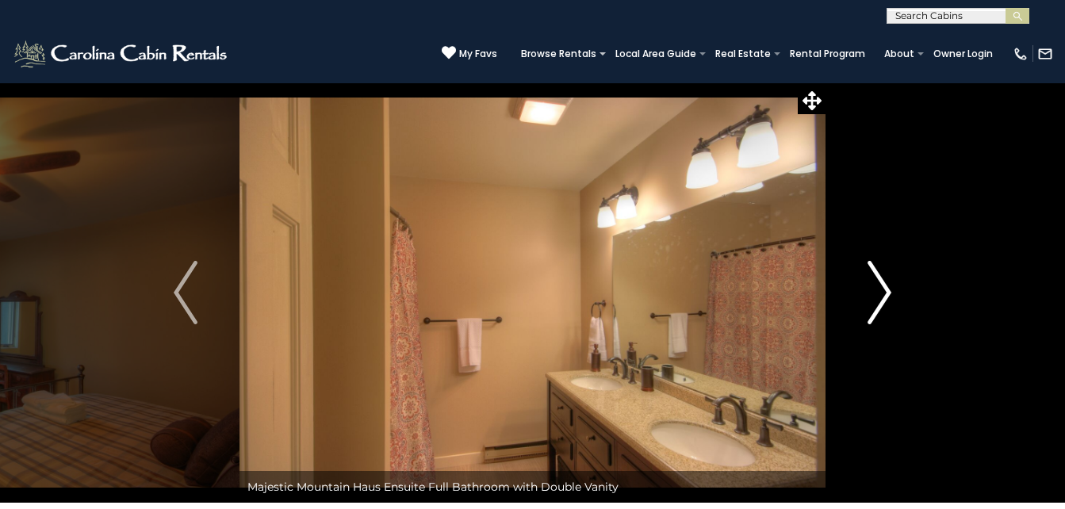
click at [887, 300] on img "Next" at bounding box center [880, 292] width 24 height 63
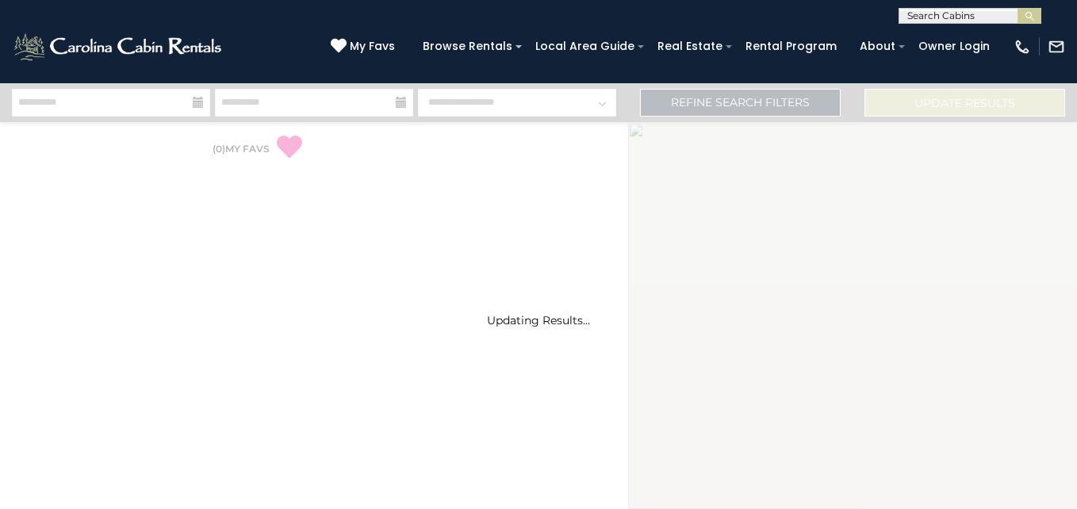
select select "*"
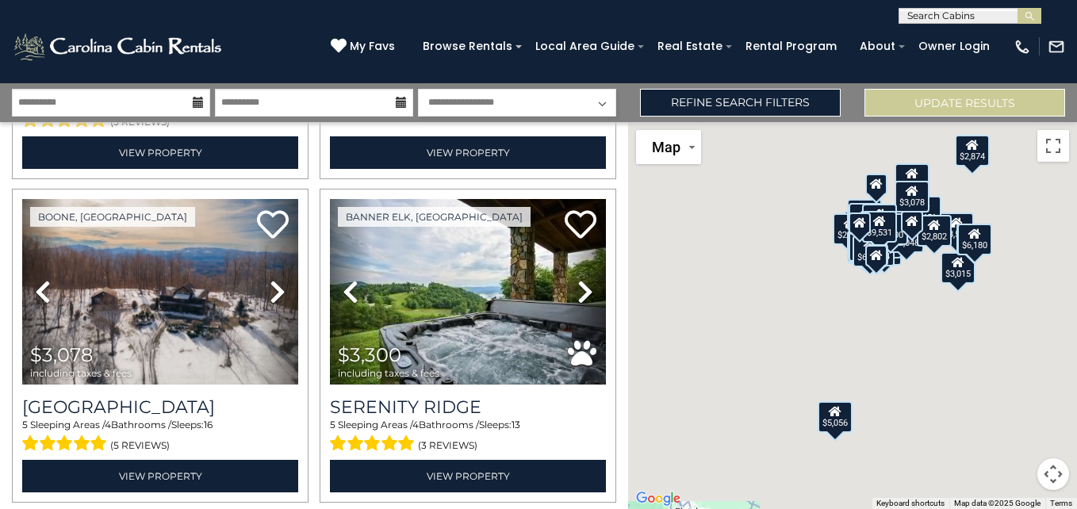
scroll to position [3575, 0]
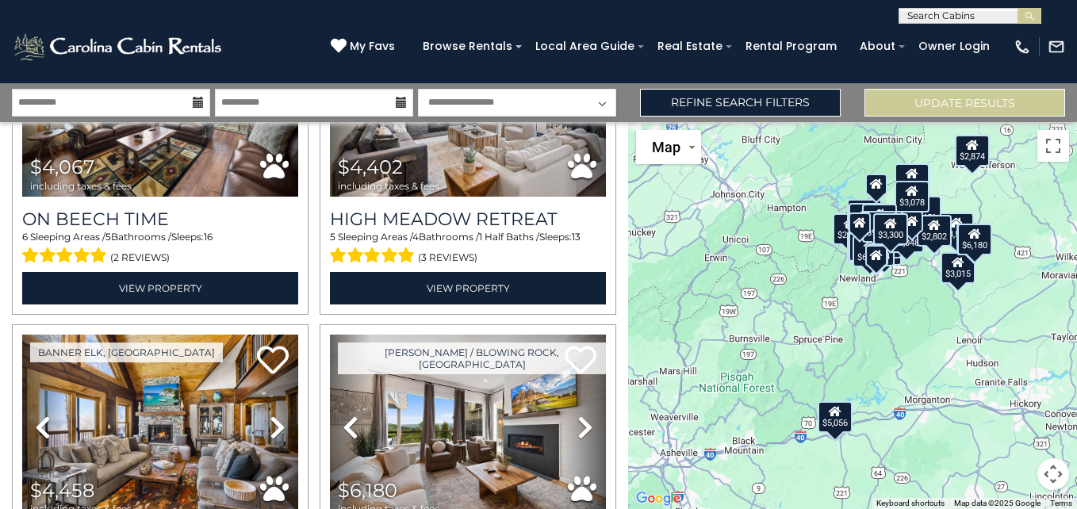
scroll to position [4241, 0]
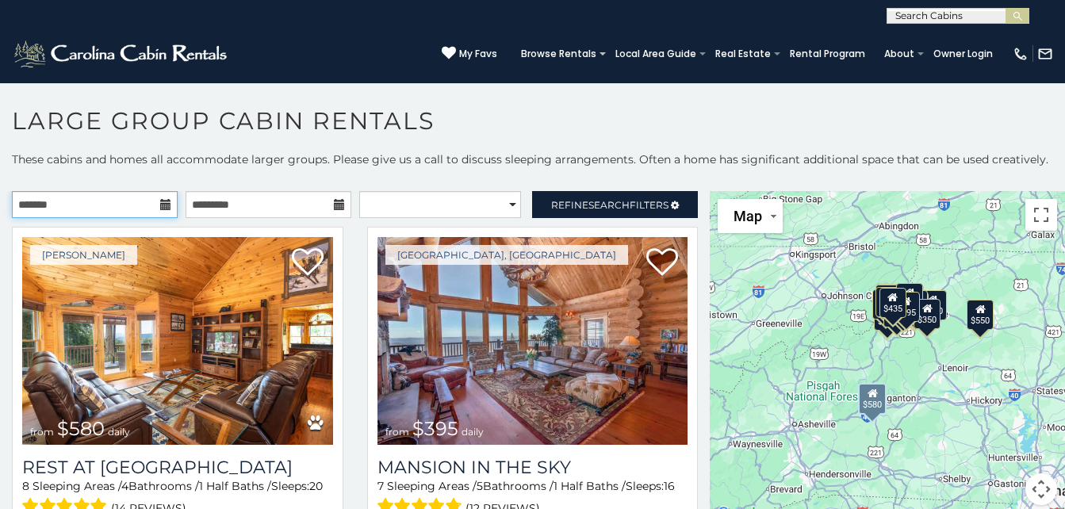
click at [53, 212] on input "text" at bounding box center [95, 204] width 166 height 27
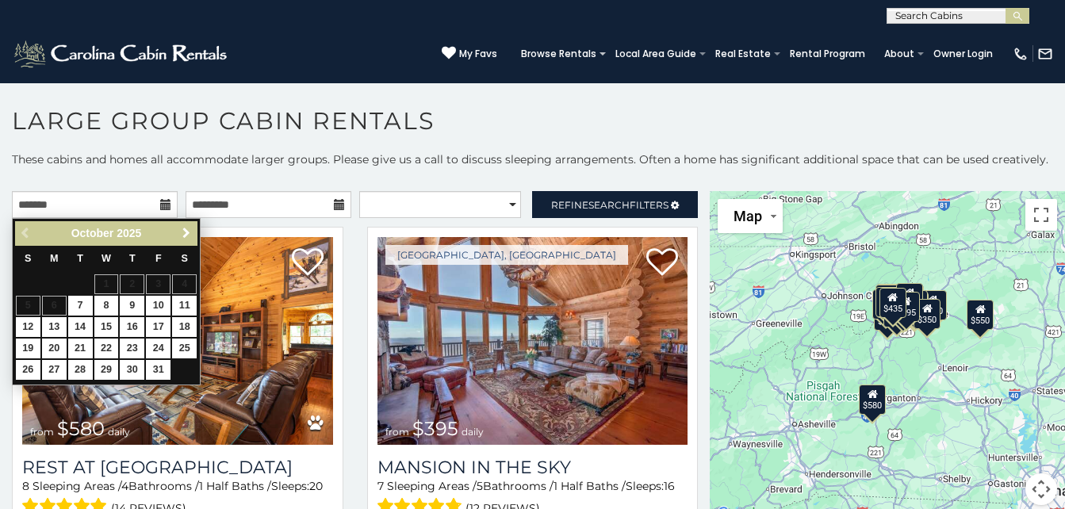
click at [186, 232] on span "Next" at bounding box center [186, 233] width 13 height 13
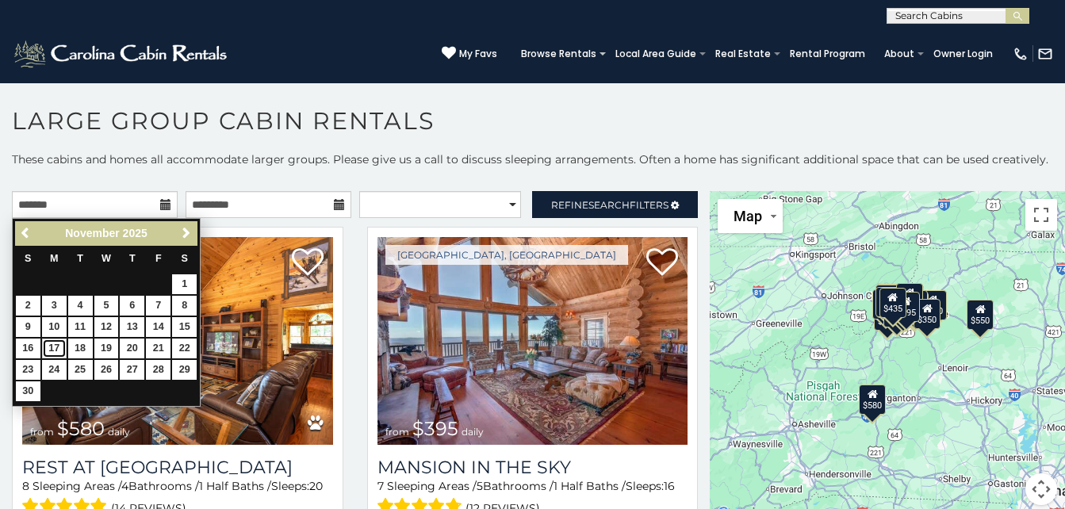
click at [56, 347] on link "17" at bounding box center [54, 349] width 25 height 20
type input "**********"
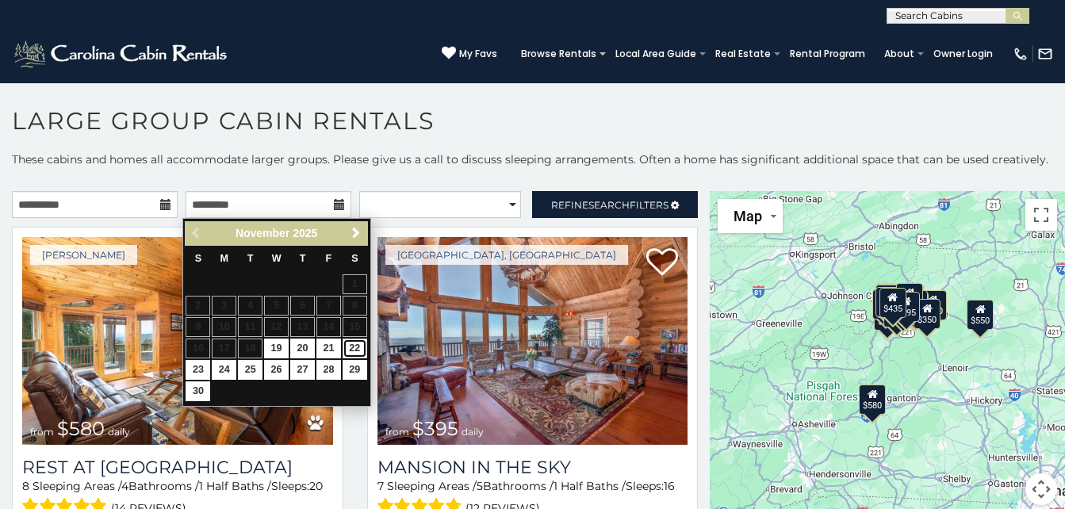
click at [358, 349] on link "22" at bounding box center [355, 349] width 25 height 20
type input "**********"
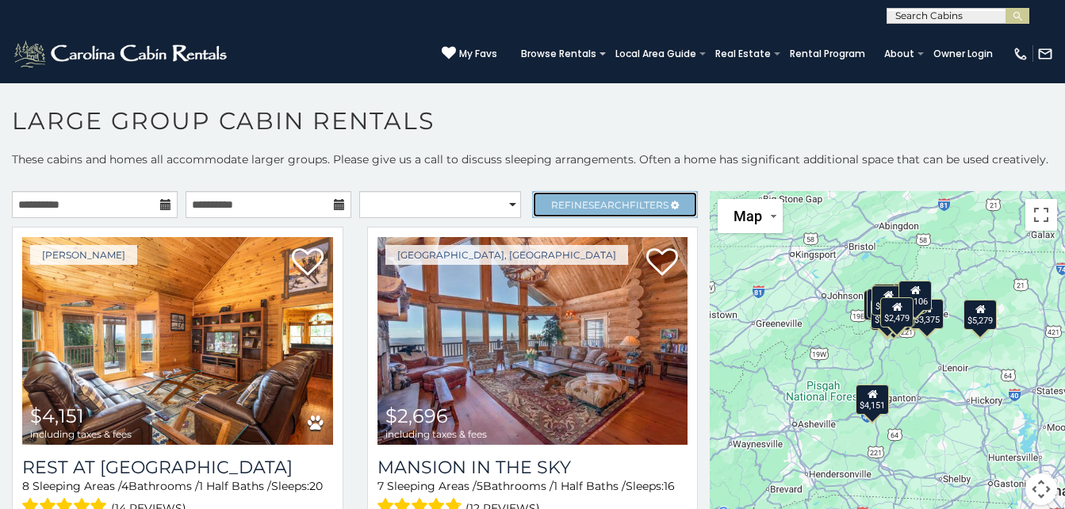
click at [589, 206] on span "Search" at bounding box center [609, 205] width 41 height 12
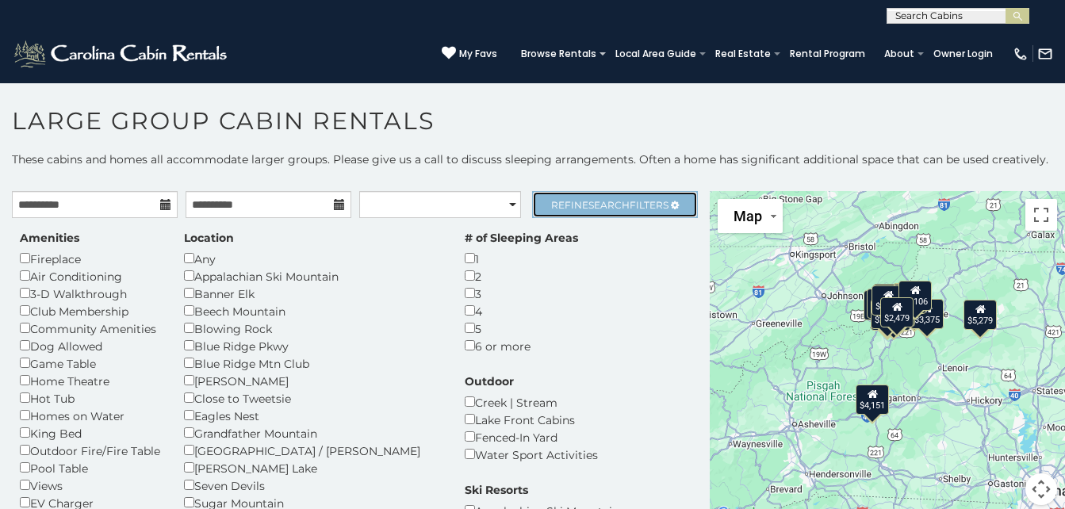
click at [567, 208] on span "Refine Search Filters" at bounding box center [609, 205] width 117 height 12
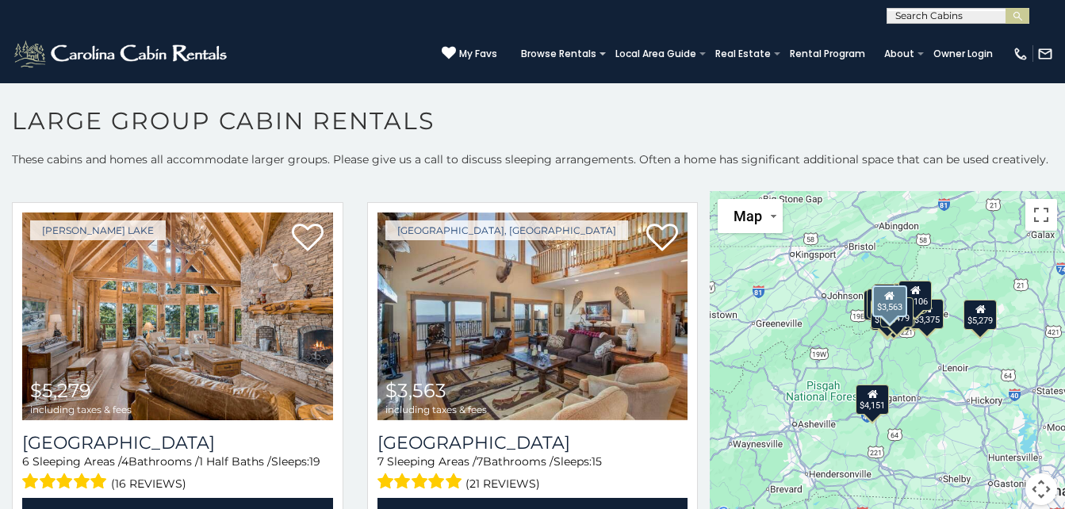
scroll to position [412, 0]
